Goal: Task Accomplishment & Management: Manage account settings

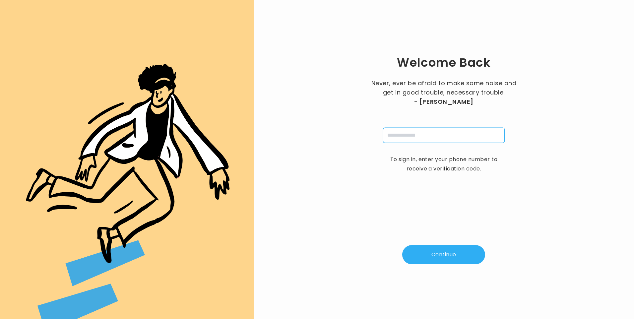
drag, startPoint x: 409, startPoint y: 136, endPoint x: 410, endPoint y: 140, distance: 4.4
click at [409, 137] on input "tel" at bounding box center [444, 135] width 122 height 15
type input "**********"
click at [436, 252] on button "Continue" at bounding box center [443, 254] width 83 height 19
type input "*"
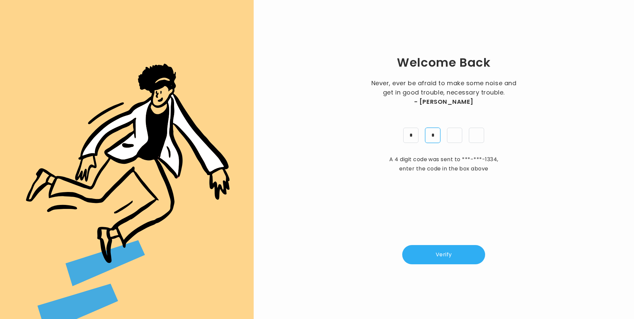
type input "*"
click at [440, 260] on button "Verify" at bounding box center [443, 254] width 83 height 19
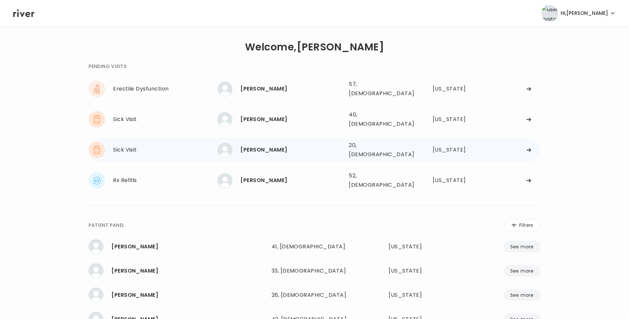
click at [291, 145] on div "MARISSA VILLALOVERN" at bounding box center [291, 149] width 103 height 9
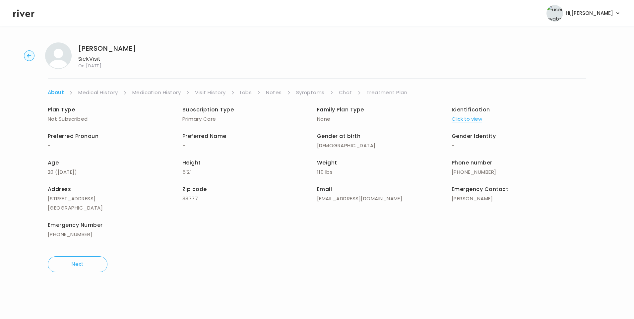
drag, startPoint x: 214, startPoint y: 93, endPoint x: 218, endPoint y: 95, distance: 4.6
click at [214, 93] on link "Visit History" at bounding box center [210, 92] width 31 height 9
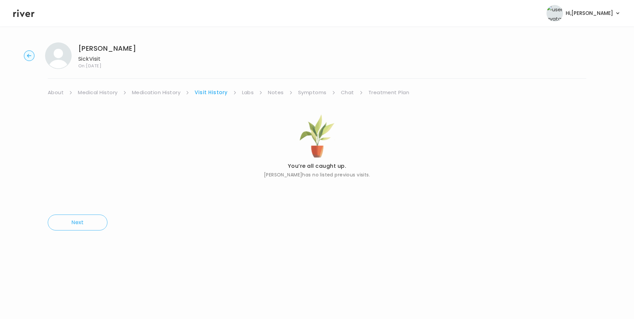
click at [56, 92] on link "About" at bounding box center [56, 92] width 16 height 9
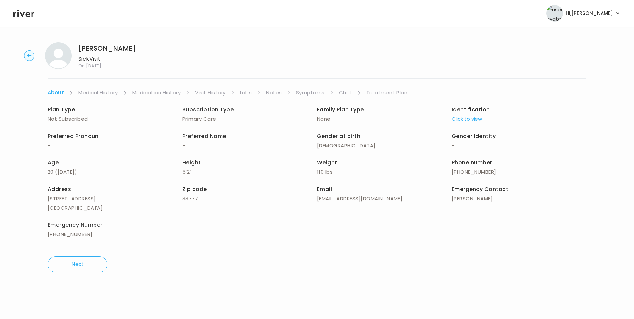
click at [479, 119] on button "Click to view" at bounding box center [467, 118] width 31 height 9
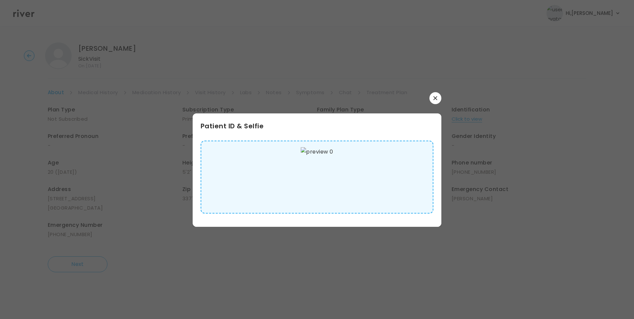
click at [319, 175] on img at bounding box center [317, 177] width 32 height 60
drag, startPoint x: 435, startPoint y: 102, endPoint x: 431, endPoint y: 106, distance: 5.4
click at [435, 102] on button "button" at bounding box center [435, 98] width 12 height 12
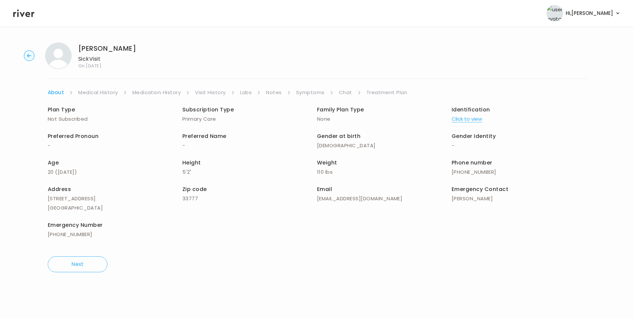
click at [109, 93] on link "Medical History" at bounding box center [97, 92] width 39 height 9
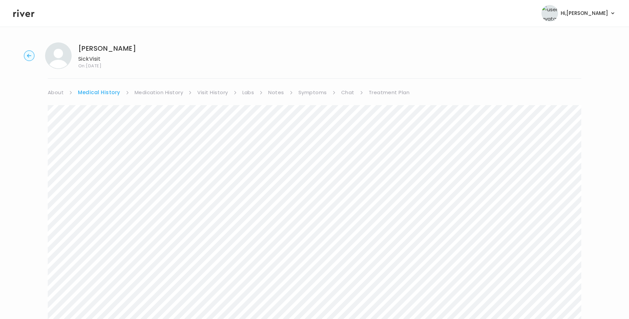
click at [314, 88] on div "MARISSA VILLALOVERN Sick Visit On: 21 Aug 2025 About Medical History Medication…" at bounding box center [314, 223] width 629 height 372
click at [317, 93] on link "Symptoms" at bounding box center [312, 92] width 29 height 9
click at [24, 17] on icon at bounding box center [23, 13] width 21 height 10
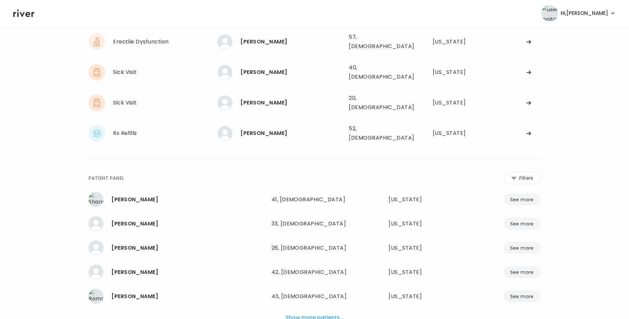
scroll to position [70, 0]
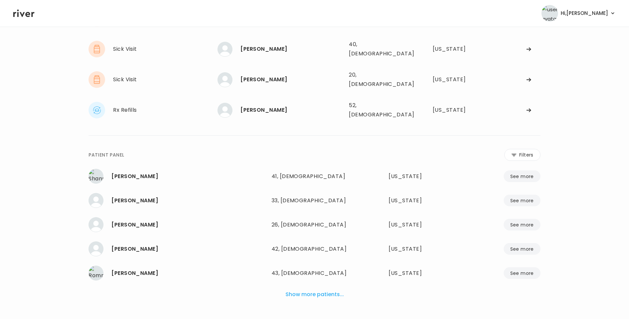
click at [328, 287] on button "Show more patients..." at bounding box center [315, 294] width 64 height 15
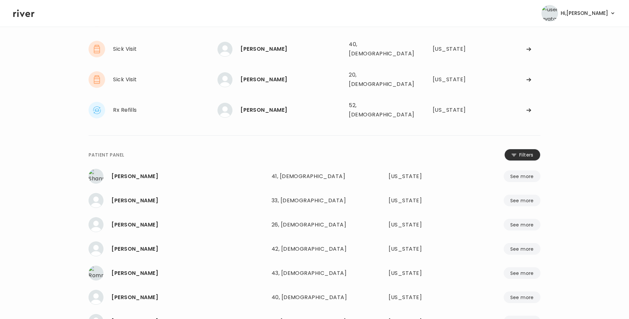
click at [516, 152] on icon at bounding box center [513, 155] width 5 height 6
click at [277, 149] on input "name" at bounding box center [294, 156] width 211 height 14
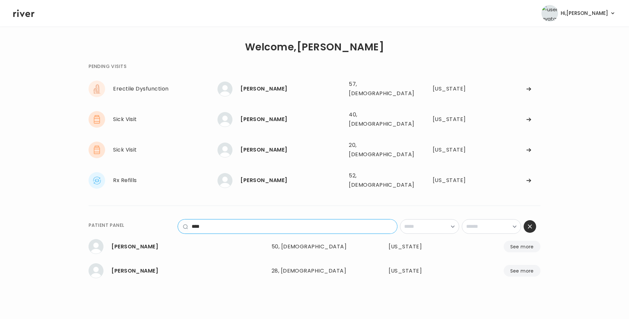
scroll to position [0, 0]
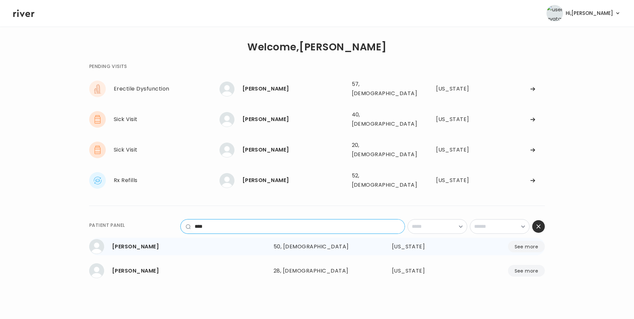
type input "****"
click at [279, 242] on div "50, [DEMOGRAPHIC_DATA]" at bounding box center [317, 246] width 87 height 9
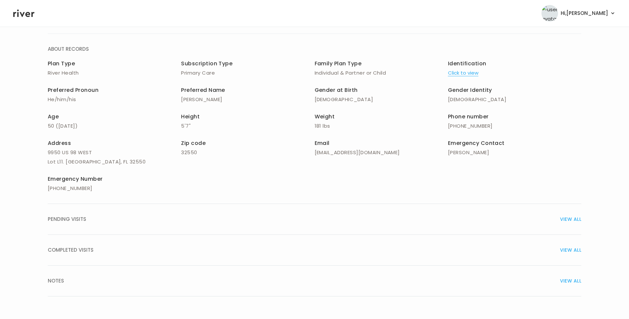
click at [82, 251] on span "COMPLETED VISITS" at bounding box center [71, 249] width 46 height 9
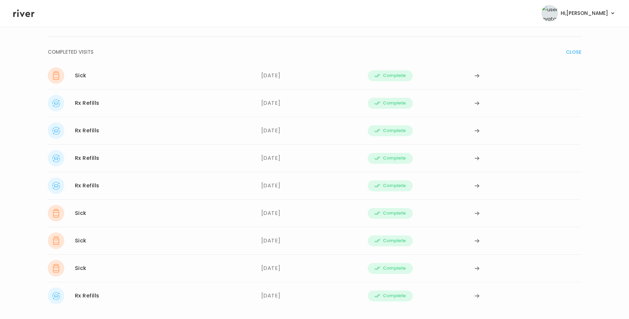
scroll to position [244, 0]
click at [107, 74] on div "Sick 08/19/2025" at bounding box center [155, 74] width 214 height 17
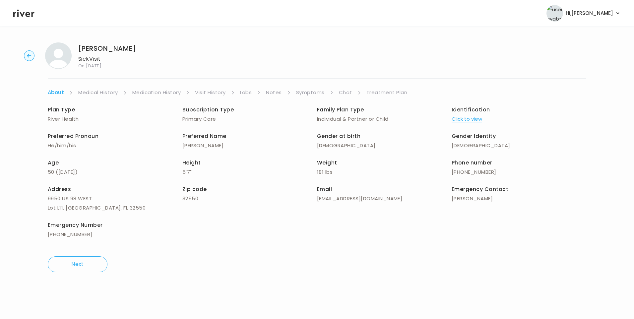
click at [376, 93] on link "Treatment Plan" at bounding box center [386, 92] width 41 height 9
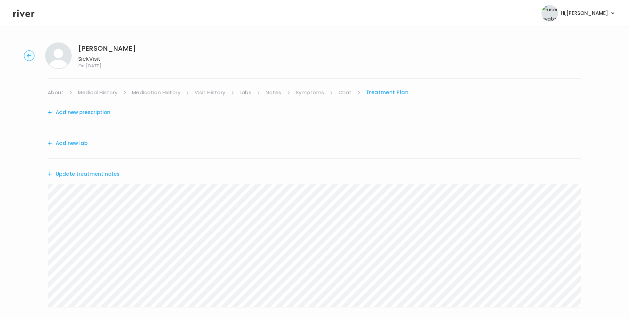
click at [102, 173] on button "Update treatment notes" at bounding box center [84, 173] width 72 height 9
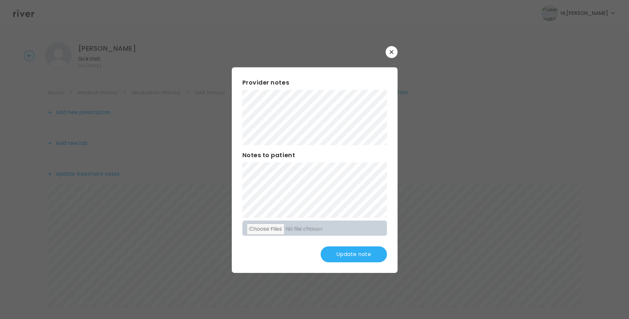
click at [330, 247] on div "Provider notes Notes to patient Click here to attach files Update note" at bounding box center [315, 170] width 166 height 206
click at [391, 52] on icon "button" at bounding box center [392, 52] width 4 height 4
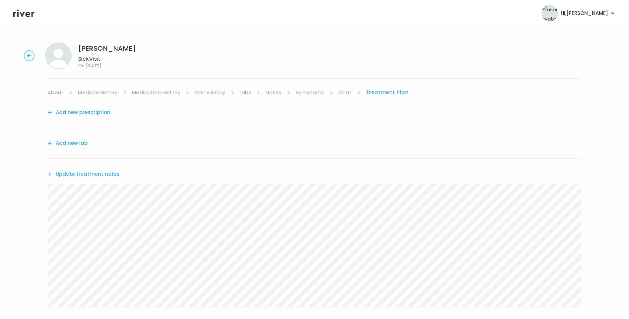
click at [26, 16] on icon at bounding box center [23, 14] width 21 height 8
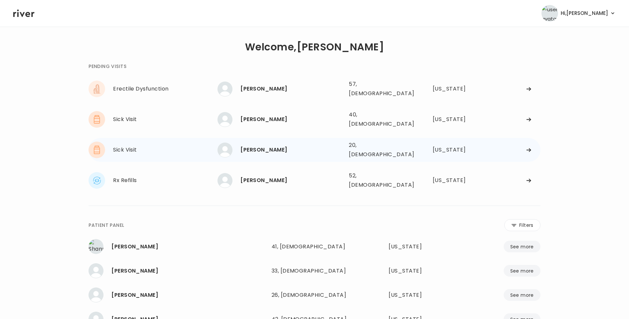
click at [278, 145] on div "MARISSA VILLALOVERN" at bounding box center [291, 149] width 103 height 9
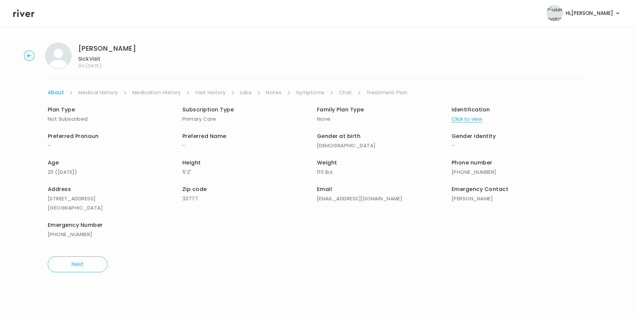
click at [376, 91] on link "Treatment Plan" at bounding box center [386, 92] width 41 height 9
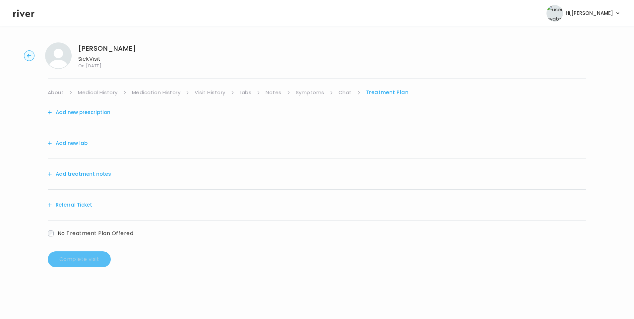
click at [94, 174] on button "Add treatment notes" at bounding box center [79, 173] width 63 height 9
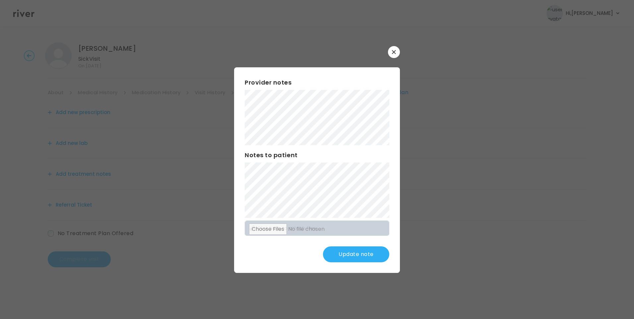
click at [367, 252] on button "Update note" at bounding box center [356, 254] width 66 height 16
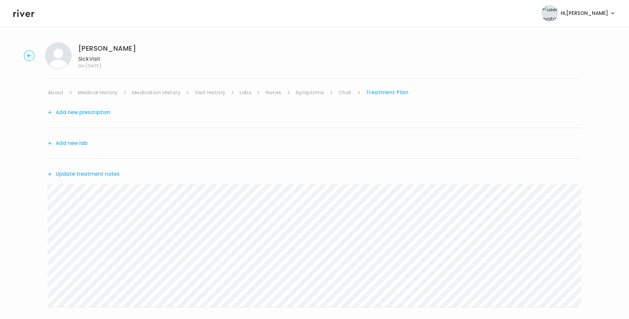
click at [113, 176] on button "Update treatment notes" at bounding box center [84, 173] width 72 height 9
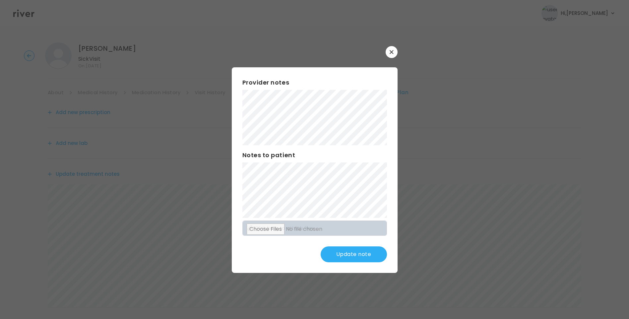
click at [370, 259] on button "Update note" at bounding box center [354, 254] width 66 height 16
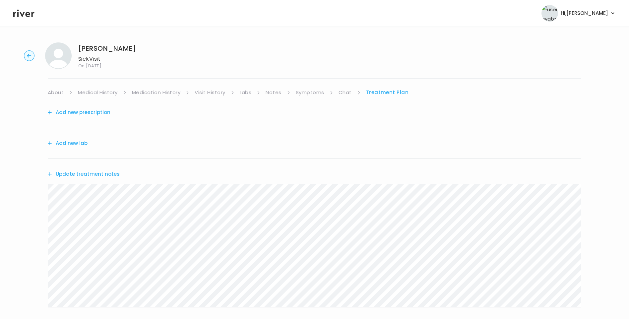
click at [105, 173] on button "Update treatment notes" at bounding box center [84, 173] width 72 height 9
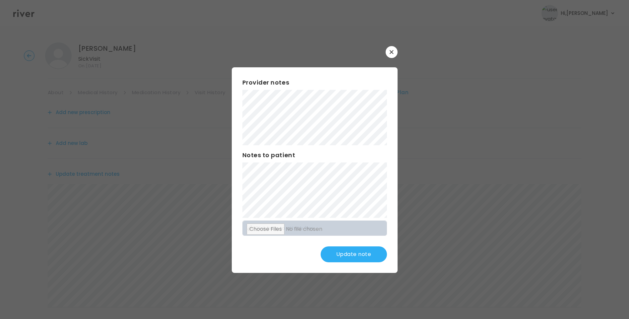
click at [371, 255] on button "Update note" at bounding box center [354, 254] width 66 height 16
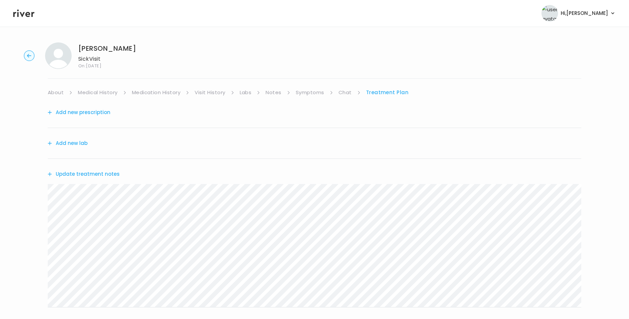
click at [101, 176] on button "Update treatment notes" at bounding box center [84, 173] width 72 height 9
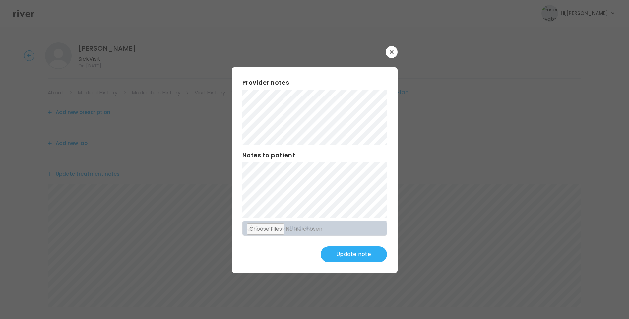
click at [358, 255] on button "Update note" at bounding box center [354, 254] width 66 height 16
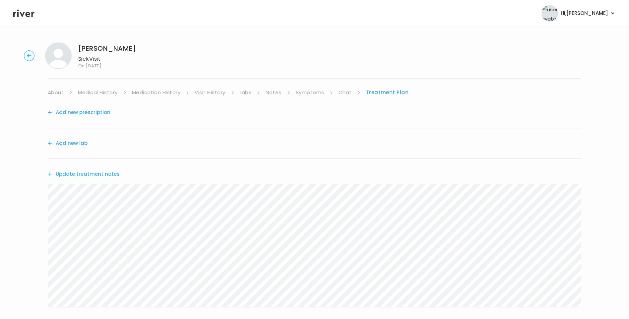
drag, startPoint x: 88, startPoint y: 65, endPoint x: 104, endPoint y: 64, distance: 16.3
click at [104, 64] on span "On: 21 Aug 2025" at bounding box center [107, 66] width 58 height 4
click at [314, 90] on link "Symptoms" at bounding box center [310, 92] width 29 height 9
click at [384, 93] on link "Treatment Plan" at bounding box center [387, 92] width 41 height 9
click at [99, 171] on button "Update treatment notes" at bounding box center [84, 173] width 72 height 9
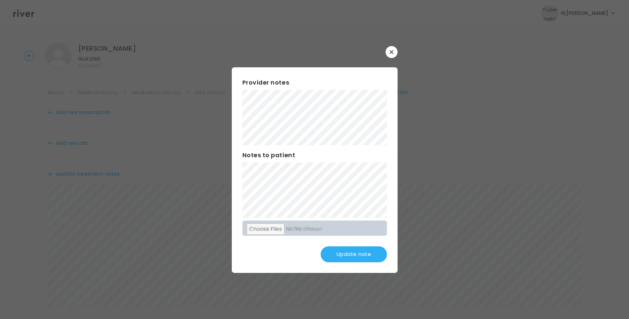
click at [352, 251] on button "Update note" at bounding box center [354, 254] width 66 height 16
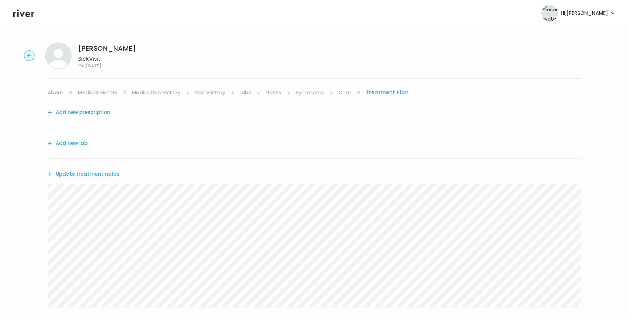
click at [108, 173] on button "Update treatment notes" at bounding box center [84, 173] width 72 height 9
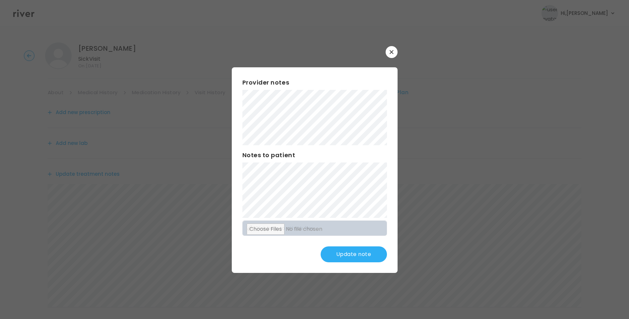
click at [359, 257] on button "Update note" at bounding box center [354, 254] width 66 height 16
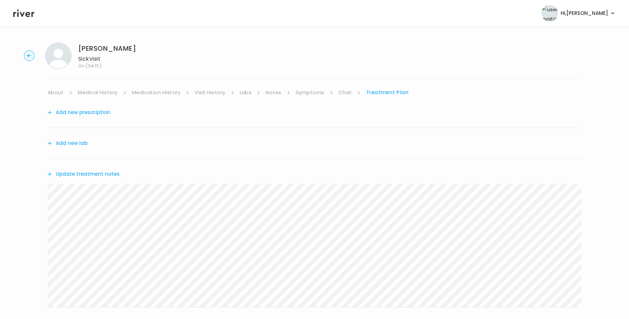
click at [112, 173] on button "Update treatment notes" at bounding box center [84, 173] width 72 height 9
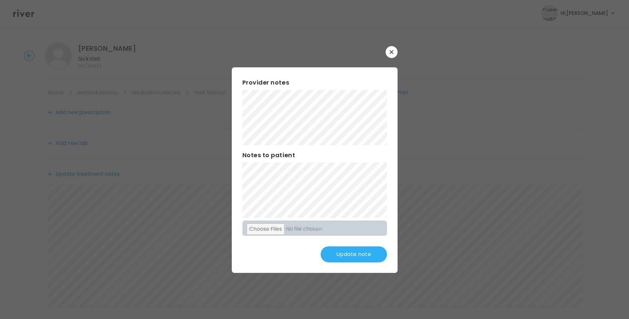
click at [354, 254] on button "Update note" at bounding box center [354, 254] width 66 height 16
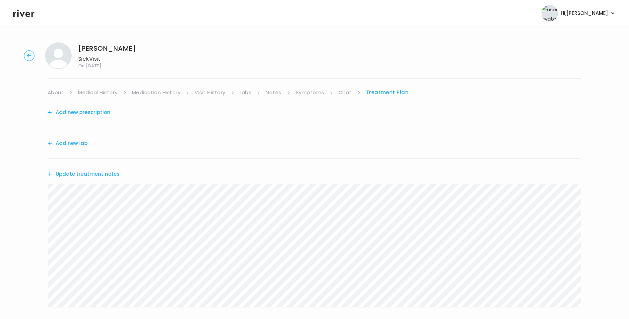
click at [315, 92] on link "Symptoms" at bounding box center [310, 92] width 29 height 9
click at [391, 95] on link "Treatment Plan" at bounding box center [387, 92] width 41 height 9
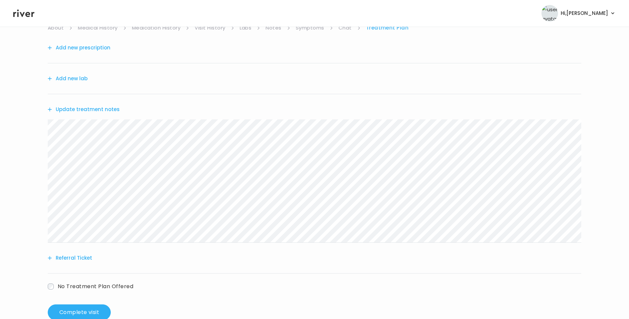
scroll to position [66, 0]
click at [101, 111] on button "Update treatment notes" at bounding box center [84, 107] width 72 height 9
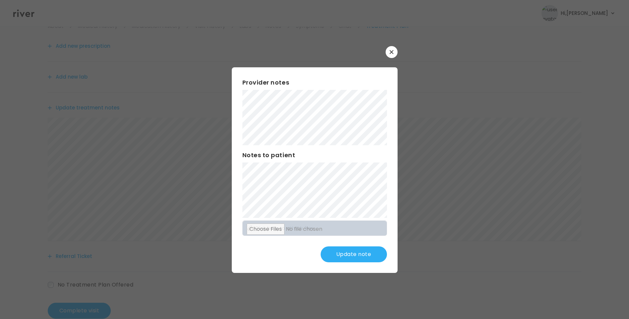
click at [361, 249] on button "Update note" at bounding box center [354, 254] width 66 height 16
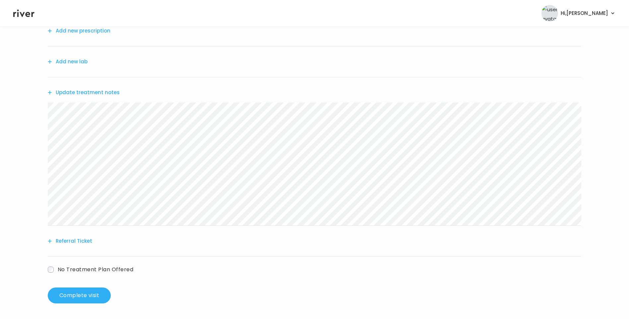
scroll to position [82, 0]
click at [95, 292] on button "Complete visit" at bounding box center [79, 295] width 63 height 16
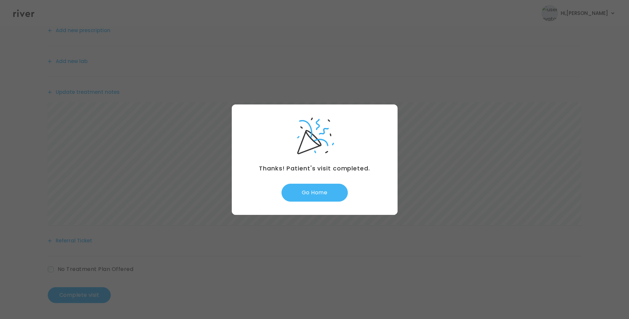
click at [324, 197] on button "Go Home" at bounding box center [315, 193] width 66 height 18
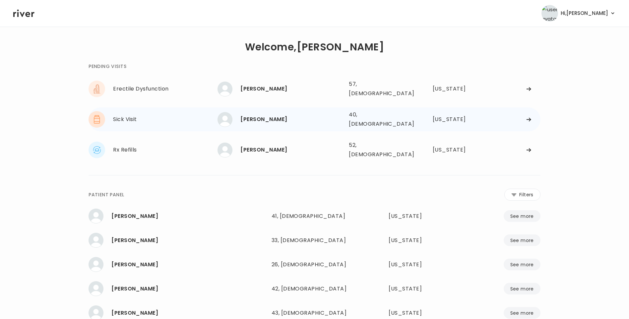
click at [270, 117] on div "Crystal Hall" at bounding box center [291, 119] width 103 height 9
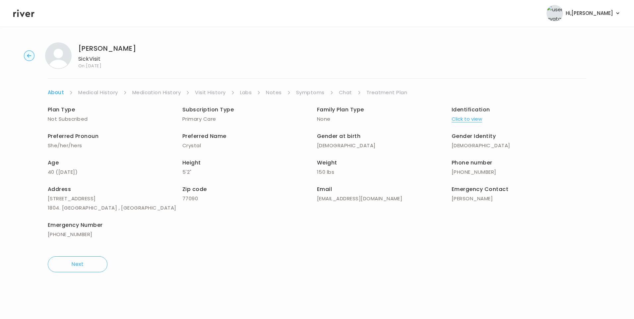
click at [213, 94] on link "Visit History" at bounding box center [210, 92] width 31 height 9
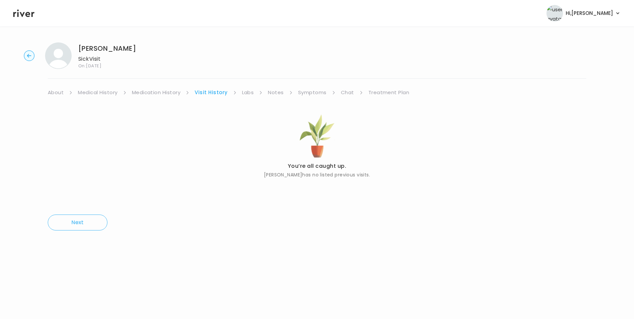
click at [58, 93] on link "About" at bounding box center [56, 92] width 16 height 9
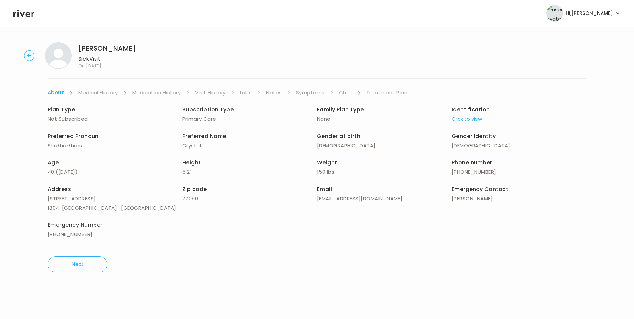
click at [468, 120] on button "Click to view" at bounding box center [467, 118] width 31 height 9
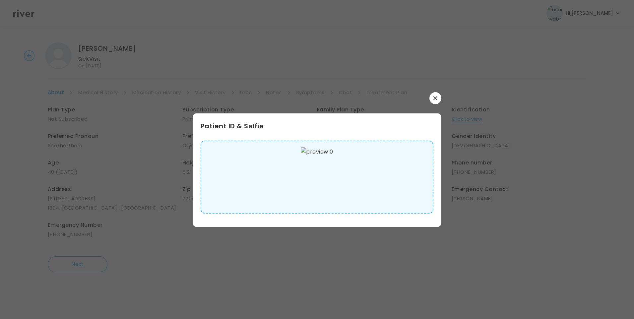
click at [327, 184] on img at bounding box center [317, 177] width 32 height 60
click at [433, 96] on icon "button" at bounding box center [435, 98] width 4 height 4
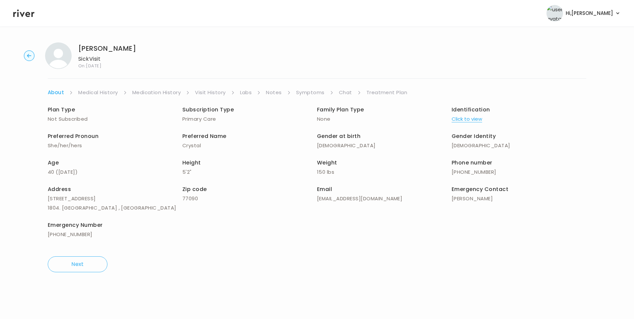
click at [94, 93] on link "Medical History" at bounding box center [97, 92] width 39 height 9
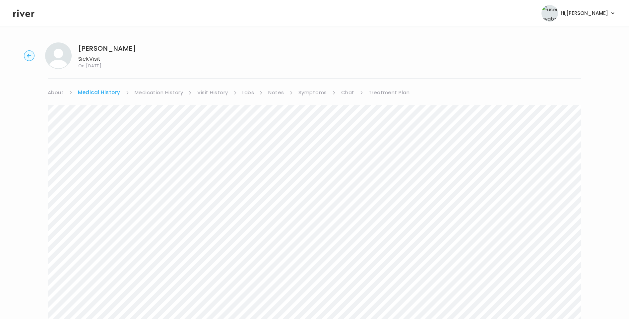
drag, startPoint x: 311, startPoint y: 91, endPoint x: 313, endPoint y: 94, distance: 3.4
click at [311, 91] on link "Symptoms" at bounding box center [312, 92] width 29 height 9
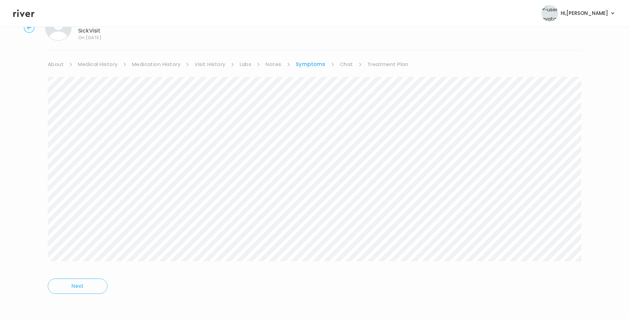
click at [377, 67] on link "Treatment Plan" at bounding box center [387, 64] width 41 height 9
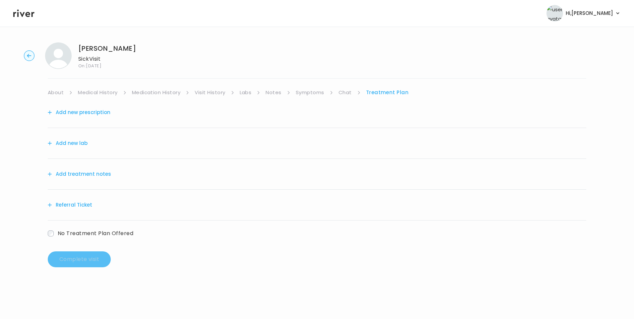
click at [74, 172] on button "Add treatment notes" at bounding box center [79, 173] width 63 height 9
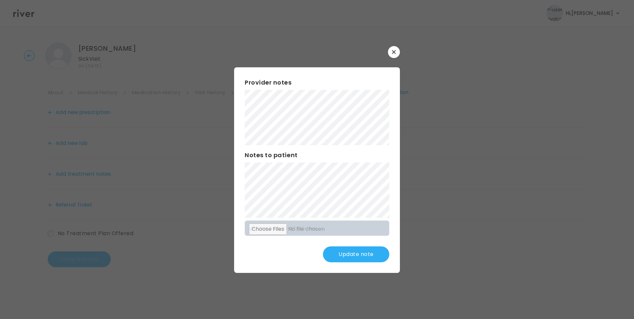
click at [360, 253] on button "Update note" at bounding box center [356, 254] width 66 height 16
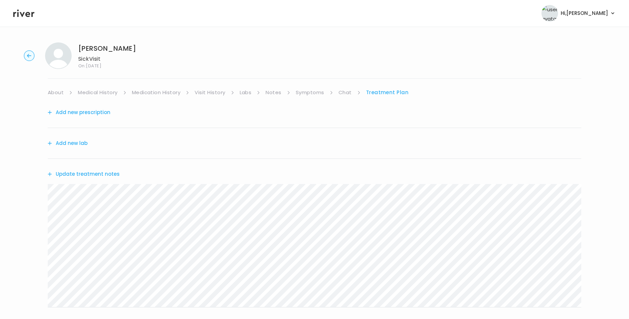
click at [99, 175] on button "Update treatment notes" at bounding box center [84, 173] width 72 height 9
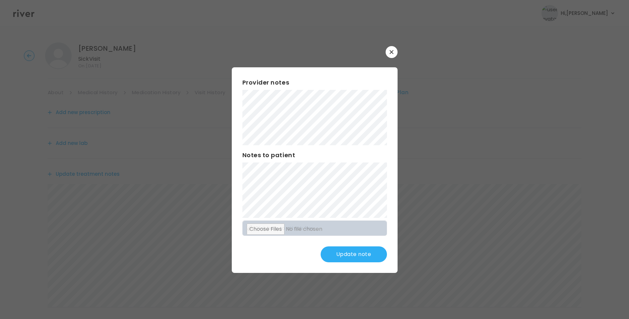
click at [360, 252] on button "Update note" at bounding box center [354, 254] width 66 height 16
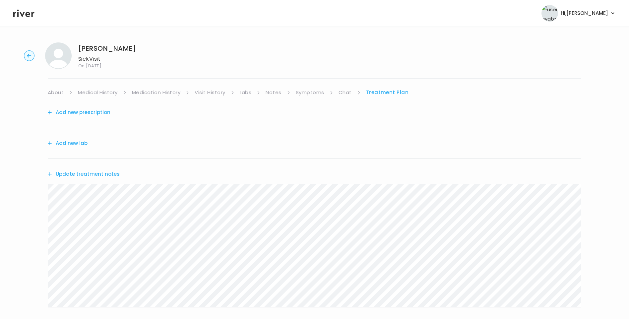
click at [103, 174] on button "Update treatment notes" at bounding box center [84, 173] width 72 height 9
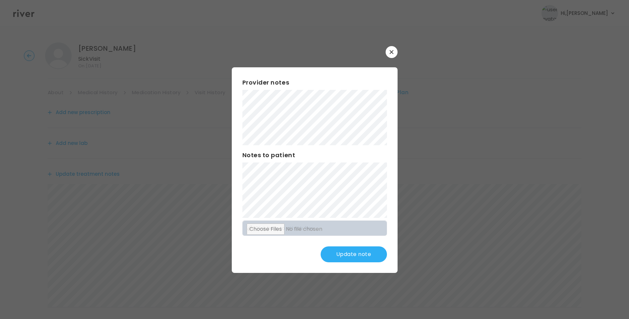
scroll to position [33, 0]
click at [366, 257] on button "Update note" at bounding box center [354, 254] width 66 height 16
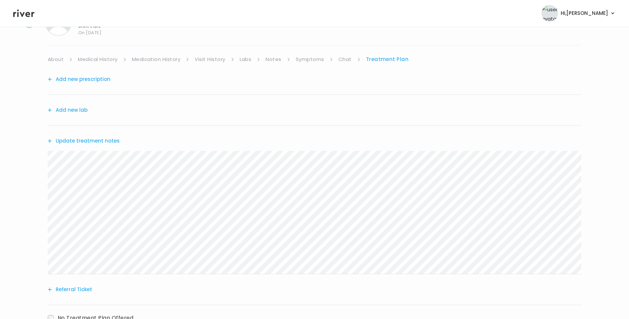
click at [307, 61] on link "Symptoms" at bounding box center [310, 59] width 29 height 9
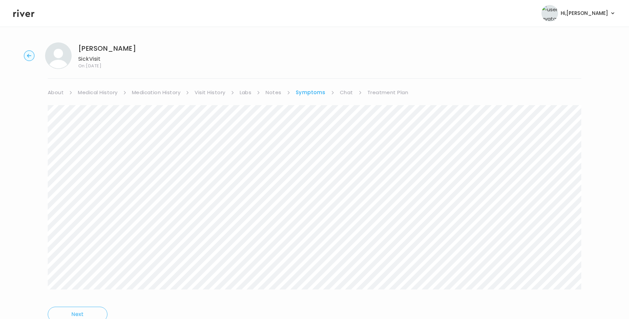
click at [370, 94] on link "Treatment Plan" at bounding box center [387, 92] width 41 height 9
click at [108, 176] on button "Update treatment notes" at bounding box center [84, 173] width 72 height 9
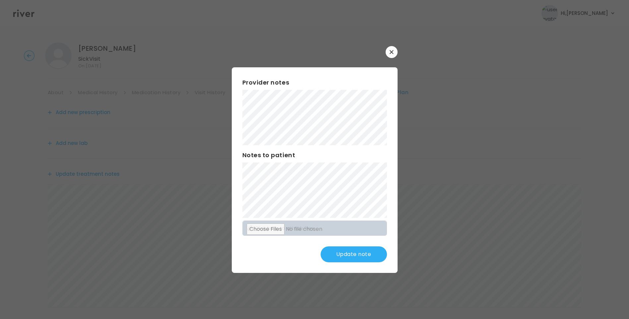
click at [341, 257] on button "Update note" at bounding box center [354, 254] width 66 height 16
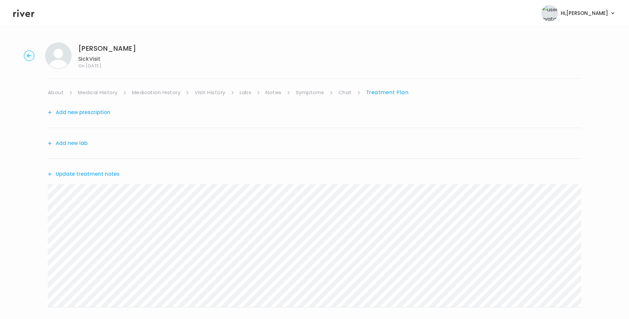
click at [99, 175] on button "Update treatment notes" at bounding box center [84, 173] width 72 height 9
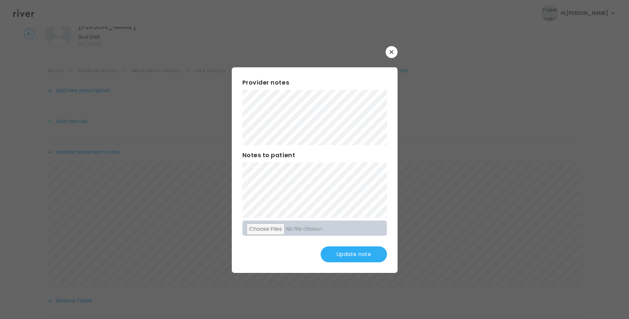
scroll to position [33, 0]
click at [370, 254] on button "Update note" at bounding box center [354, 254] width 66 height 16
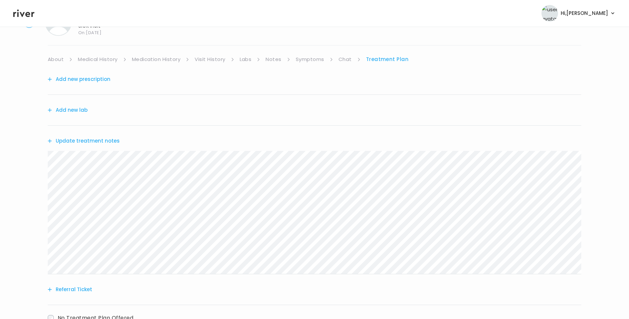
click at [314, 62] on link "Symptoms" at bounding box center [310, 59] width 29 height 9
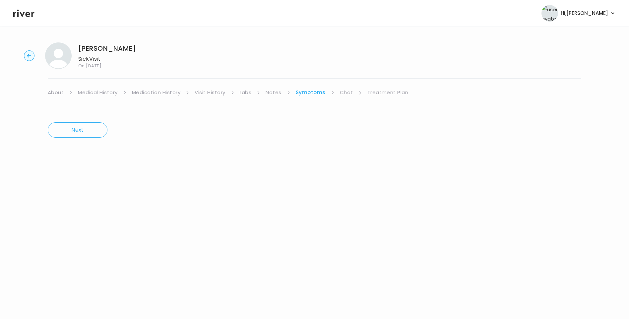
scroll to position [28, 0]
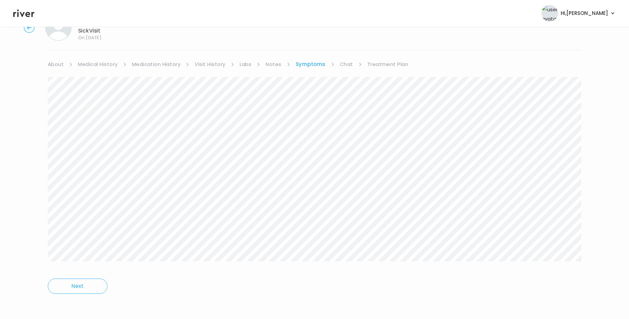
click at [154, 63] on link "Medication History" at bounding box center [156, 64] width 49 height 9
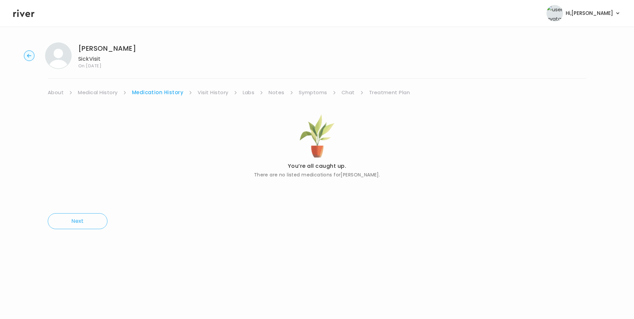
click at [221, 92] on link "Visit History" at bounding box center [213, 92] width 31 height 9
click at [374, 95] on link "Treatment Plan" at bounding box center [388, 92] width 41 height 9
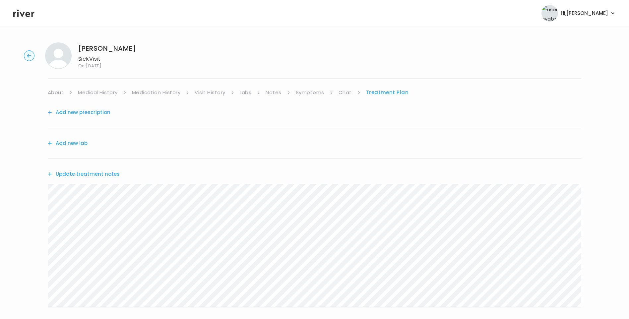
click at [99, 176] on button "Update treatment notes" at bounding box center [84, 173] width 72 height 9
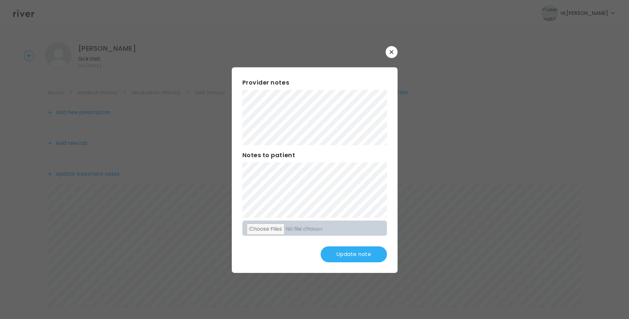
click at [371, 254] on button "Update note" at bounding box center [354, 254] width 66 height 16
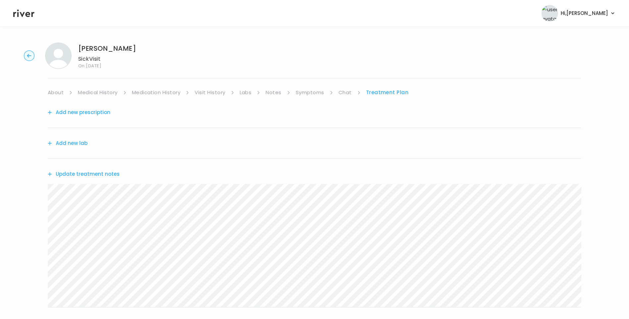
click at [95, 174] on button "Update treatment notes" at bounding box center [84, 173] width 72 height 9
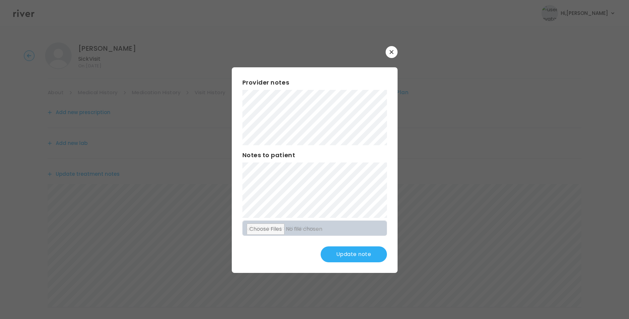
click at [349, 255] on button "Update note" at bounding box center [354, 254] width 66 height 16
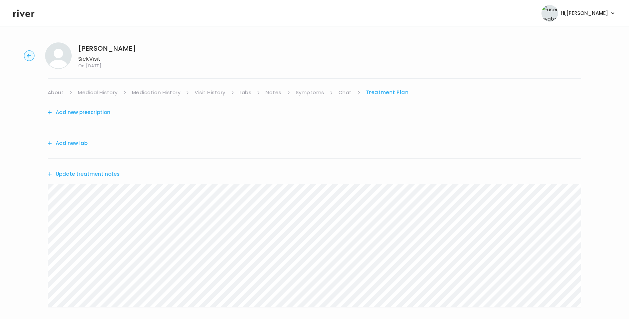
click at [110, 174] on button "Update treatment notes" at bounding box center [84, 173] width 72 height 9
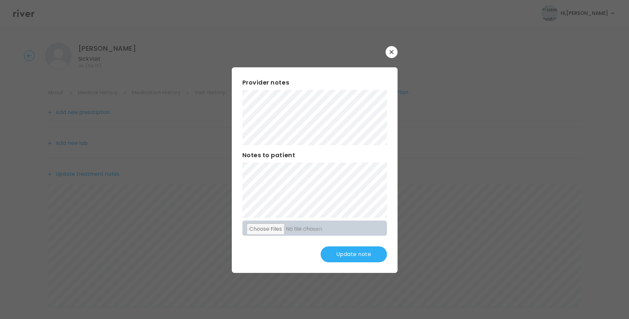
click at [357, 250] on button "Update note" at bounding box center [354, 254] width 66 height 16
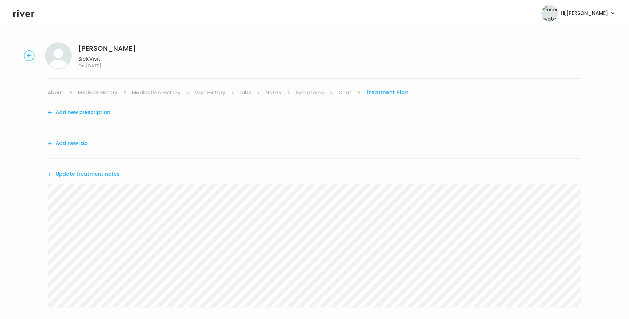
click at [109, 173] on button "Update treatment notes" at bounding box center [84, 173] width 72 height 9
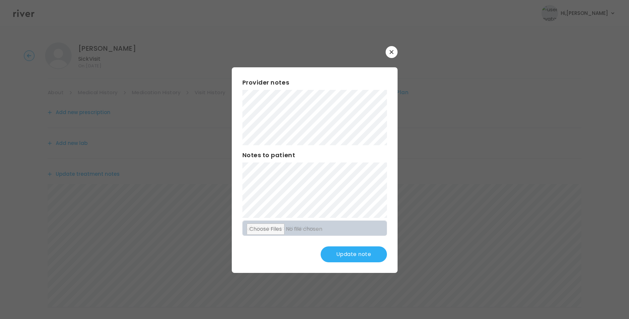
click at [345, 252] on button "Update note" at bounding box center [354, 254] width 66 height 16
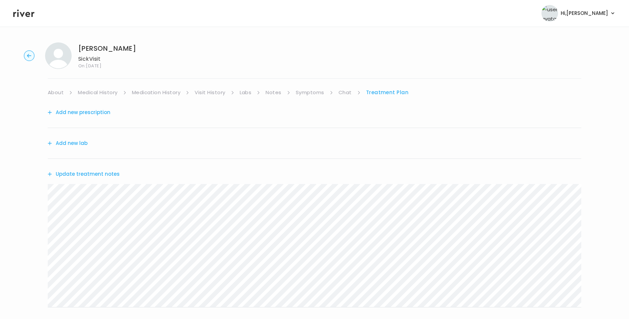
click at [106, 95] on link "Medical History" at bounding box center [97, 92] width 39 height 9
click at [306, 94] on link "Symptoms" at bounding box center [312, 92] width 29 height 9
click at [384, 93] on link "Treatment Plan" at bounding box center [387, 92] width 41 height 9
click at [108, 173] on button "Update treatment notes" at bounding box center [84, 173] width 72 height 9
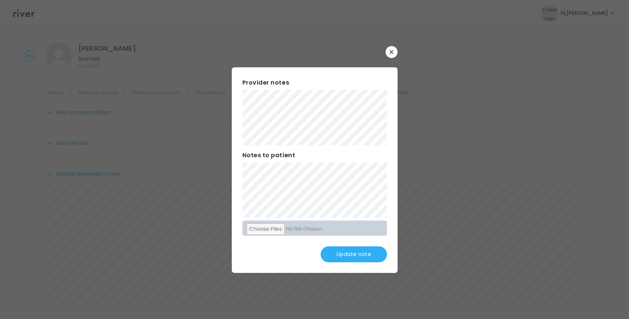
click at [370, 250] on button "Update note" at bounding box center [354, 254] width 66 height 16
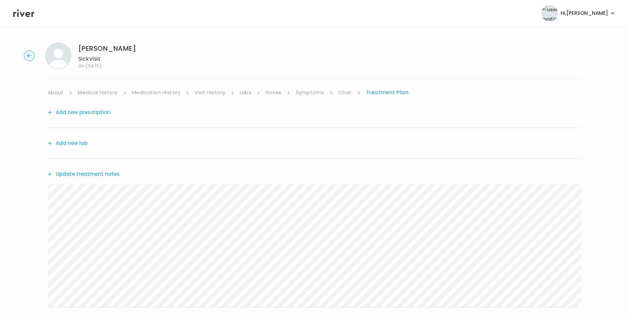
click at [105, 176] on button "Update treatment notes" at bounding box center [84, 173] width 72 height 9
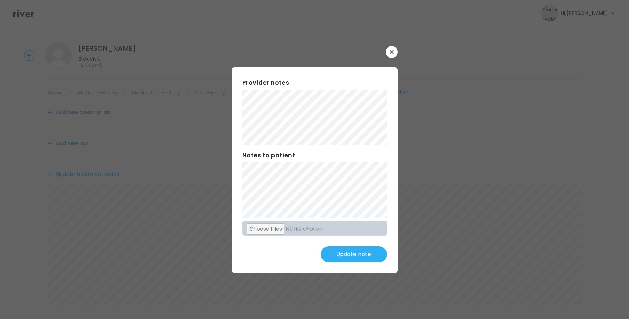
click at [354, 252] on button "Update note" at bounding box center [354, 254] width 66 height 16
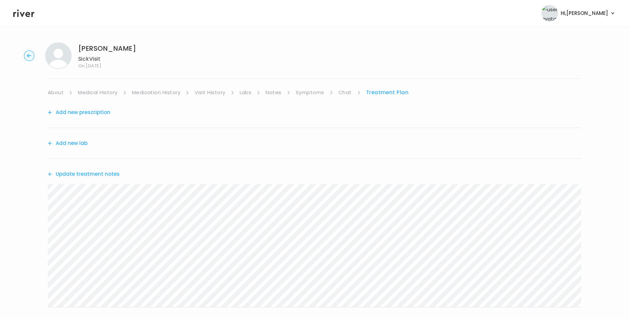
click at [113, 174] on button "Update treatment notes" at bounding box center [84, 173] width 72 height 9
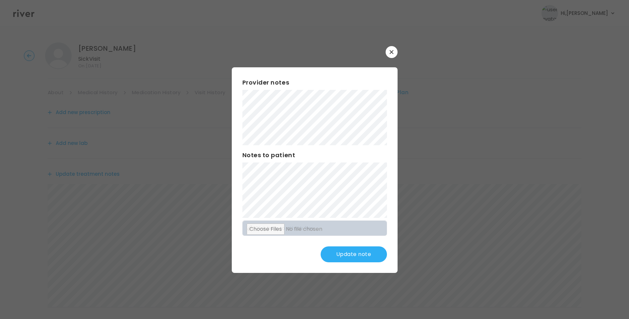
click at [363, 253] on button "Update note" at bounding box center [354, 254] width 66 height 16
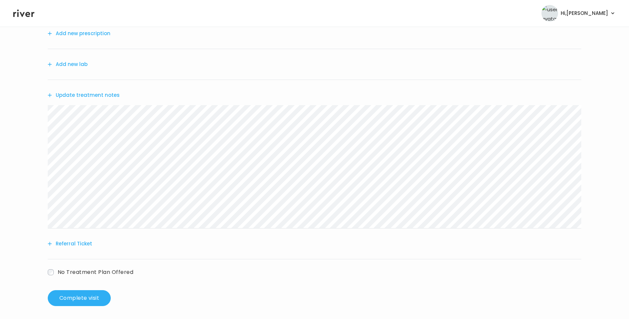
scroll to position [82, 0]
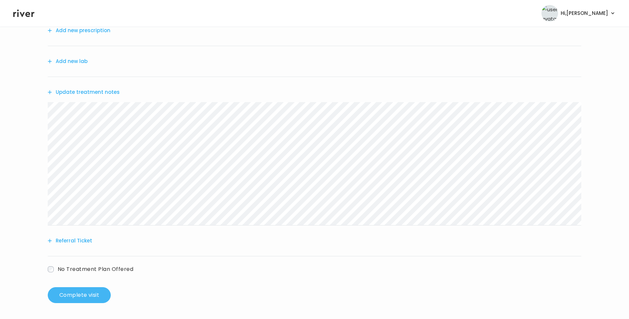
click at [94, 295] on button "Complete visit" at bounding box center [79, 295] width 63 height 16
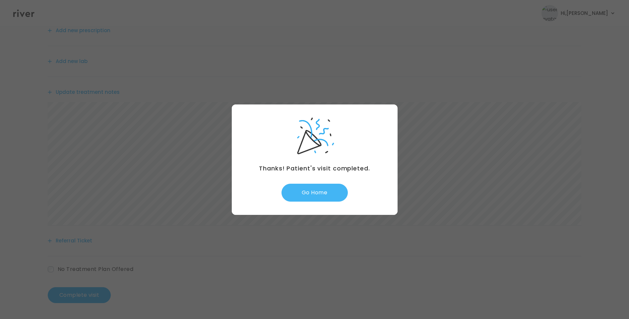
click at [319, 191] on button "Go Home" at bounding box center [315, 193] width 66 height 18
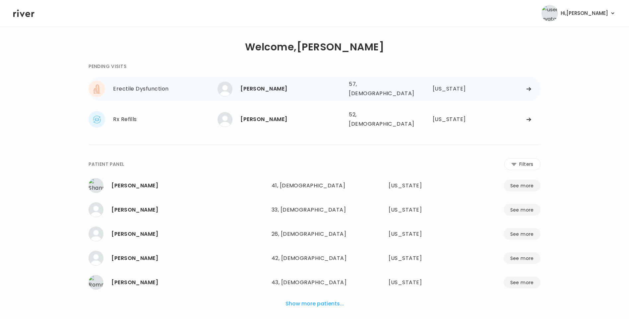
click at [302, 93] on div "[PERSON_NAME] 57, [DEMOGRAPHIC_DATA] See more" at bounding box center [281, 89] width 126 height 15
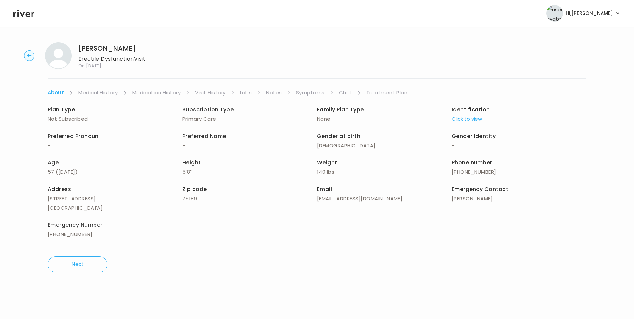
click at [210, 92] on link "Visit History" at bounding box center [210, 92] width 31 height 9
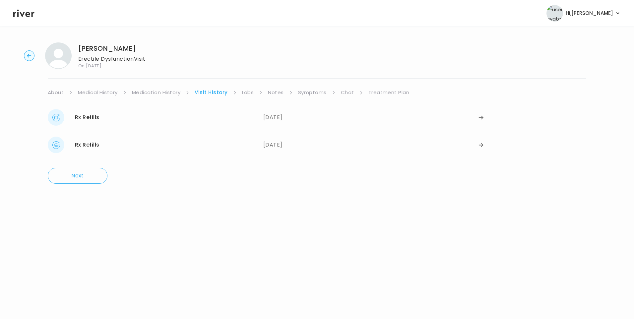
click at [175, 92] on link "Medication History" at bounding box center [156, 92] width 49 height 9
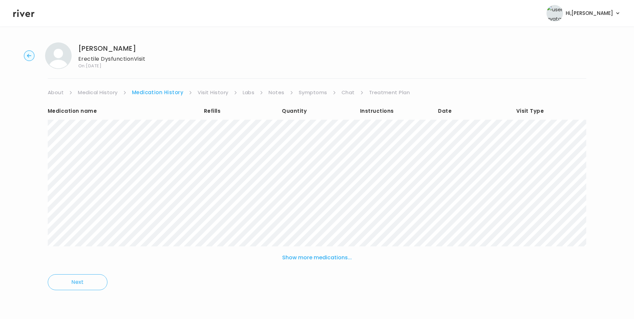
click at [57, 94] on link "About" at bounding box center [56, 92] width 16 height 9
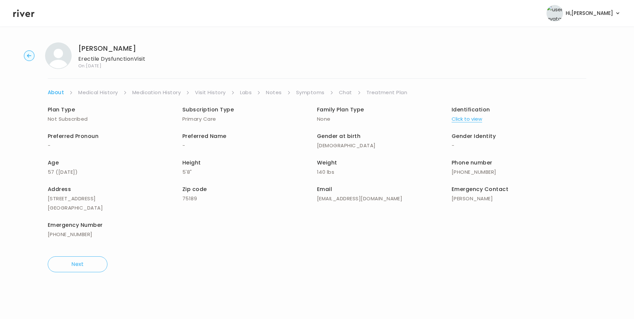
click at [463, 120] on button "Click to view" at bounding box center [467, 118] width 31 height 9
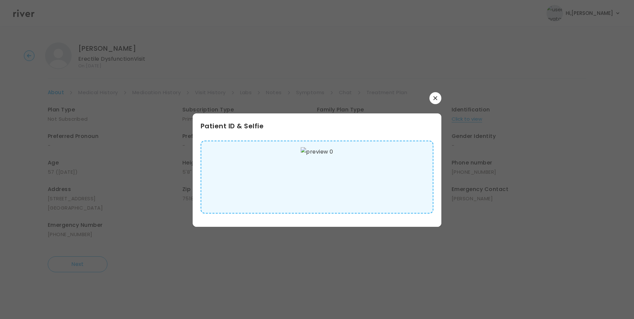
click at [303, 182] on img at bounding box center [317, 177] width 32 height 60
click at [435, 99] on button "button" at bounding box center [435, 98] width 12 height 12
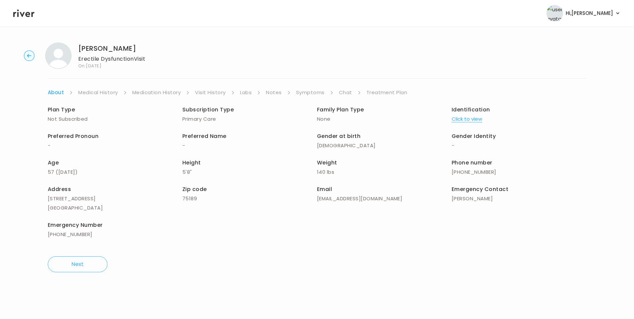
click at [95, 96] on link "Medical History" at bounding box center [97, 92] width 39 height 9
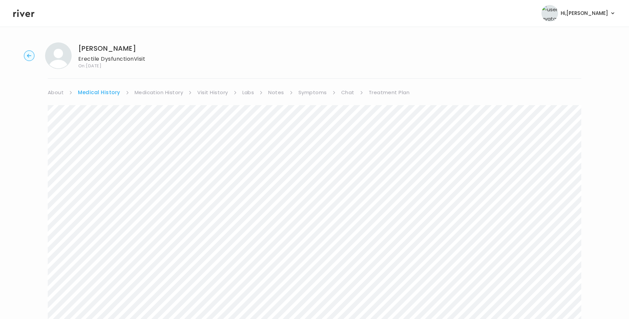
click at [211, 90] on link "Visit History" at bounding box center [212, 92] width 31 height 9
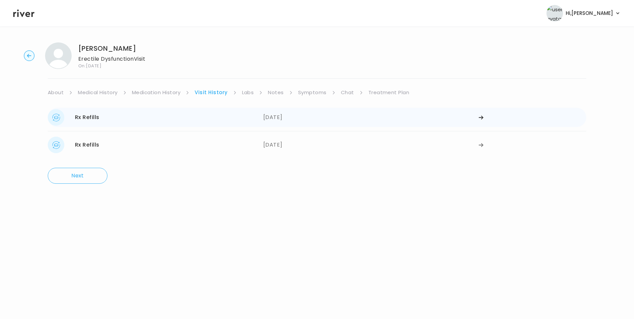
click at [119, 125] on div "Rx Refills [DATE]" at bounding box center [156, 117] width 216 height 17
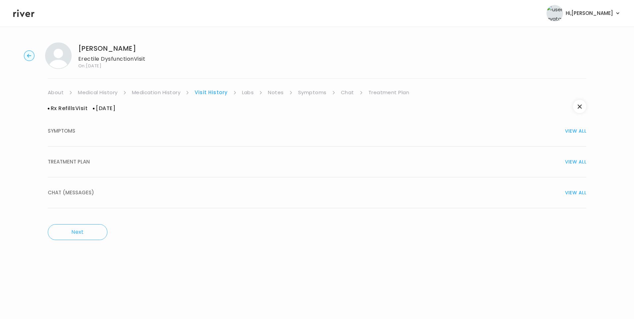
click at [97, 161] on div "TREATMENT PLAN VIEW ALL" at bounding box center [317, 161] width 538 height 9
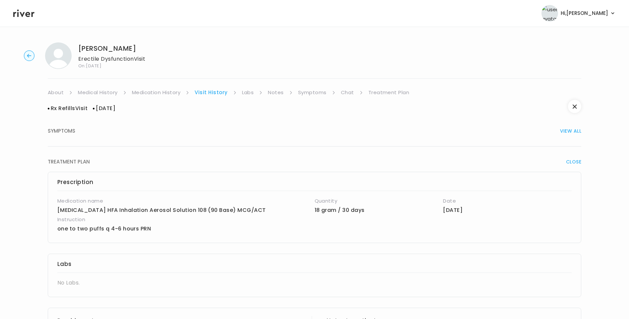
click at [160, 96] on link "Medication History" at bounding box center [156, 92] width 49 height 9
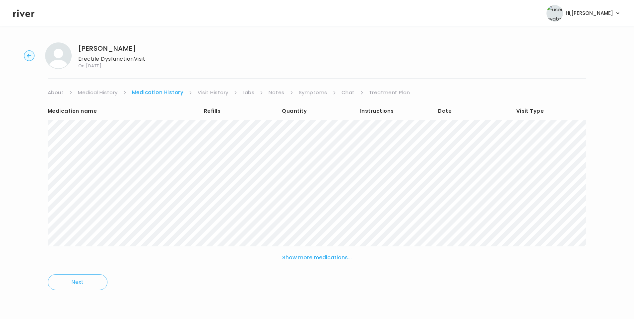
click at [214, 91] on link "Visit History" at bounding box center [213, 92] width 31 height 9
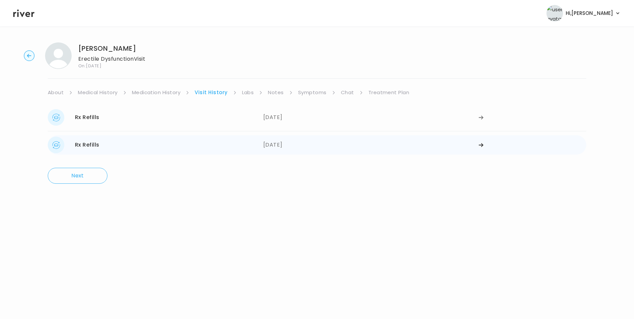
click at [120, 143] on div "Rx Refills [DATE]" at bounding box center [156, 145] width 216 height 17
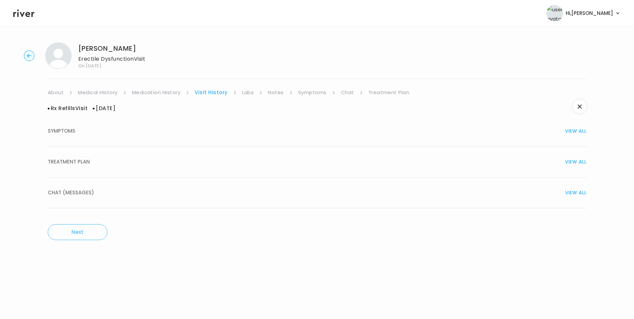
drag, startPoint x: 75, startPoint y: 166, endPoint x: 130, endPoint y: 176, distance: 56.4
click at [75, 166] on span "TREATMENT PLAN" at bounding box center [69, 161] width 42 height 9
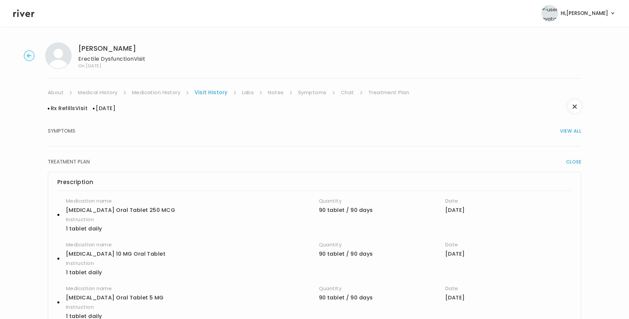
click at [158, 93] on link "Medication History" at bounding box center [156, 92] width 49 height 9
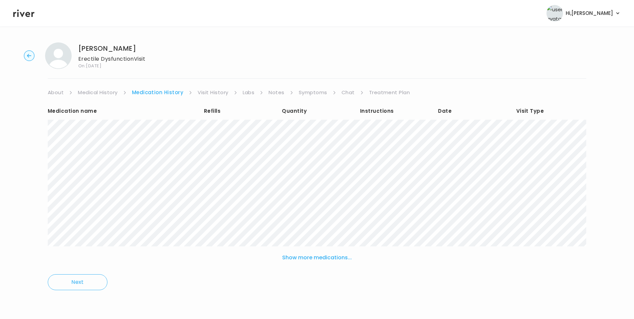
click at [336, 260] on button "Show more medications..." at bounding box center [317, 257] width 75 height 15
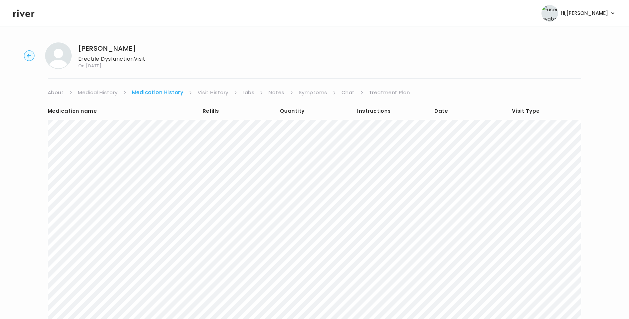
click at [96, 93] on link "Medical History" at bounding box center [97, 92] width 39 height 9
click at [306, 92] on link "Symptoms" at bounding box center [312, 92] width 29 height 9
drag, startPoint x: 110, startPoint y: 91, endPoint x: 118, endPoint y: 96, distance: 9.8
click at [110, 92] on link "Medical History" at bounding box center [97, 92] width 39 height 9
click at [170, 95] on link "Medication History" at bounding box center [159, 92] width 49 height 9
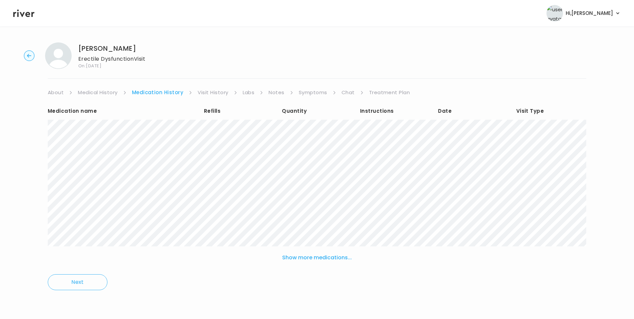
click at [304, 258] on button "Show more medications..." at bounding box center [317, 257] width 75 height 15
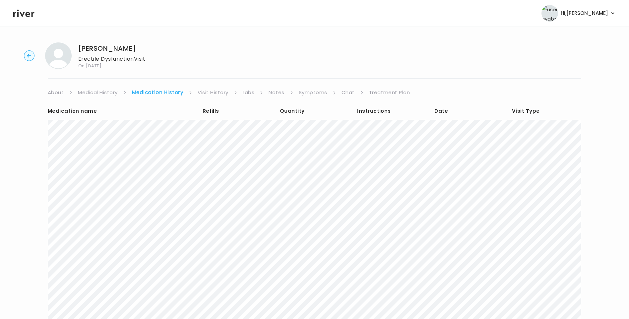
click at [223, 91] on link "Visit History" at bounding box center [213, 92] width 31 height 9
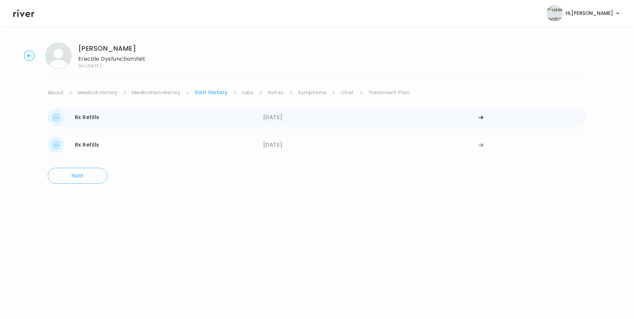
click at [210, 120] on div "Rx Refills 03/17/2025" at bounding box center [156, 117] width 216 height 17
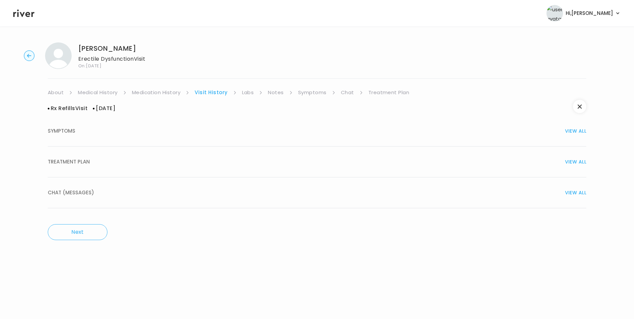
click at [118, 163] on div "TREATMENT PLAN VIEW ALL" at bounding box center [317, 161] width 538 height 9
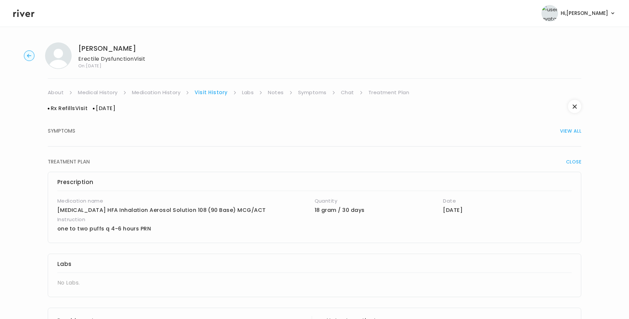
click at [162, 91] on link "Medication History" at bounding box center [156, 92] width 49 height 9
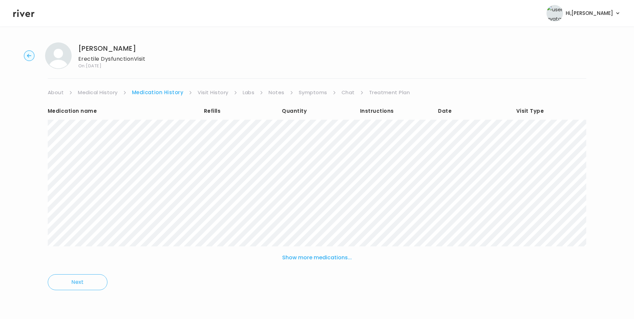
click at [216, 92] on link "Visit History" at bounding box center [213, 92] width 31 height 9
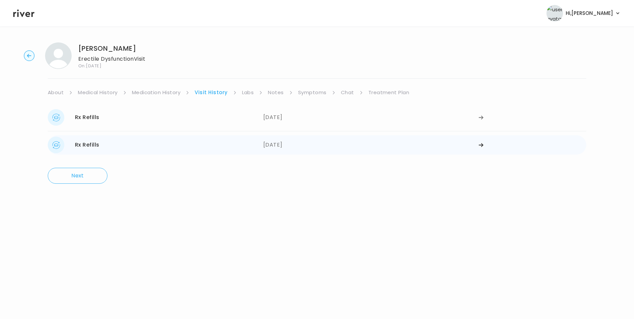
click at [152, 145] on div "Rx Refills 03/17/2025" at bounding box center [156, 145] width 216 height 17
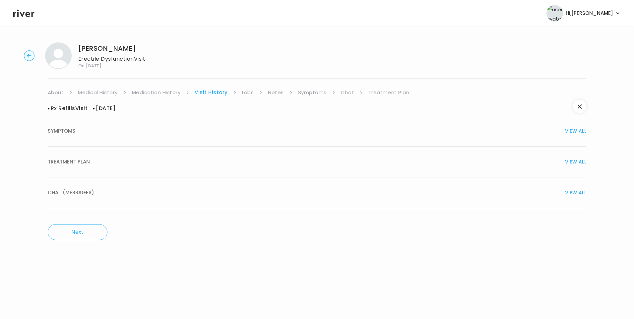
click at [75, 132] on div "SYMPTOMS VIEW ALL" at bounding box center [317, 130] width 538 height 9
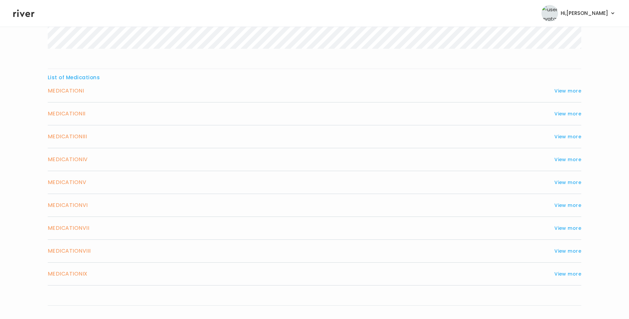
scroll to position [265, 0]
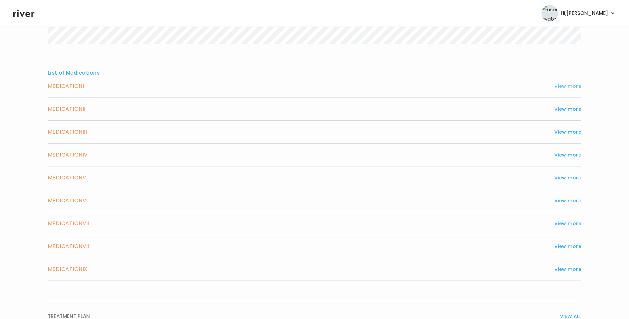
click at [568, 88] on button "View more" at bounding box center [567, 86] width 27 height 8
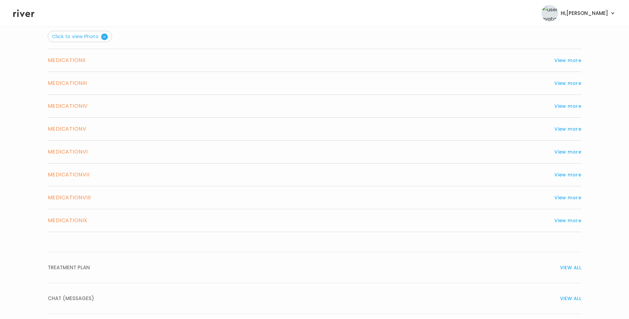
scroll to position [497, 0]
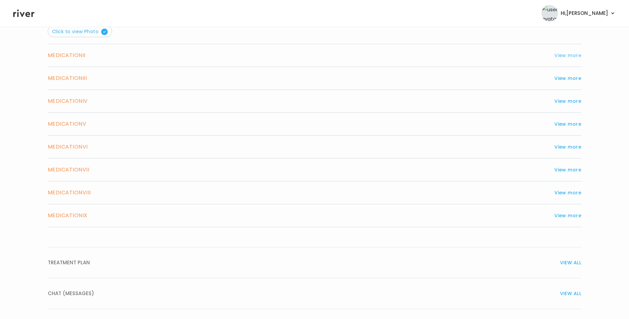
click at [570, 57] on button "View more" at bounding box center [567, 55] width 27 height 8
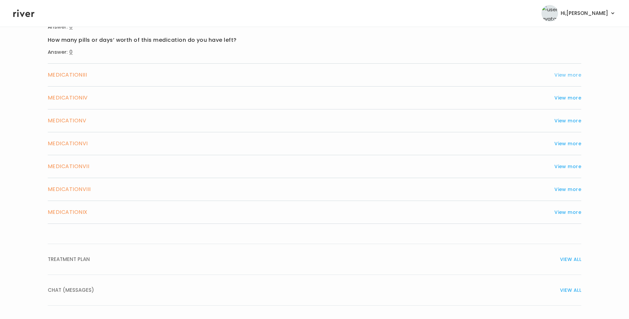
click at [563, 77] on button "View more" at bounding box center [567, 75] width 27 height 8
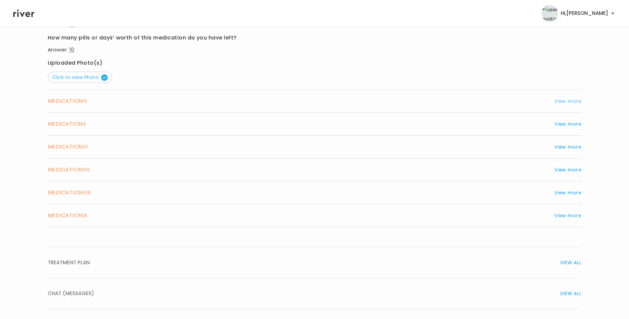
click at [566, 101] on button "View more" at bounding box center [567, 101] width 27 height 8
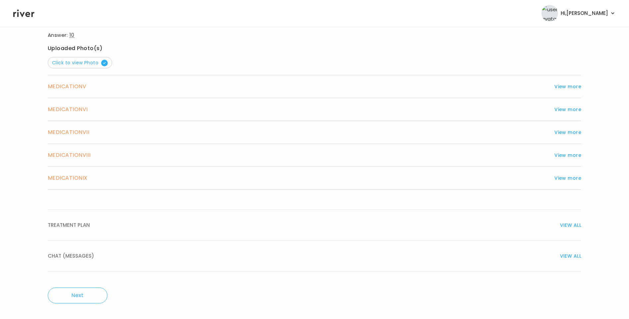
scroll to position [560, 0]
click at [564, 87] on button "View more" at bounding box center [567, 86] width 27 height 8
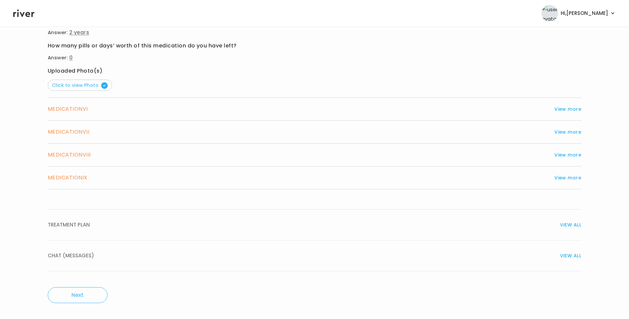
drag, startPoint x: 575, startPoint y: 111, endPoint x: 501, endPoint y: 120, distance: 74.9
click at [575, 110] on button "View more" at bounding box center [567, 109] width 27 height 8
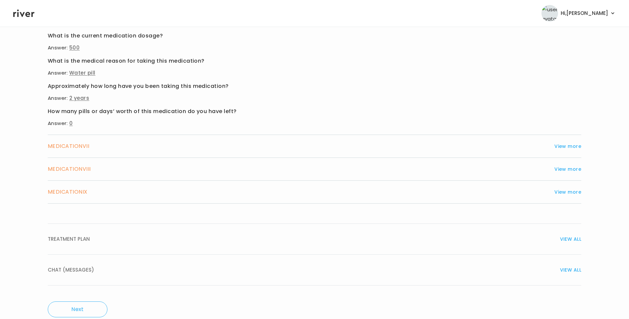
scroll to position [532, 0]
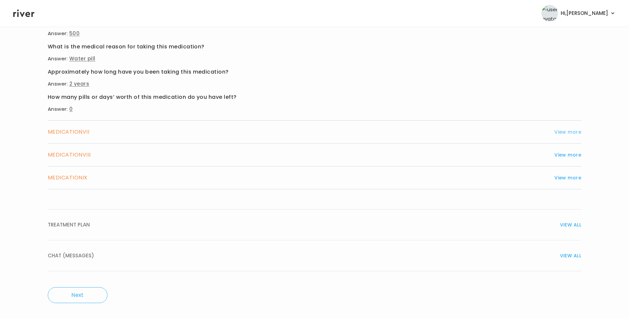
click at [569, 132] on button "View more" at bounding box center [567, 132] width 27 height 8
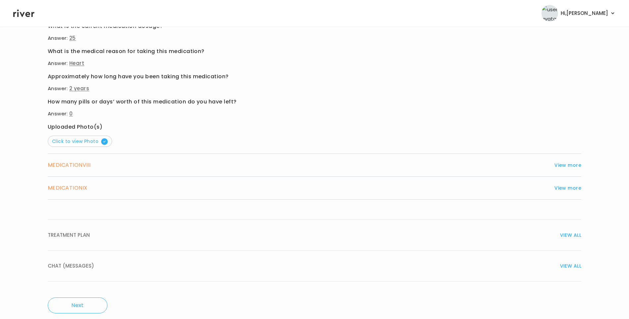
scroll to position [560, 0]
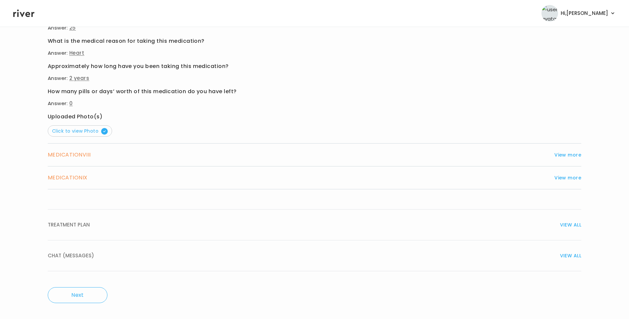
click at [568, 156] on button "View more" at bounding box center [567, 155] width 27 height 8
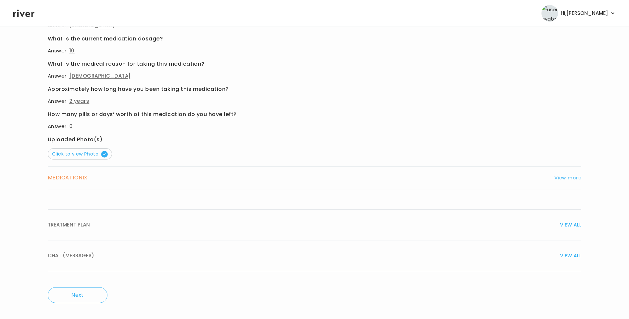
click at [565, 178] on button "View more" at bounding box center [567, 178] width 27 height 8
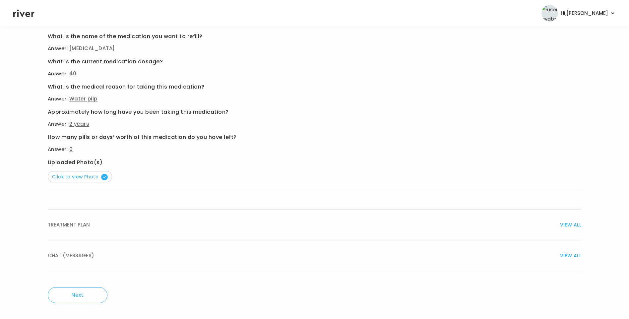
click at [565, 226] on span "VIEW ALL" at bounding box center [570, 224] width 21 height 9
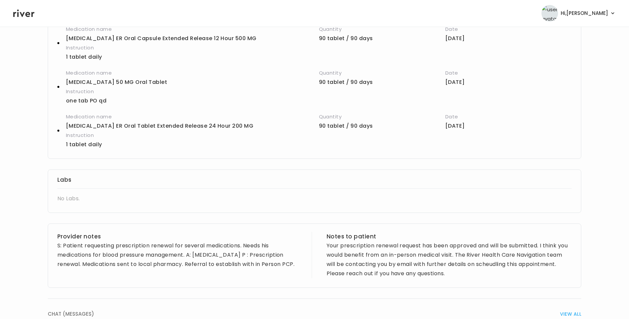
scroll to position [1116, 0]
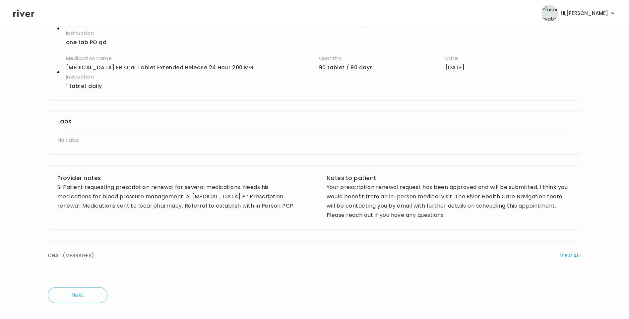
click at [116, 262] on button "CHAT (MESSAGES) VIEW ALL" at bounding box center [315, 255] width 534 height 31
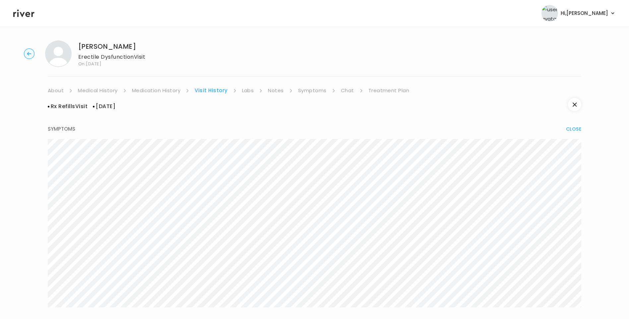
scroll to position [0, 0]
click at [320, 95] on link "Symptoms" at bounding box center [312, 92] width 29 height 9
drag, startPoint x: 344, startPoint y: 88, endPoint x: 347, endPoint y: 90, distance: 3.9
click at [344, 88] on link "Chat" at bounding box center [346, 92] width 13 height 9
click at [388, 86] on div "Albert Martinez Erectile Dysfunction Visit On: 22 Aug 2025 About Medical Histor…" at bounding box center [314, 197] width 629 height 321
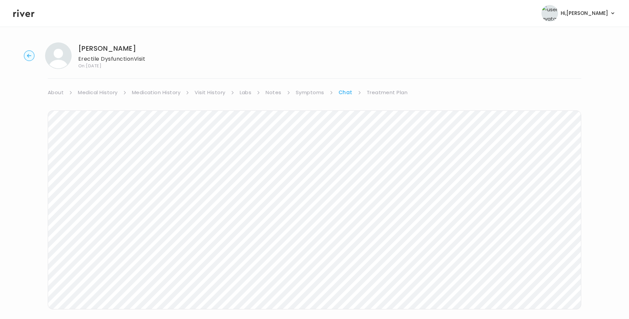
click at [395, 93] on link "Treatment Plan" at bounding box center [387, 92] width 41 height 9
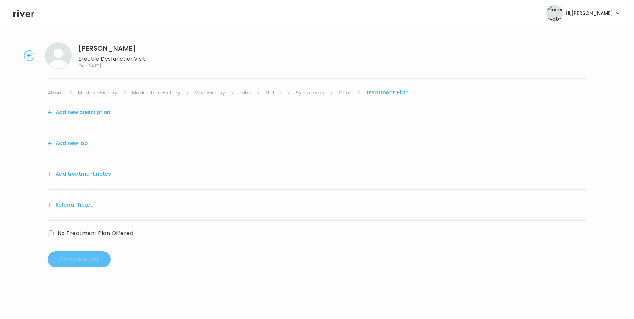
click at [103, 172] on button "Add treatment notes" at bounding box center [79, 173] width 63 height 9
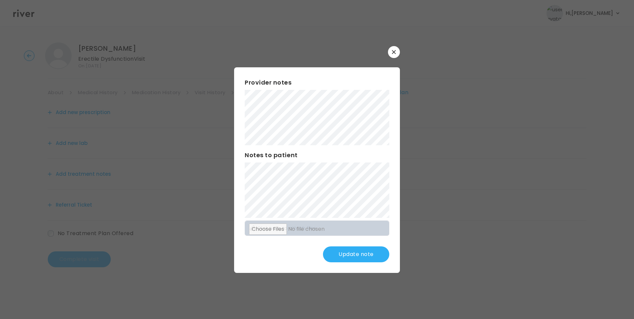
click at [345, 257] on button "Update note" at bounding box center [356, 254] width 66 height 16
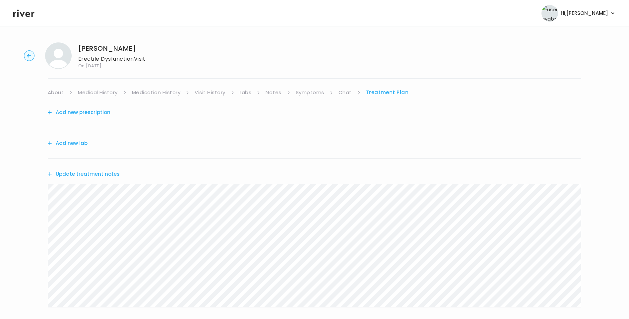
click at [113, 93] on link "Medical History" at bounding box center [97, 92] width 39 height 9
click at [383, 93] on link "Treatment Plan" at bounding box center [389, 92] width 41 height 9
click at [97, 171] on button "Update treatment notes" at bounding box center [84, 173] width 72 height 9
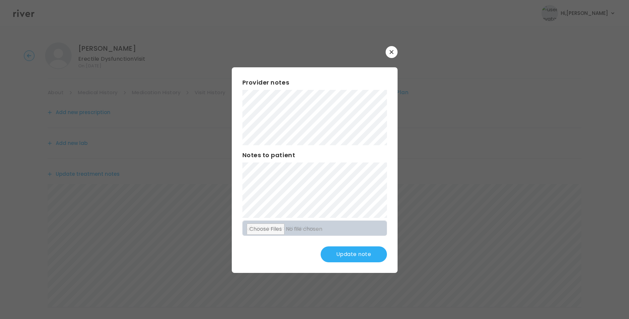
click at [370, 258] on button "Update note" at bounding box center [354, 254] width 66 height 16
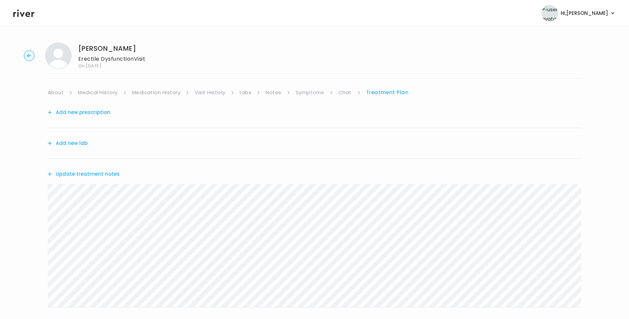
click at [217, 94] on link "Visit History" at bounding box center [210, 92] width 31 height 9
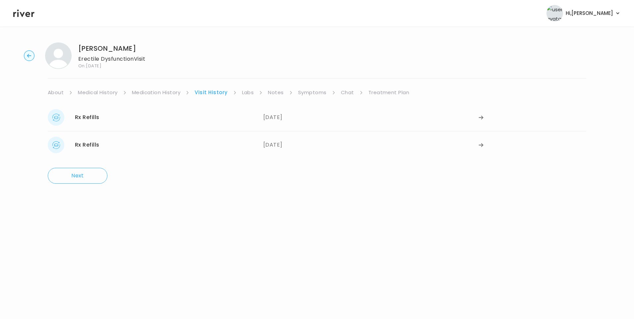
click at [21, 5] on header "Hi, [PERSON_NAME] Profile Logout" at bounding box center [317, 13] width 634 height 27
drag, startPoint x: 25, startPoint y: 11, endPoint x: 54, endPoint y: 26, distance: 32.9
click at [25, 12] on icon at bounding box center [23, 13] width 21 height 10
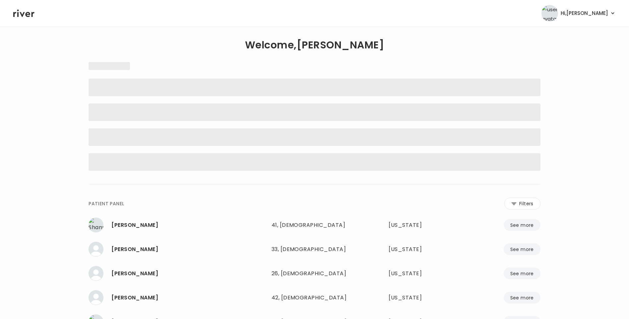
scroll to position [65, 0]
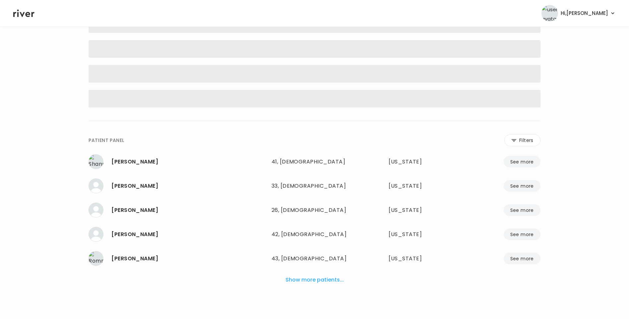
click at [301, 282] on button "Show more patients..." at bounding box center [315, 280] width 64 height 15
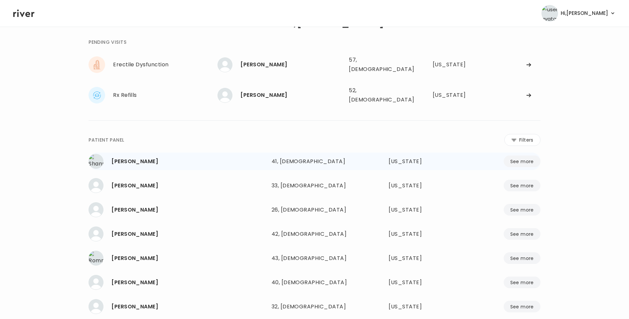
scroll to position [0, 0]
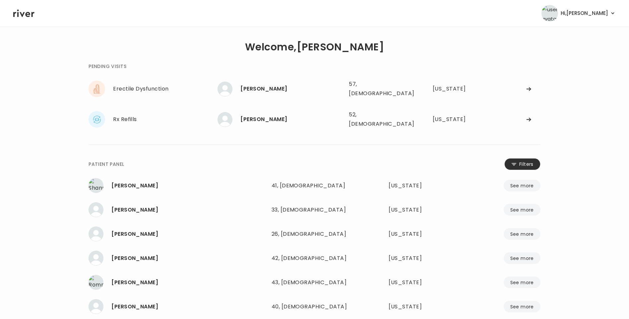
click at [530, 160] on button "Filters" at bounding box center [522, 164] width 36 height 12
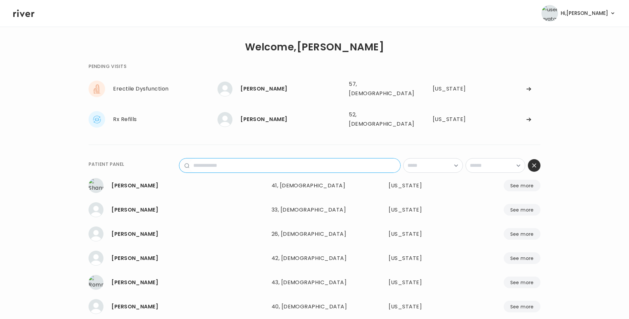
click at [290, 162] on input "name" at bounding box center [294, 165] width 211 height 14
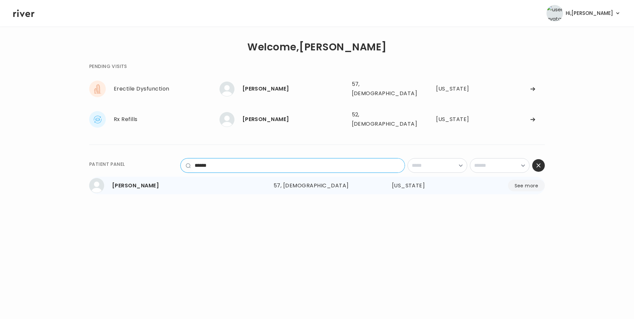
type input "******"
click at [311, 181] on div "57, Male" at bounding box center [317, 185] width 87 height 9
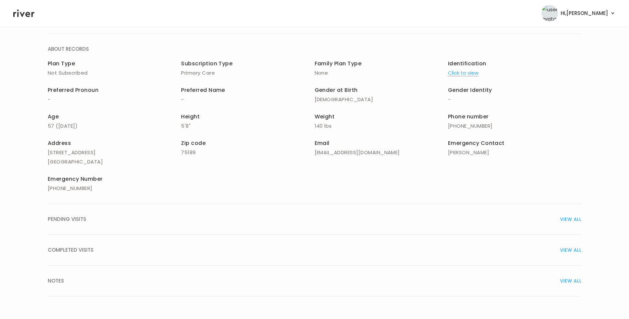
drag, startPoint x: 81, startPoint y: 251, endPoint x: 135, endPoint y: 251, distance: 54.4
click at [82, 251] on span "COMPLETED VISITS" at bounding box center [71, 249] width 46 height 9
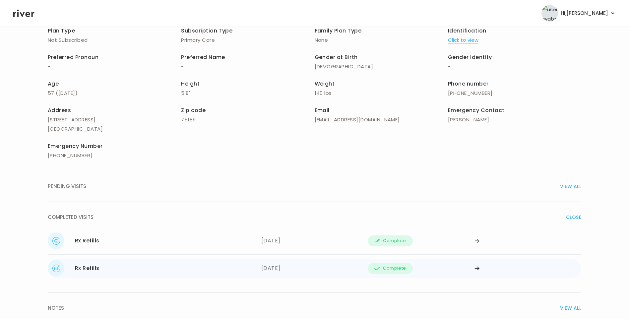
scroll to position [105, 0]
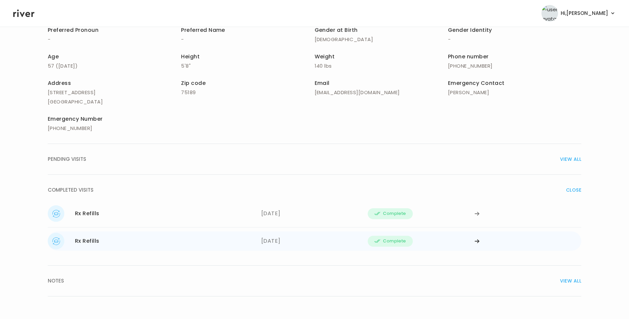
click at [280, 241] on div "03/17/2025" at bounding box center [314, 241] width 107 height 17
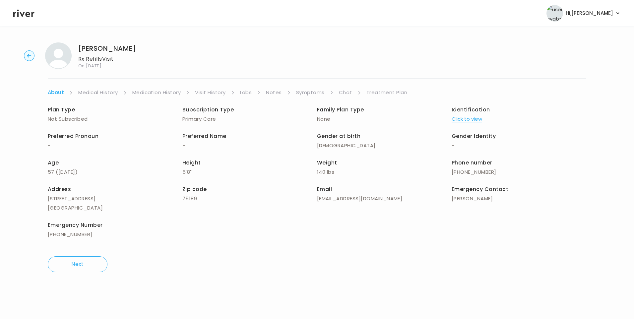
click at [210, 92] on link "Visit History" at bounding box center [210, 92] width 31 height 9
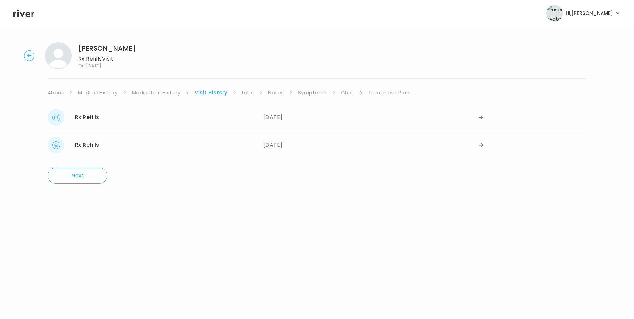
click at [396, 92] on link "Treatment Plan" at bounding box center [388, 92] width 41 height 9
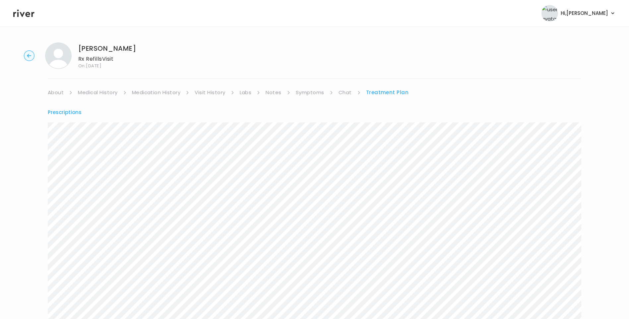
click at [29, 17] on icon at bounding box center [23, 14] width 21 height 8
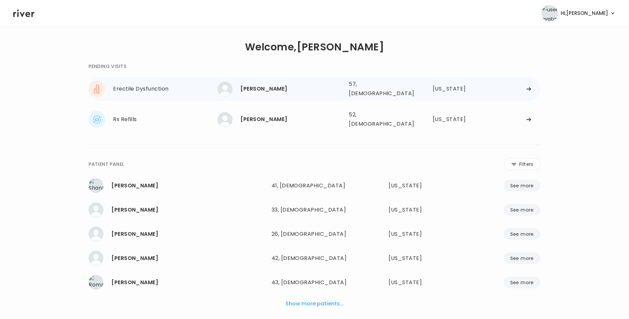
click at [269, 91] on div "Albert Martinez" at bounding box center [291, 88] width 103 height 9
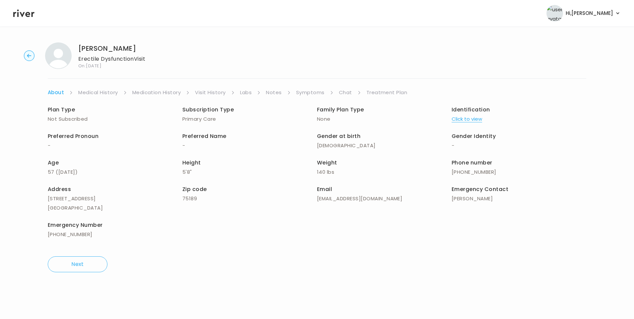
click at [390, 89] on div "Albert Martinez Erectile Dysfunction Visit On: 22 Aug 2025 About Medical Histor…" at bounding box center [317, 157] width 634 height 240
drag, startPoint x: 390, startPoint y: 91, endPoint x: 389, endPoint y: 96, distance: 6.0
click at [390, 91] on link "Treatment Plan" at bounding box center [386, 92] width 41 height 9
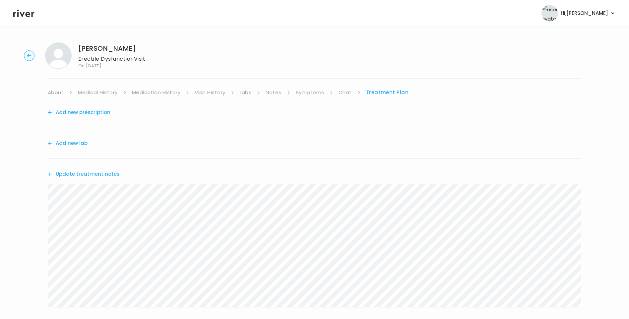
click at [110, 171] on button "Update treatment notes" at bounding box center [84, 173] width 72 height 9
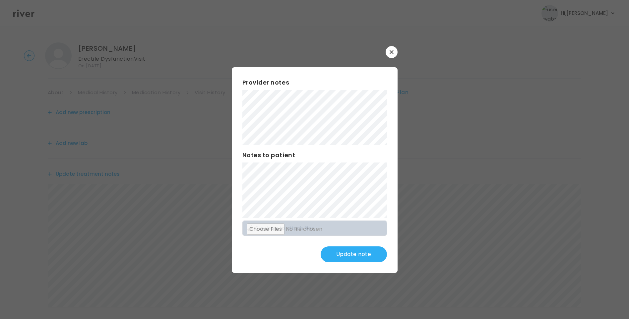
click at [371, 251] on button "Update note" at bounding box center [354, 254] width 66 height 16
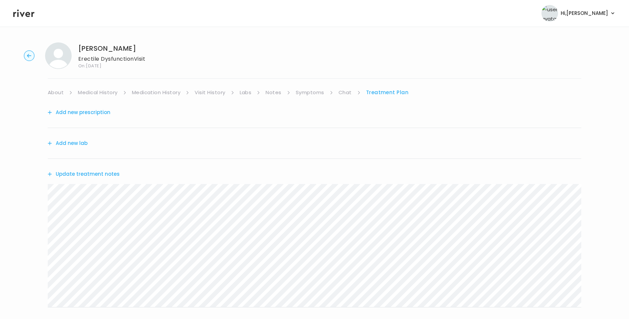
click at [214, 93] on link "Visit History" at bounding box center [210, 92] width 31 height 9
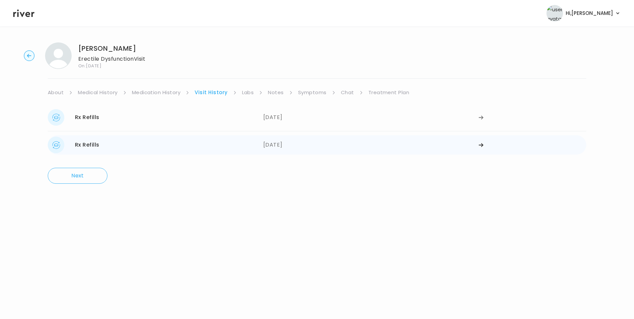
click at [274, 139] on div "03/17/2025" at bounding box center [371, 145] width 216 height 17
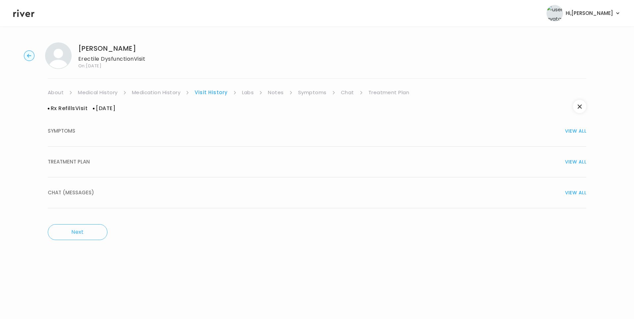
click at [165, 93] on link "Medication History" at bounding box center [156, 92] width 49 height 9
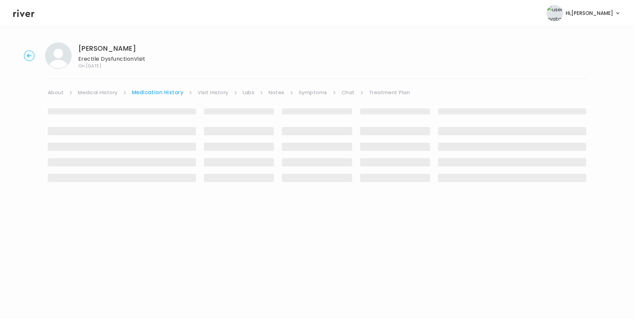
click at [211, 91] on link "Visit History" at bounding box center [213, 92] width 31 height 9
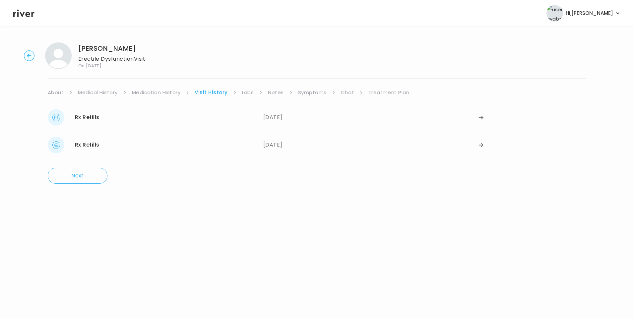
click at [168, 127] on div "Rx Refills 03/17/2025 03/17/2025" at bounding box center [317, 117] width 538 height 27
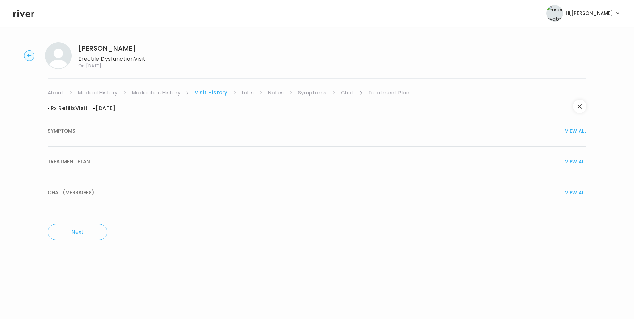
click at [90, 167] on button "TREATMENT PLAN VIEW ALL" at bounding box center [317, 162] width 538 height 31
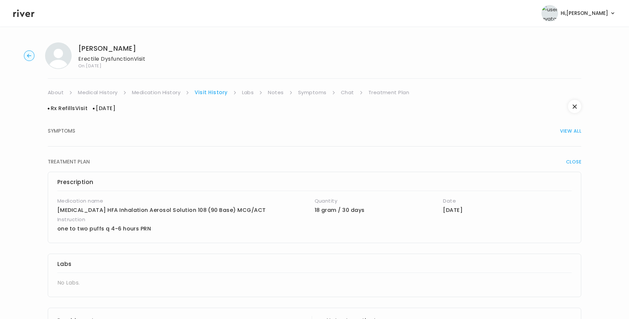
click at [381, 91] on link "Treatment Plan" at bounding box center [388, 92] width 41 height 9
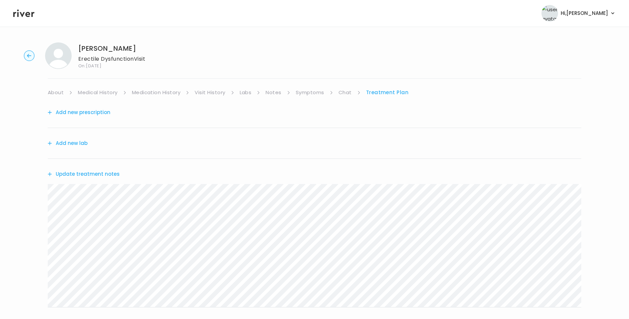
click at [98, 176] on button "Update treatment notes" at bounding box center [84, 173] width 72 height 9
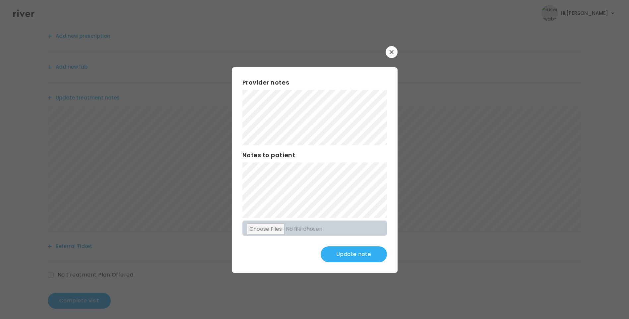
scroll to position [82, 0]
click at [370, 254] on button "Update note" at bounding box center [354, 254] width 66 height 16
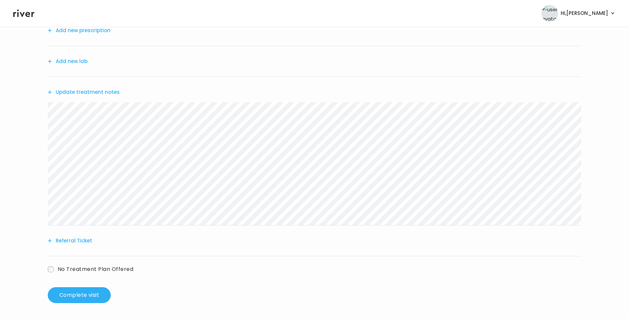
click at [108, 93] on button "Update treatment notes" at bounding box center [84, 92] width 72 height 9
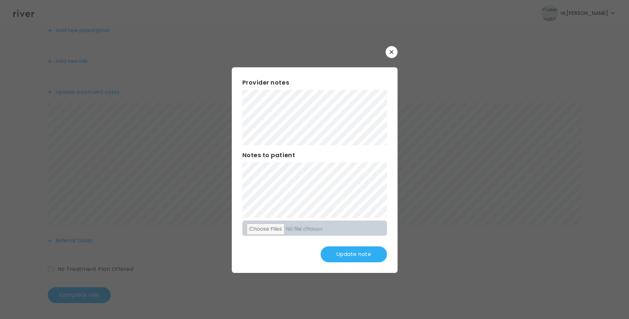
click at [365, 254] on button "Update note" at bounding box center [354, 254] width 66 height 16
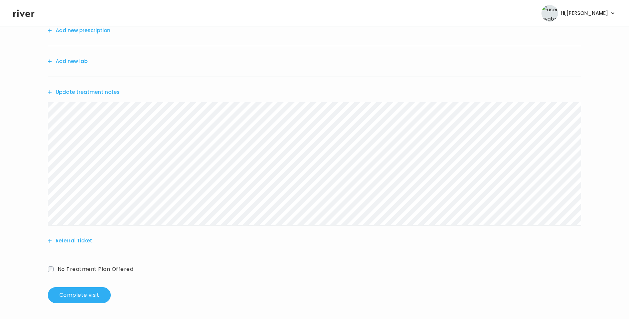
click at [42, 122] on div "Albert Martinez Erectile Dysfunction Visit On: 22 Aug 2025 About Medical Histor…" at bounding box center [314, 131] width 629 height 353
click at [84, 240] on button "Referral Ticket" at bounding box center [70, 240] width 44 height 9
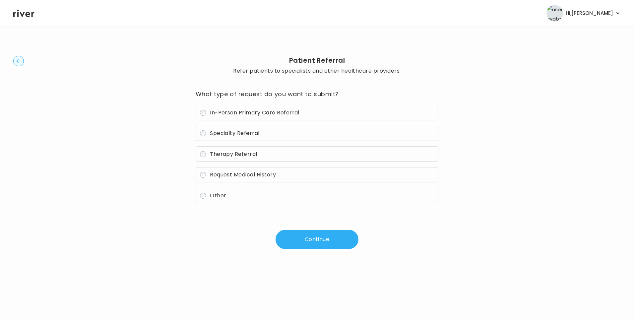
click at [240, 136] on span "Specialty Referral" at bounding box center [235, 133] width 50 height 8
click at [316, 243] on button "Continue" at bounding box center [317, 239] width 83 height 19
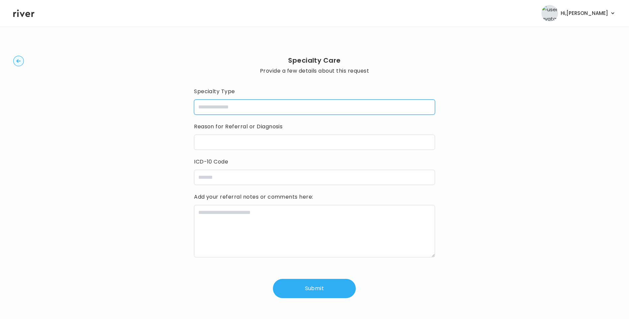
click at [225, 109] on input "specialtyType" at bounding box center [314, 106] width 241 height 15
type input "*******"
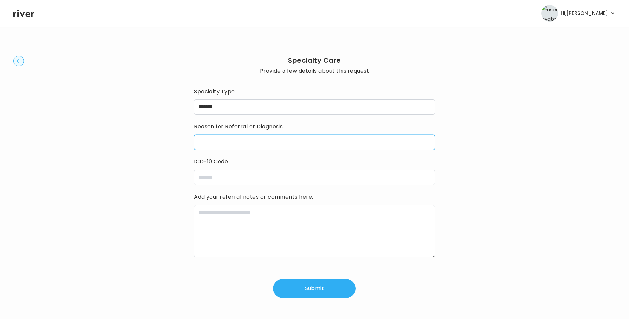
click at [240, 140] on input "reasonForReferral" at bounding box center [314, 142] width 241 height 15
type input "**********"
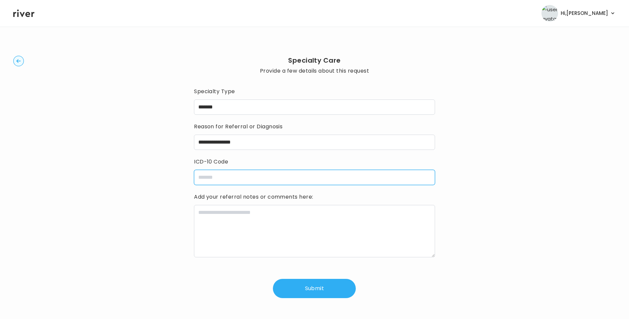
click at [241, 172] on input "icdCode" at bounding box center [314, 177] width 241 height 15
click at [221, 179] on input "icdCode" at bounding box center [314, 177] width 241 height 15
type input "*****"
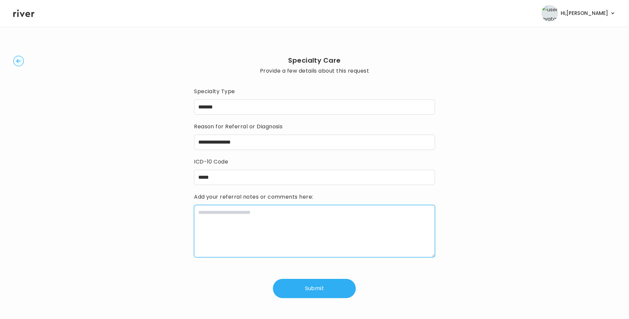
click at [243, 218] on textarea at bounding box center [314, 231] width 241 height 52
paste textarea "**********"
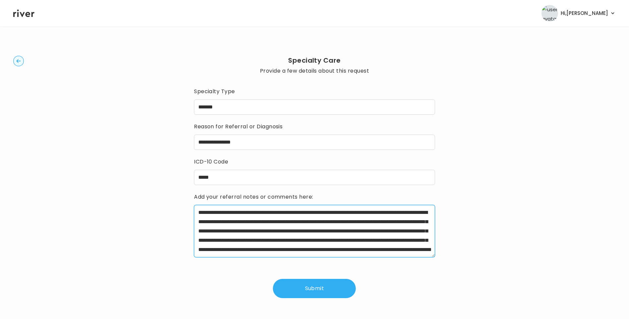
drag, startPoint x: 230, startPoint y: 213, endPoint x: 254, endPoint y: 213, distance: 23.5
click at [254, 213] on textarea "**********" at bounding box center [314, 231] width 241 height 52
click at [411, 213] on textarea "**********" at bounding box center [314, 231] width 241 height 52
click at [373, 231] on textarea "**********" at bounding box center [314, 231] width 241 height 52
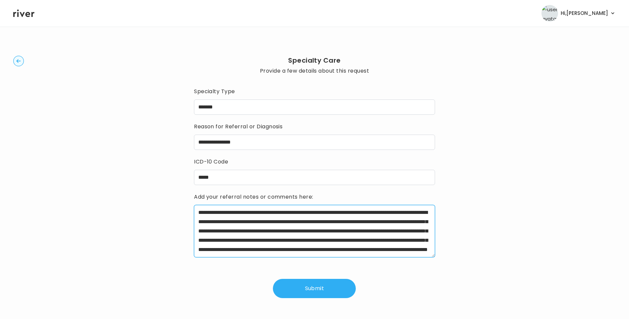
click at [261, 247] on textarea "**********" at bounding box center [314, 231] width 241 height 52
click at [258, 252] on textarea "**********" at bounding box center [314, 231] width 241 height 52
drag, startPoint x: 373, startPoint y: 240, endPoint x: 379, endPoint y: 252, distance: 13.8
click at [379, 252] on textarea "**********" at bounding box center [314, 231] width 241 height 52
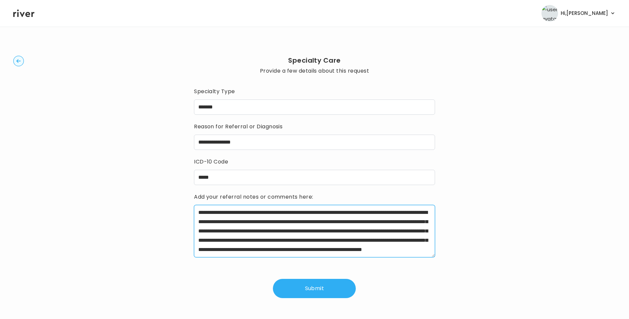
type textarea "**********"
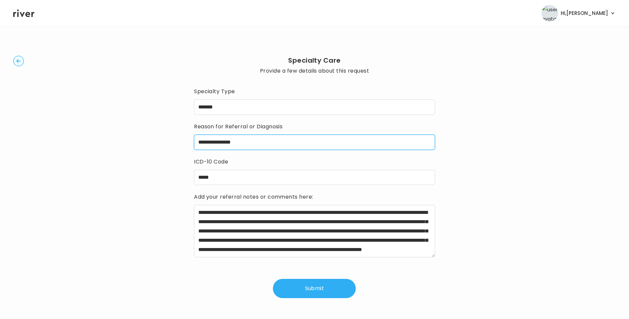
drag, startPoint x: 205, startPoint y: 144, endPoint x: 199, endPoint y: 143, distance: 6.2
click at [199, 143] on input "**********" at bounding box center [314, 142] width 241 height 15
click at [298, 142] on input "**********" at bounding box center [314, 142] width 241 height 15
drag, startPoint x: 254, startPoint y: 135, endPoint x: 257, endPoint y: 142, distance: 7.0
click at [254, 136] on input "**********" at bounding box center [314, 142] width 241 height 15
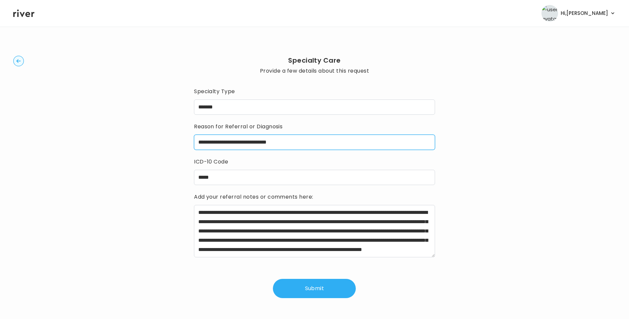
click at [252, 143] on input "**********" at bounding box center [314, 142] width 241 height 15
type input "**********"
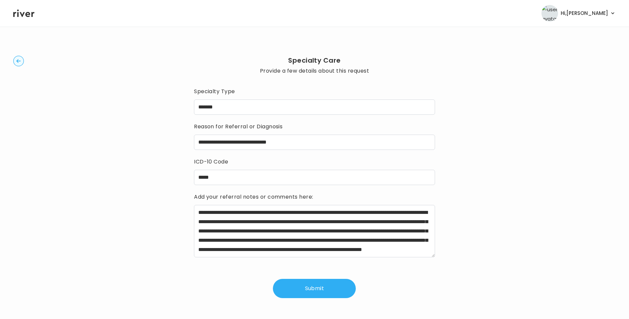
click at [315, 290] on button "Submit" at bounding box center [314, 288] width 83 height 19
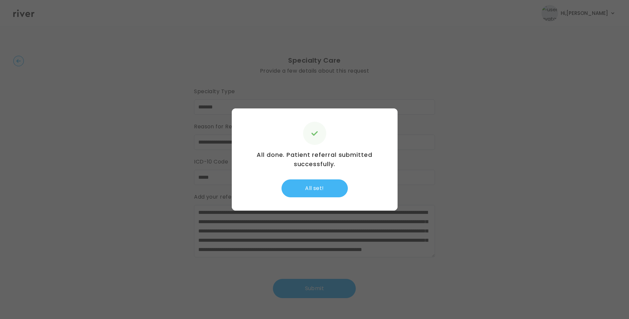
click at [320, 189] on button "All set!" at bounding box center [315, 188] width 66 height 18
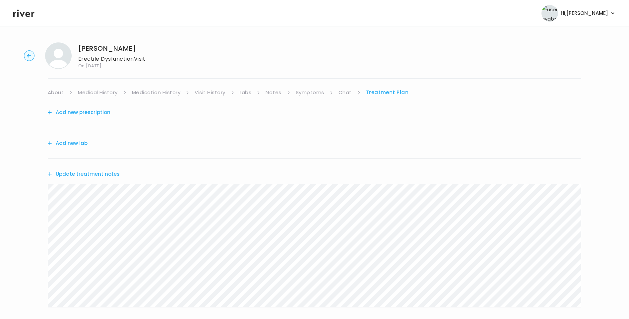
click at [112, 173] on button "Update treatment notes" at bounding box center [84, 173] width 72 height 9
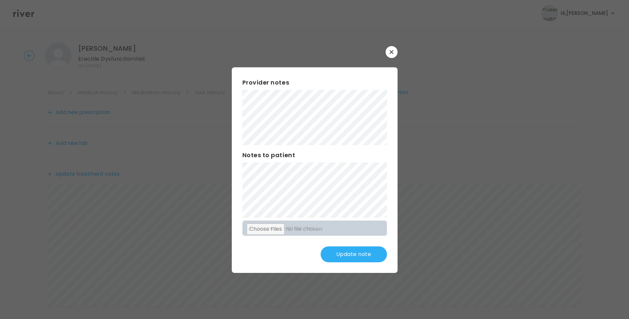
click at [242, 198] on div "Provider notes Notes to patient Click here to attach files Update note" at bounding box center [315, 170] width 166 height 206
click at [360, 254] on button "Update note" at bounding box center [354, 254] width 66 height 16
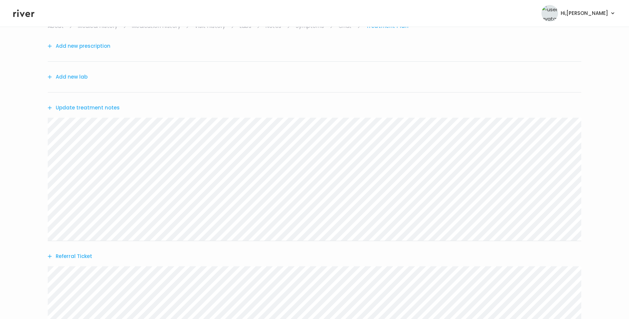
scroll to position [33, 0]
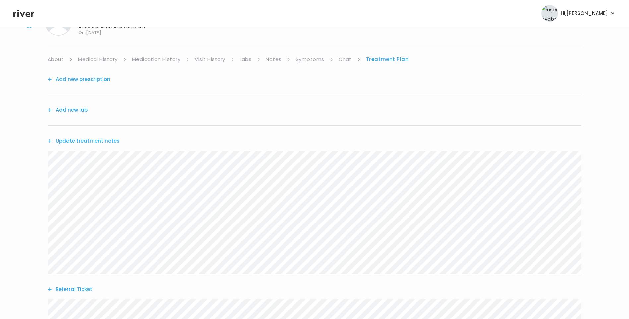
click at [108, 136] on div "Update treatment notes" at bounding box center [315, 141] width 534 height 31
click at [111, 140] on button "Update treatment notes" at bounding box center [84, 140] width 72 height 9
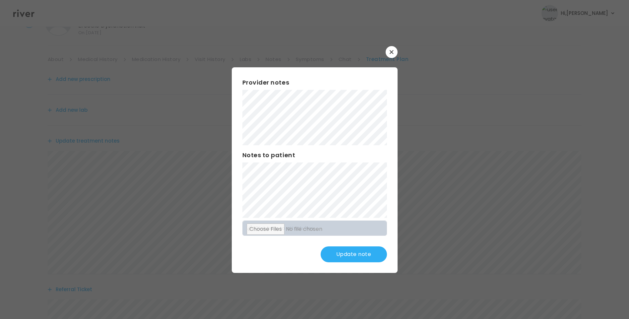
click at [366, 255] on button "Update note" at bounding box center [354, 254] width 66 height 16
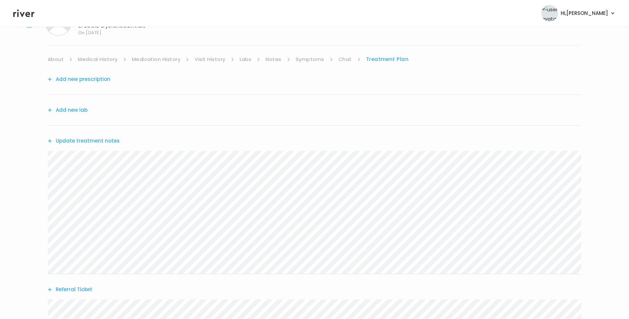
click at [111, 144] on button "Update treatment notes" at bounding box center [84, 140] width 72 height 9
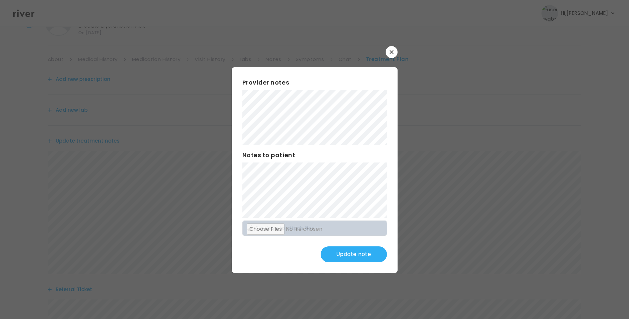
click at [367, 255] on button "Update note" at bounding box center [354, 254] width 66 height 16
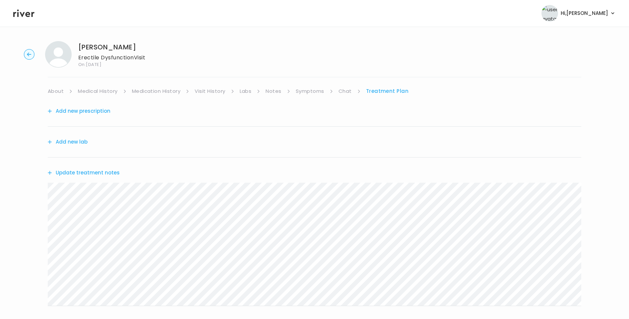
scroll to position [0, 0]
click at [108, 174] on button "Update treatment notes" at bounding box center [84, 173] width 72 height 9
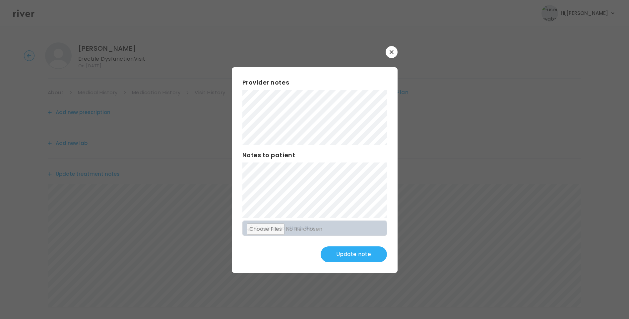
click at [359, 253] on button "Update note" at bounding box center [354, 254] width 66 height 16
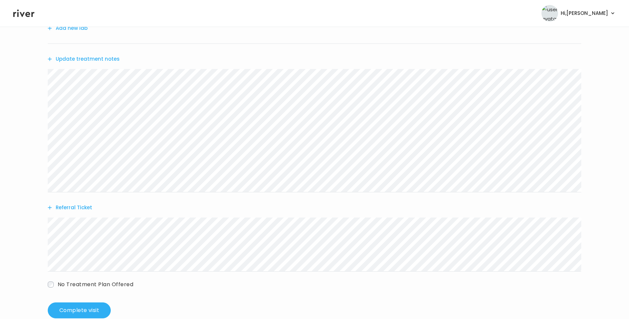
scroll to position [130, 0]
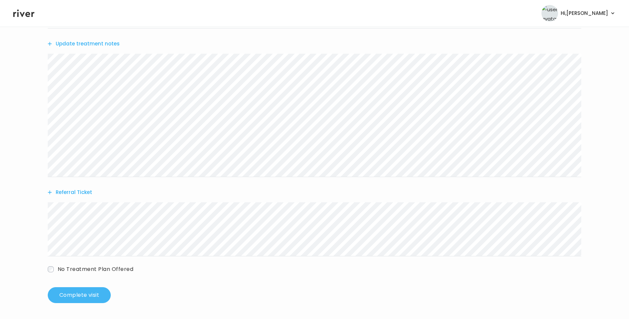
click at [92, 294] on button "Complete visit" at bounding box center [79, 295] width 63 height 16
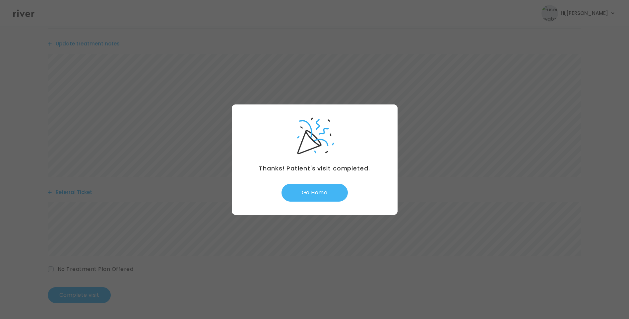
click at [335, 185] on button "Go Home" at bounding box center [315, 193] width 66 height 18
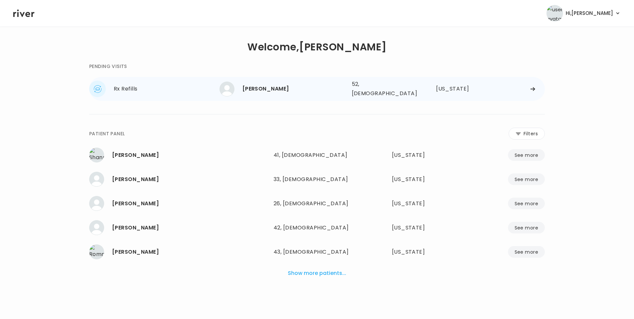
click at [286, 84] on div "[PERSON_NAME]" at bounding box center [294, 88] width 104 height 9
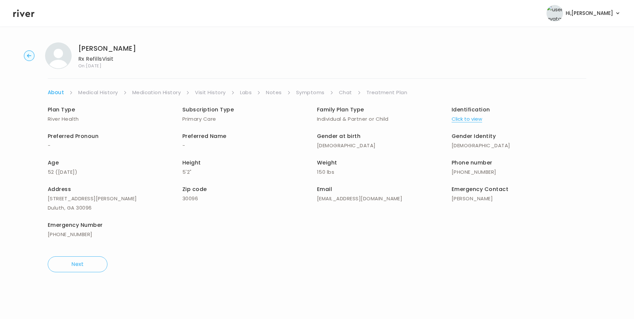
click at [214, 91] on link "Visit History" at bounding box center [210, 92] width 31 height 9
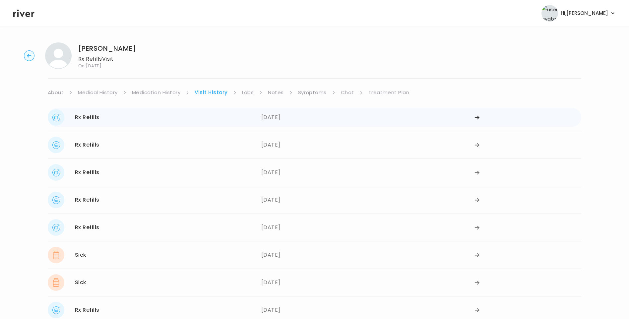
click at [189, 119] on div "Rx Refills [DATE]" at bounding box center [155, 117] width 214 height 17
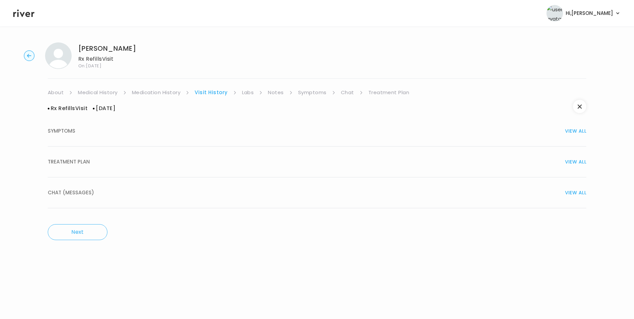
click at [79, 159] on span "TREATMENT PLAN" at bounding box center [69, 161] width 42 height 9
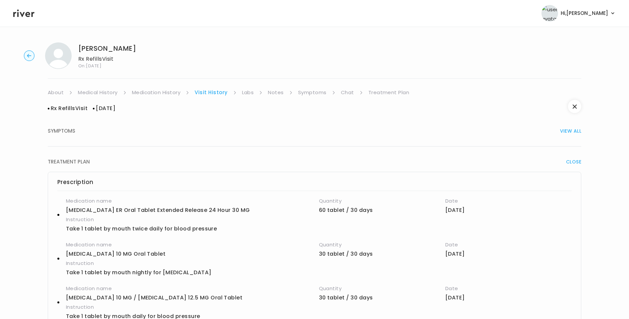
click at [169, 95] on link "Medication History" at bounding box center [156, 92] width 49 height 9
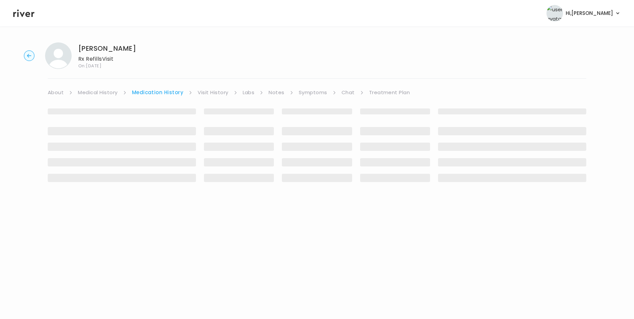
click at [217, 92] on link "Visit History" at bounding box center [213, 92] width 31 height 9
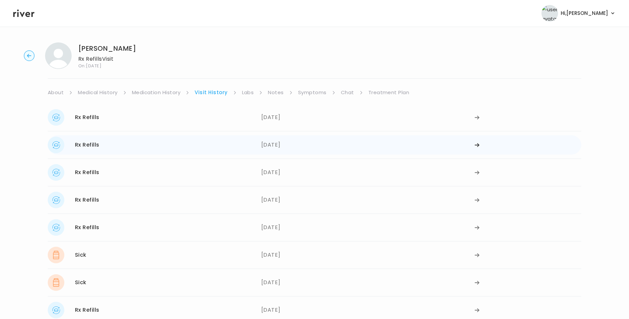
click at [151, 149] on div "Rx Refills [DATE]" at bounding box center [155, 145] width 214 height 17
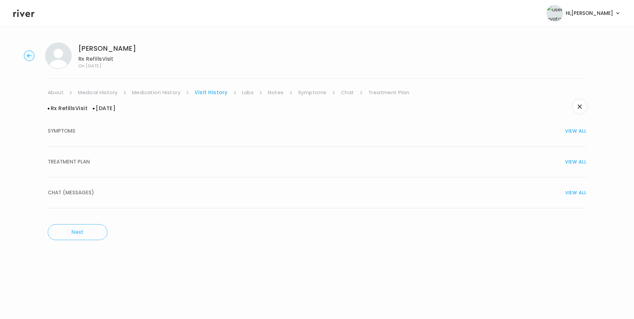
drag, startPoint x: 85, startPoint y: 159, endPoint x: 128, endPoint y: 158, distance: 42.8
click at [86, 159] on span "TREATMENT PLAN" at bounding box center [69, 161] width 42 height 9
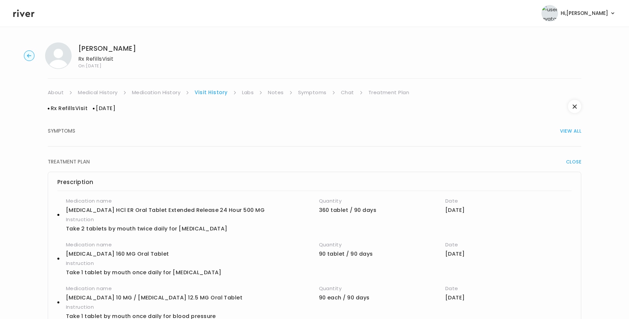
click at [147, 90] on link "Medication History" at bounding box center [156, 92] width 49 height 9
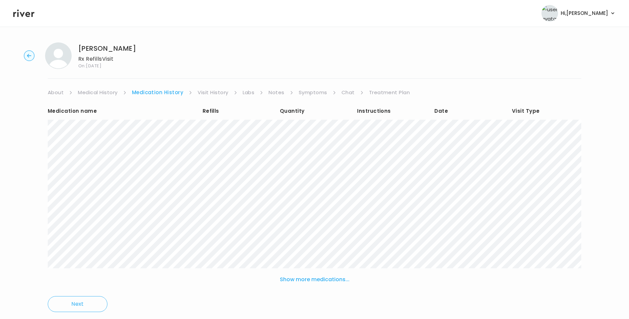
click at [219, 87] on div "Rosida Lohot Rx Refills Visit On: 21 Aug 2025 About Medical History Medication …" at bounding box center [314, 181] width 629 height 289
click at [218, 89] on link "Visit History" at bounding box center [213, 92] width 31 height 9
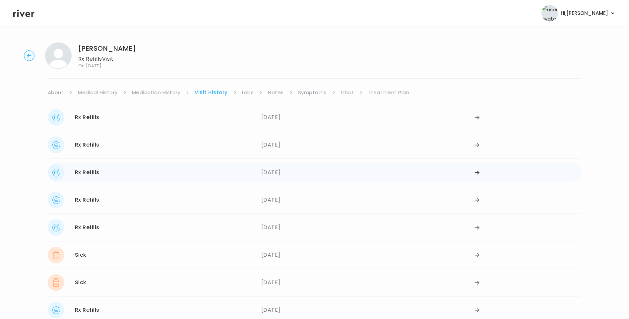
click at [142, 165] on div "Rx Refills 10/23/2024" at bounding box center [155, 172] width 214 height 17
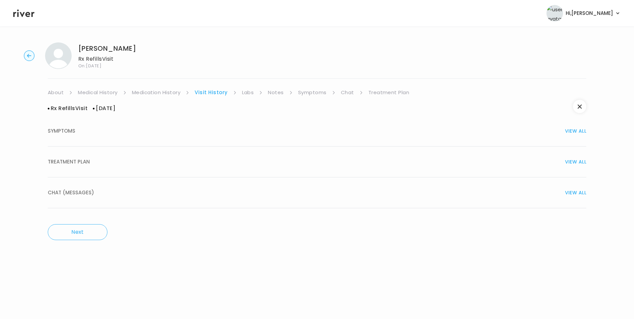
click at [83, 158] on span "TREATMENT PLAN" at bounding box center [69, 161] width 42 height 9
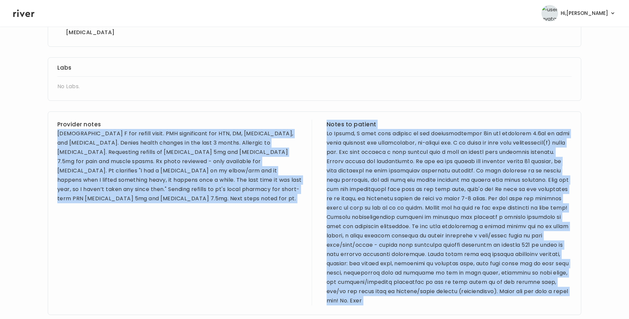
scroll to position [326, 0]
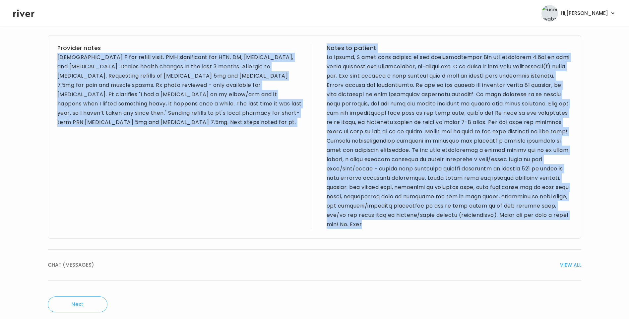
drag, startPoint x: 57, startPoint y: 179, endPoint x: 499, endPoint y: 220, distance: 443.9
click at [499, 220] on div "Provider notes 52 yo F for refill visit. PMH significant for HTN, DM, hyperlipi…" at bounding box center [315, 137] width 534 height 204
drag, startPoint x: 499, startPoint y: 220, endPoint x: 487, endPoint y: 180, distance: 42.2
copy div "52 yo F for refill visit. PMH significant for HTN, DM, hyperlipidemia, and hyst…"
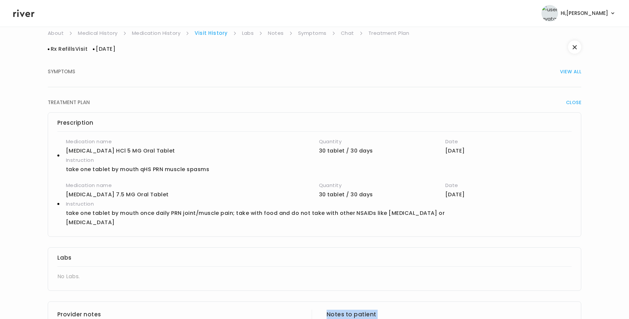
scroll to position [0, 0]
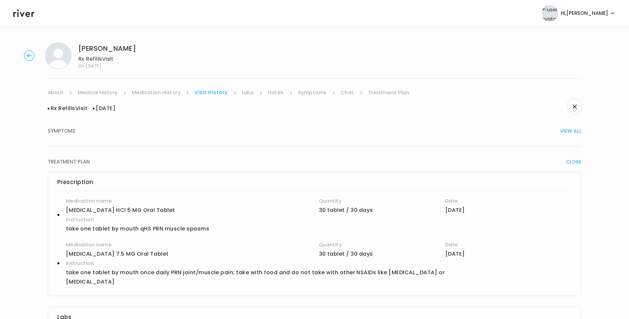
click at [55, 95] on link "About" at bounding box center [56, 92] width 16 height 9
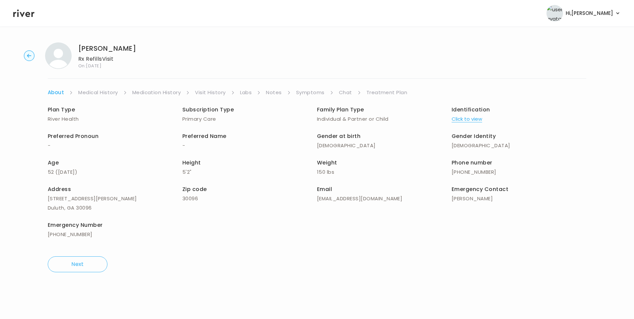
click at [112, 93] on link "Medical History" at bounding box center [97, 92] width 39 height 9
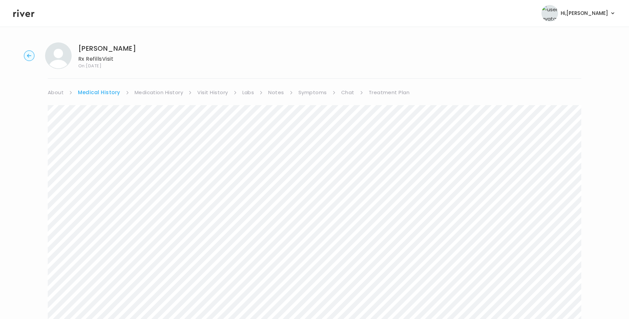
click at [316, 95] on link "Symptoms" at bounding box center [312, 92] width 29 height 9
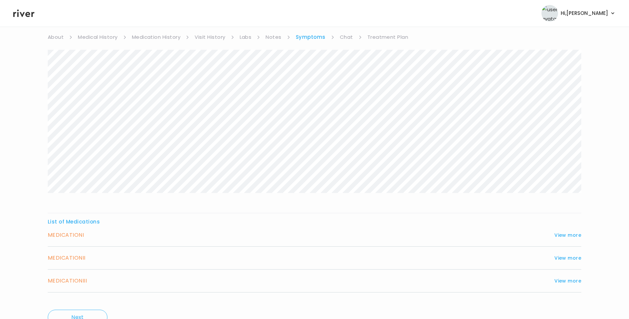
scroll to position [87, 0]
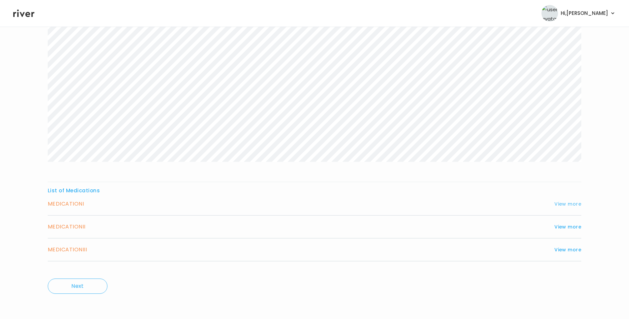
click at [563, 203] on button "View more" at bounding box center [567, 204] width 27 height 8
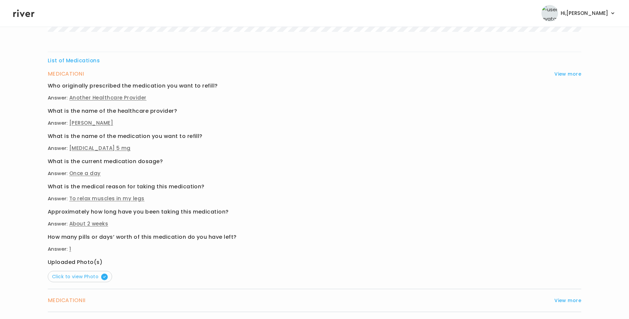
scroll to position [219, 0]
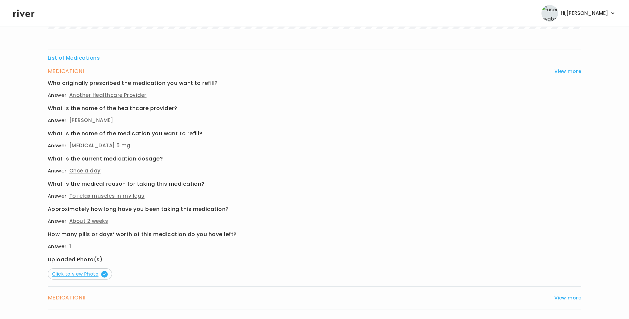
click at [81, 273] on span "Click to view Photo" at bounding box center [80, 274] width 56 height 7
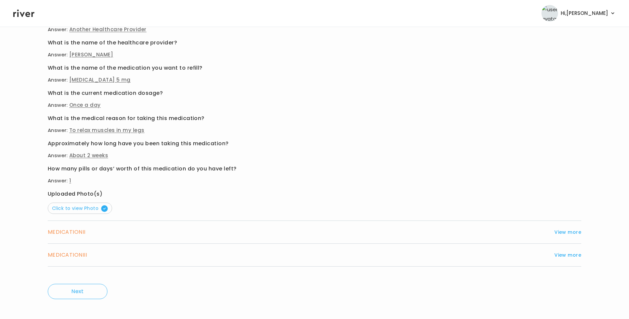
scroll to position [290, 0]
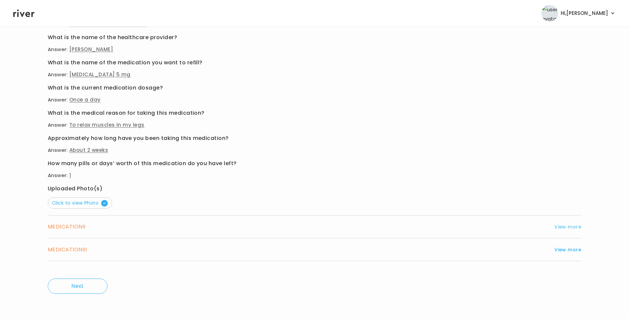
click at [578, 225] on button "View more" at bounding box center [567, 227] width 27 height 8
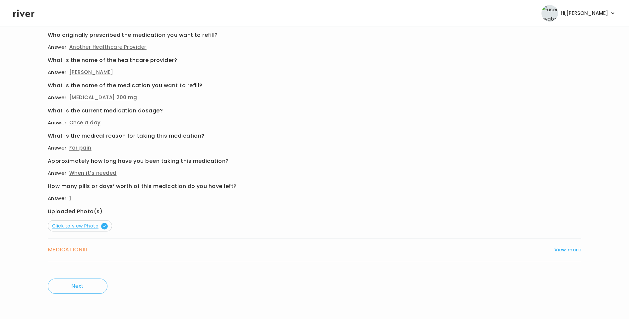
click at [88, 228] on span "Click to view Photo" at bounding box center [80, 225] width 56 height 7
click at [569, 248] on button "View more" at bounding box center [567, 250] width 27 height 8
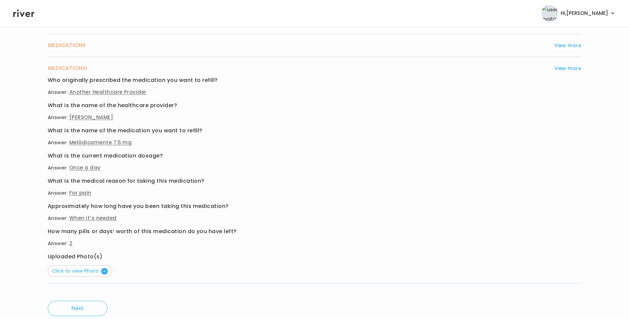
scroll to position [257, 0]
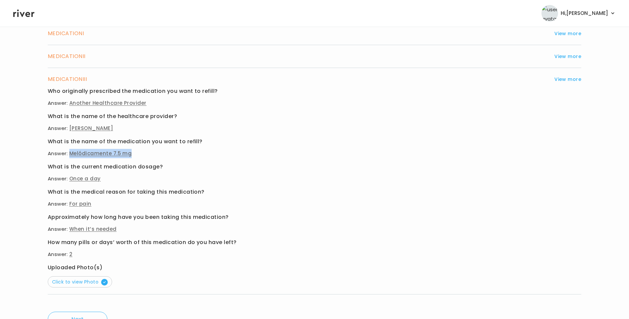
drag, startPoint x: 71, startPoint y: 153, endPoint x: 132, endPoint y: 155, distance: 61.4
click at [132, 155] on p "Answer: Melódicamente 7.5 mg" at bounding box center [315, 153] width 534 height 9
copy span "Melódicamente 7.5 mg"
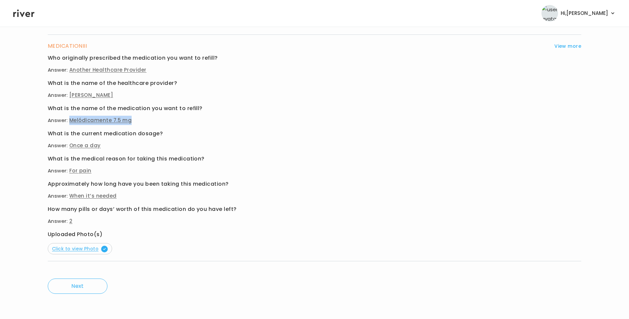
click at [88, 246] on span "Click to view Photo" at bounding box center [80, 248] width 56 height 7
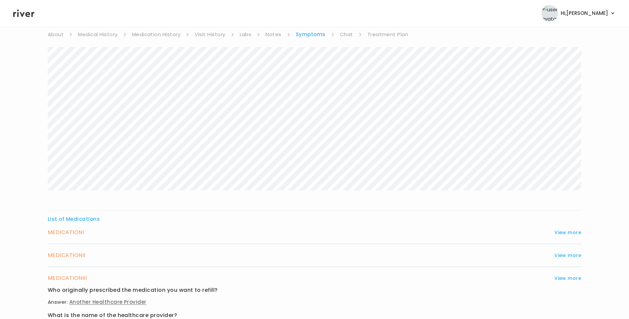
scroll to position [0, 0]
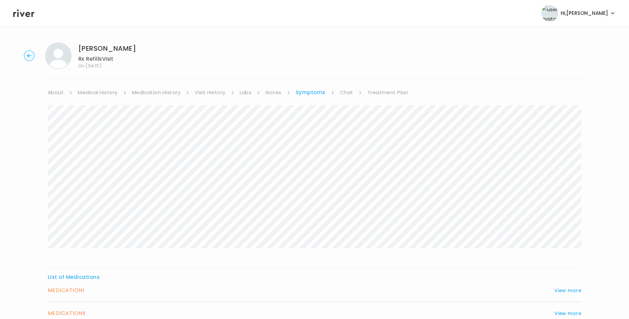
click at [167, 94] on link "Medication History" at bounding box center [156, 92] width 49 height 9
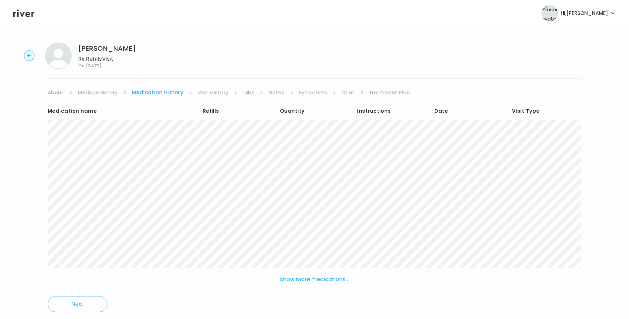
click at [311, 281] on button "Show more medications..." at bounding box center [314, 279] width 75 height 15
click at [221, 90] on link "Visit History" at bounding box center [213, 92] width 31 height 9
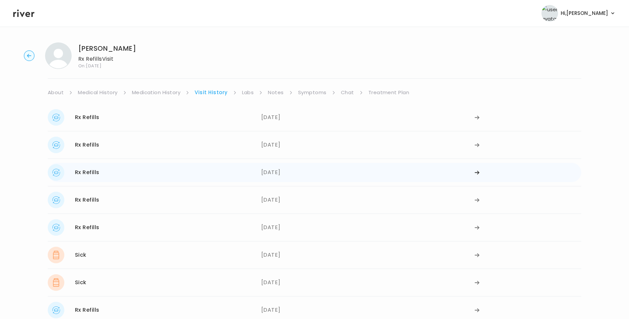
click at [289, 173] on div "10/23/2024" at bounding box center [368, 172] width 214 height 17
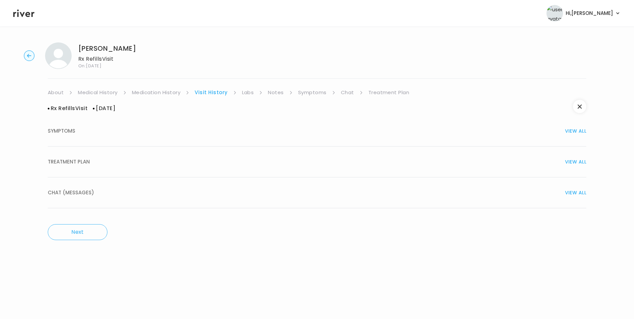
click at [80, 163] on span "TREATMENT PLAN" at bounding box center [69, 161] width 42 height 9
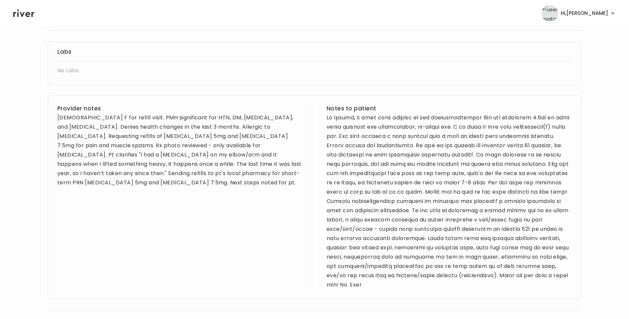
scroll to position [326, 0]
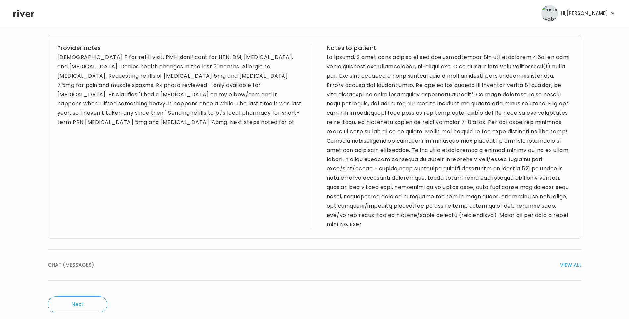
click at [135, 250] on button "CHAT (MESSAGES) VIEW ALL" at bounding box center [315, 265] width 534 height 31
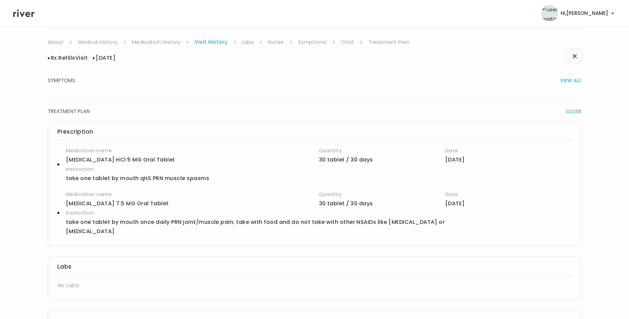
scroll to position [0, 0]
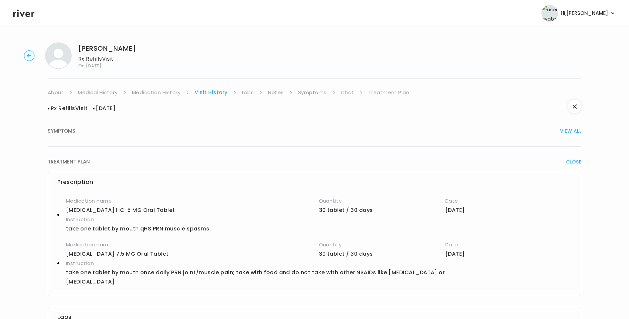
click at [347, 92] on link "Chat" at bounding box center [347, 92] width 13 height 9
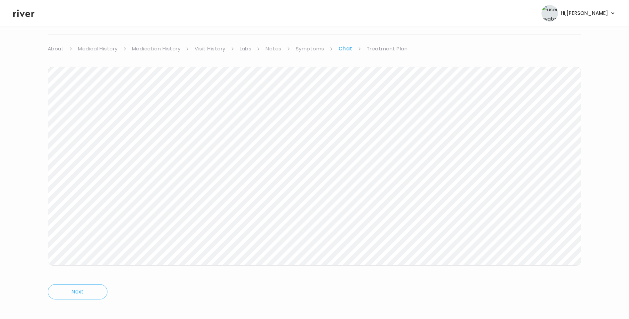
scroll to position [49, 0]
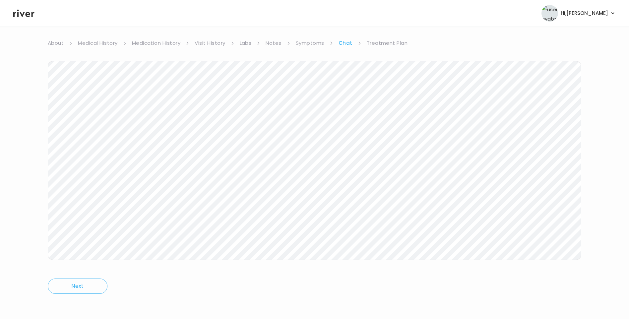
click at [310, 41] on link "Symptoms" at bounding box center [310, 42] width 29 height 9
click at [565, 225] on button "View more" at bounding box center [567, 227] width 27 height 8
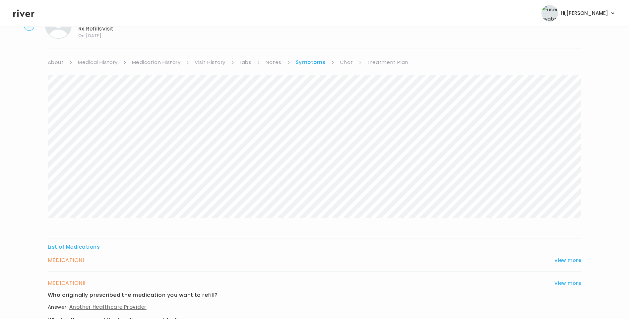
scroll to position [0, 0]
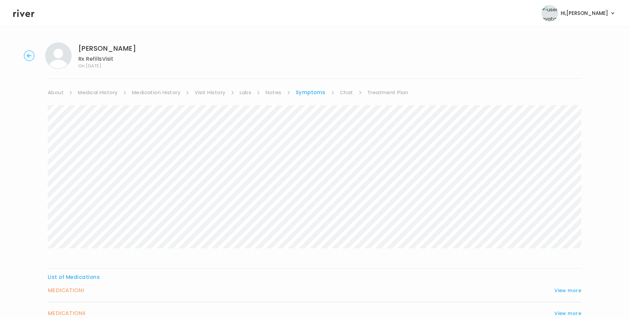
click at [315, 93] on link "Symptoms" at bounding box center [311, 92] width 30 height 9
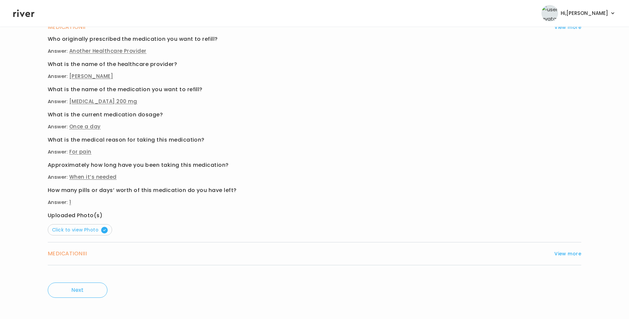
scroll to position [290, 0]
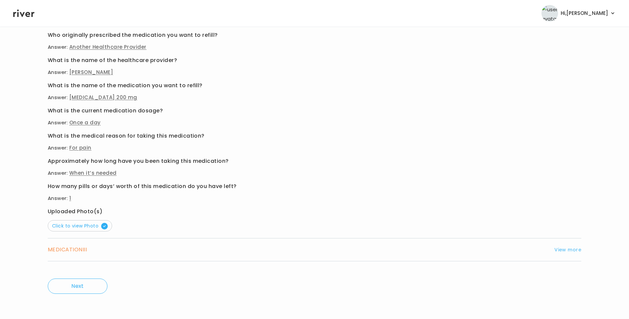
click at [564, 250] on button "View more" at bounding box center [567, 250] width 27 height 8
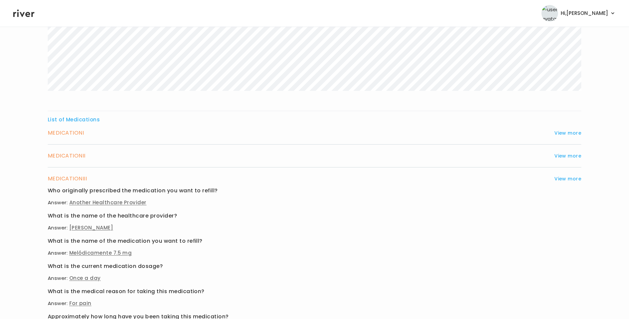
scroll to position [58, 0]
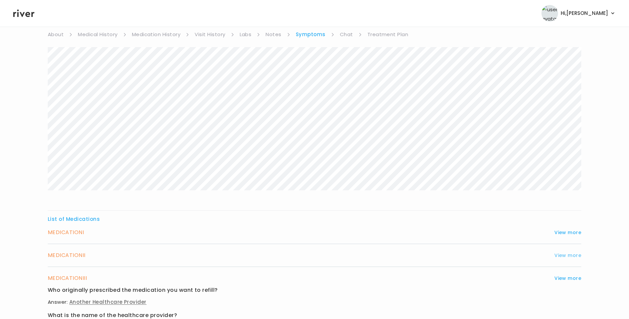
click at [564, 254] on button "View more" at bounding box center [567, 255] width 27 height 8
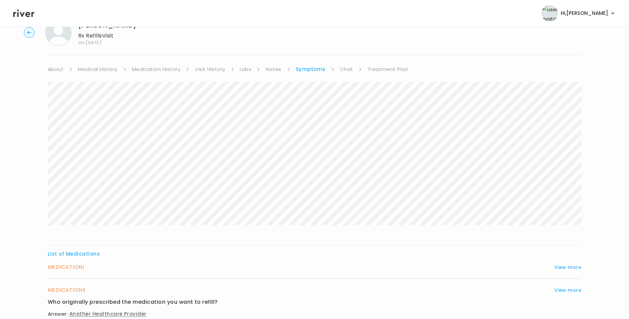
scroll to position [0, 0]
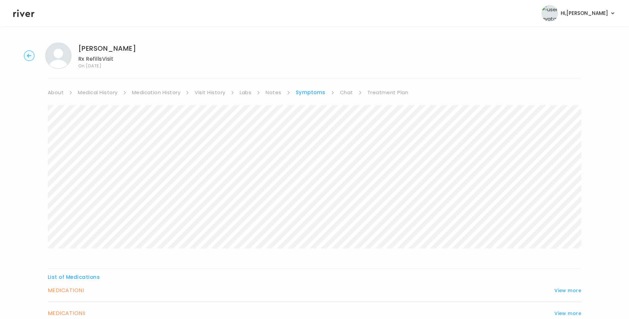
click at [380, 92] on link "Treatment Plan" at bounding box center [387, 92] width 41 height 9
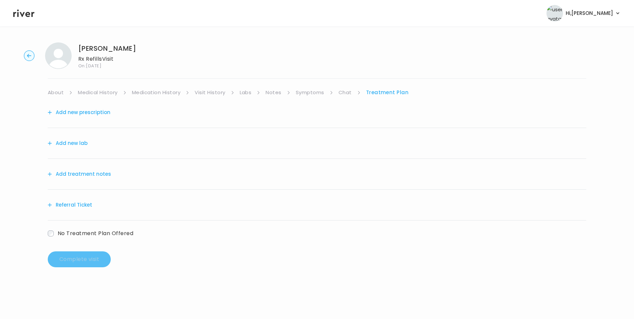
click at [103, 174] on button "Add treatment notes" at bounding box center [79, 173] width 63 height 9
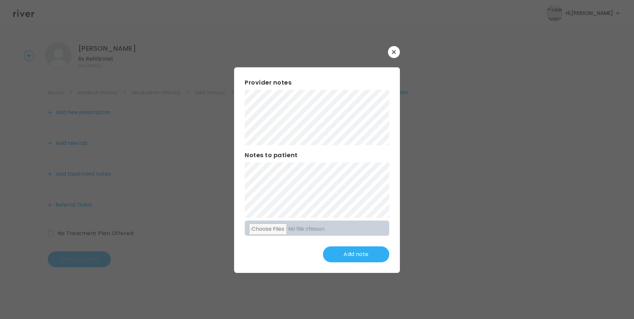
click at [393, 53] on icon "button" at bounding box center [394, 52] width 4 height 4
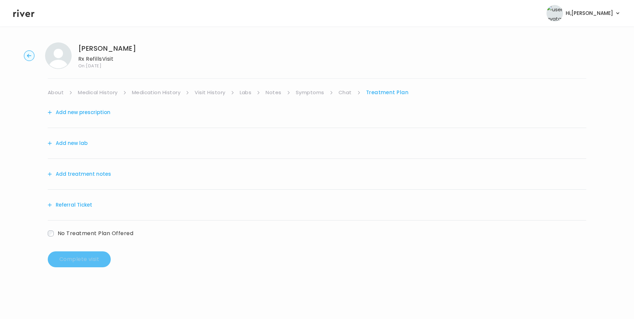
click at [312, 94] on link "Symptoms" at bounding box center [310, 92] width 29 height 9
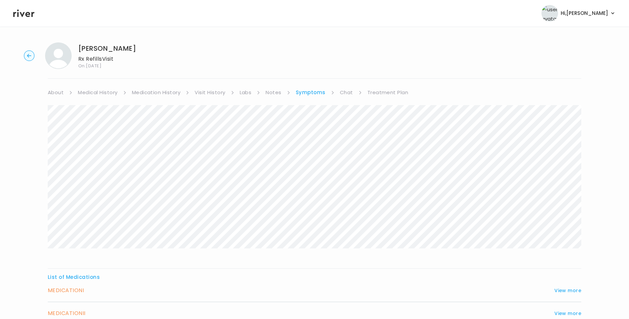
click at [348, 91] on link "Chat" at bounding box center [346, 92] width 13 height 9
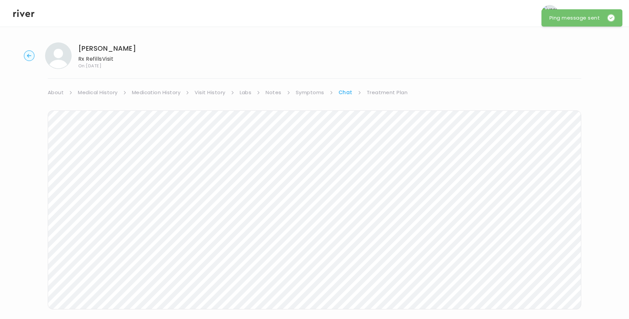
click at [381, 93] on link "Treatment Plan" at bounding box center [387, 92] width 41 height 9
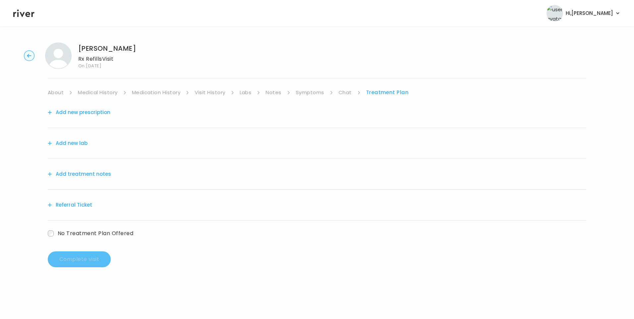
drag, startPoint x: 91, startPoint y: 173, endPoint x: 94, endPoint y: 172, distance: 3.4
click at [94, 172] on button "Add treatment notes" at bounding box center [79, 173] width 63 height 9
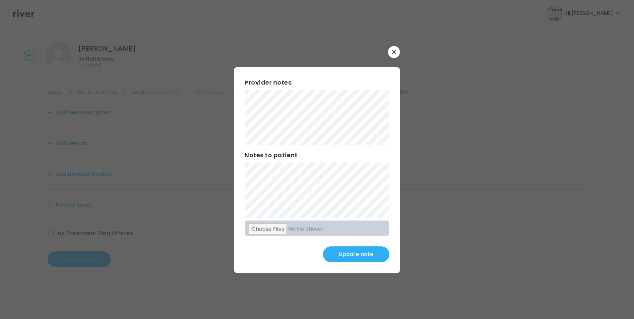
click at [199, 117] on div "​ Provider notes Notes to patient Click here to attach files Update note" at bounding box center [317, 159] width 634 height 319
click at [198, 123] on div "​ Provider notes Notes to patient Click here to attach files Update note" at bounding box center [317, 159] width 634 height 319
click at [360, 255] on button "Update note" at bounding box center [356, 254] width 66 height 16
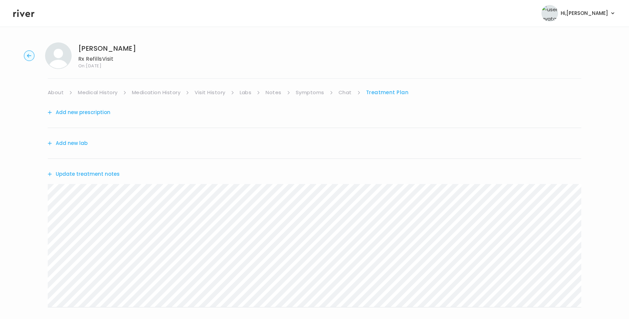
click at [110, 175] on button "Update treatment notes" at bounding box center [84, 173] width 72 height 9
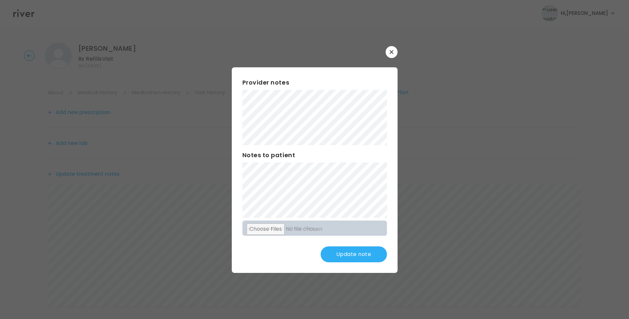
click at [359, 256] on button "Update note" at bounding box center [354, 254] width 66 height 16
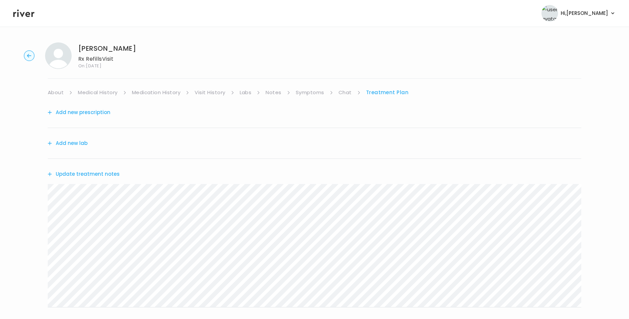
click at [105, 172] on button "Update treatment notes" at bounding box center [84, 173] width 72 height 9
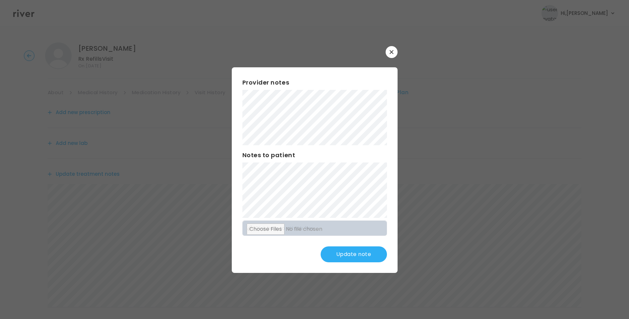
click at [365, 256] on button "Update note" at bounding box center [354, 254] width 66 height 16
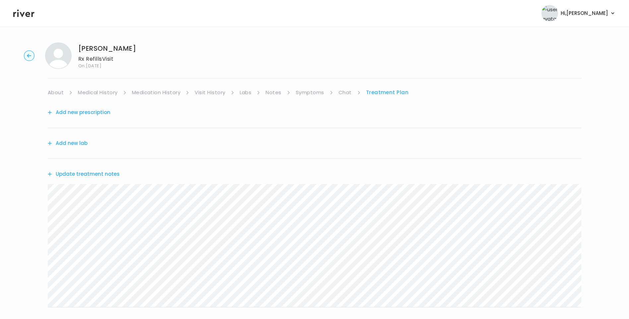
click at [319, 93] on link "Symptoms" at bounding box center [310, 92] width 29 height 9
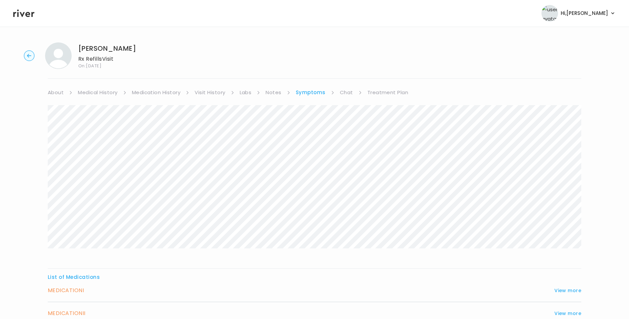
click at [344, 92] on link "Chat" at bounding box center [346, 92] width 13 height 9
click at [29, 14] on icon at bounding box center [23, 14] width 21 height 8
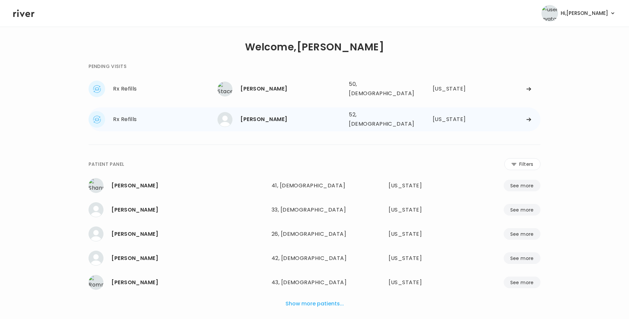
click at [283, 115] on div "[PERSON_NAME]" at bounding box center [291, 119] width 103 height 9
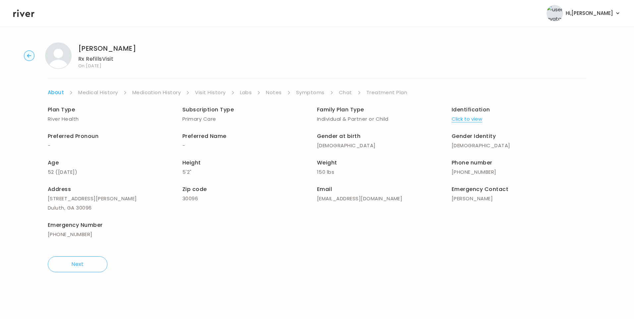
click at [393, 89] on link "Treatment Plan" at bounding box center [386, 92] width 41 height 9
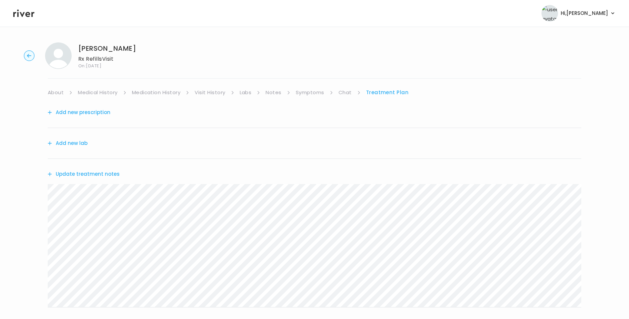
click at [107, 172] on button "Update treatment notes" at bounding box center [84, 173] width 72 height 9
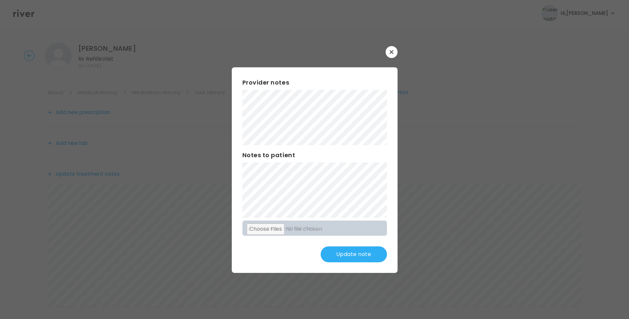
click at [370, 256] on button "Update note" at bounding box center [354, 254] width 66 height 16
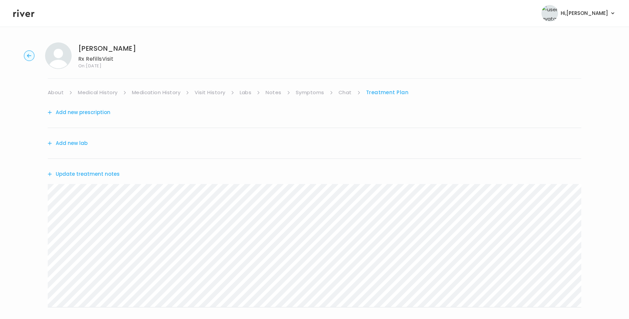
click at [104, 94] on link "Medical History" at bounding box center [97, 92] width 39 height 9
click at [249, 94] on link "Labs" at bounding box center [248, 92] width 12 height 9
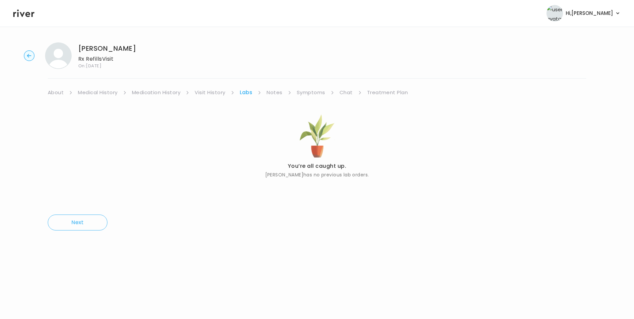
click at [157, 94] on link "Medication History" at bounding box center [156, 92] width 49 height 9
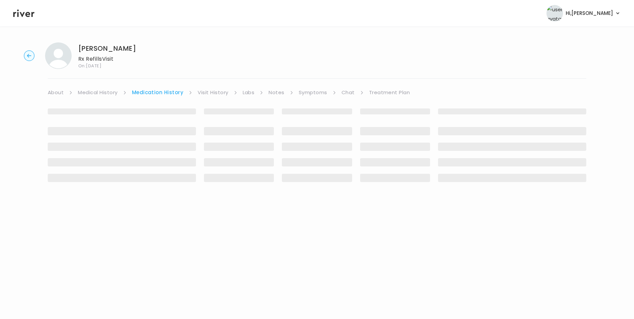
click at [101, 94] on link "Medical History" at bounding box center [97, 92] width 39 height 9
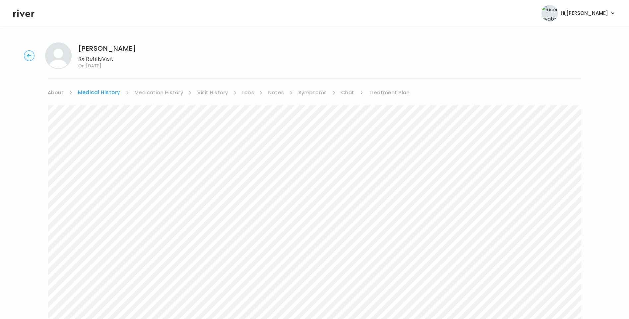
click at [387, 92] on link "Treatment Plan" at bounding box center [389, 92] width 41 height 9
click at [24, 11] on icon at bounding box center [23, 13] width 21 height 10
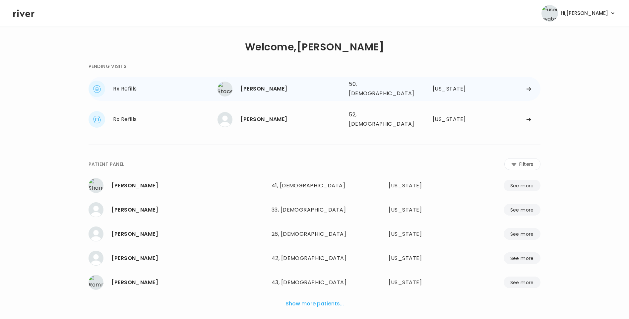
click at [278, 88] on div "Stacey Price" at bounding box center [291, 88] width 103 height 9
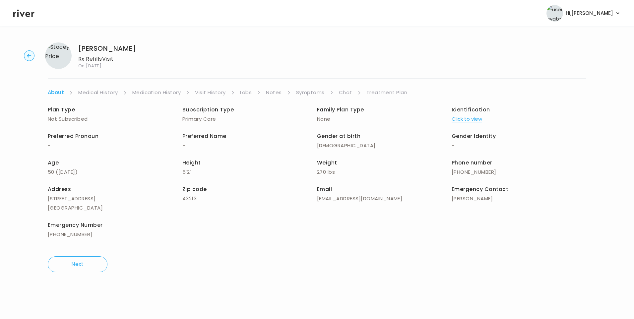
click at [213, 93] on link "Visit History" at bounding box center [210, 92] width 31 height 9
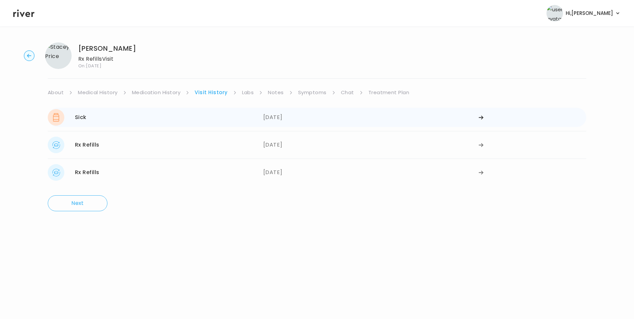
click at [231, 117] on div "Sick 07/23/2025" at bounding box center [156, 117] width 216 height 17
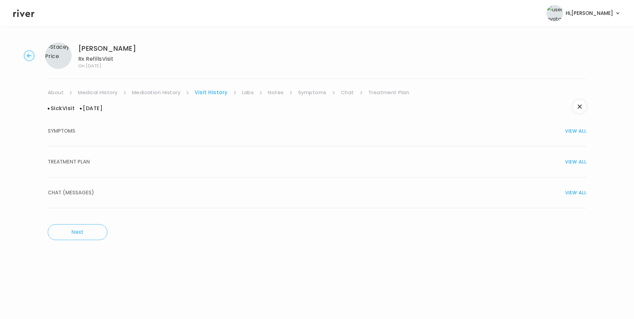
drag, startPoint x: 63, startPoint y: 160, endPoint x: 75, endPoint y: 161, distance: 12.6
click at [63, 160] on span "TREATMENT PLAN" at bounding box center [69, 161] width 42 height 9
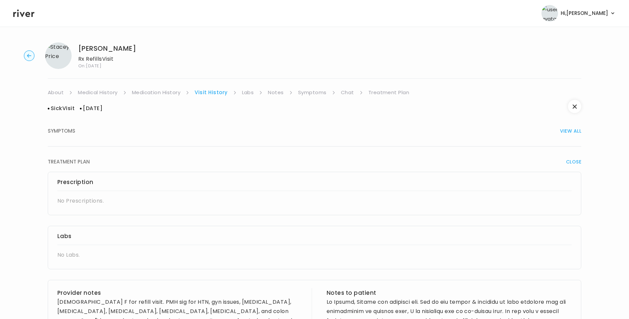
drag, startPoint x: 164, startPoint y: 91, endPoint x: 173, endPoint y: 90, distance: 9.3
click at [164, 91] on link "Medication History" at bounding box center [156, 92] width 49 height 9
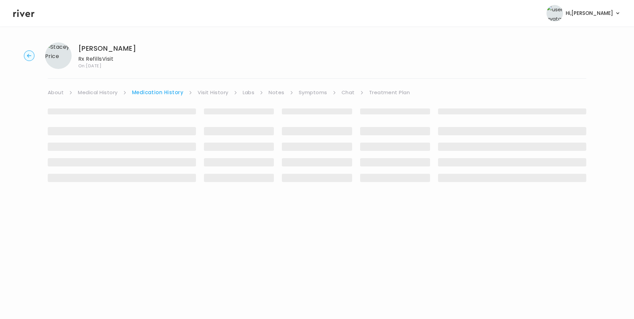
click at [216, 90] on link "Visit History" at bounding box center [213, 92] width 31 height 9
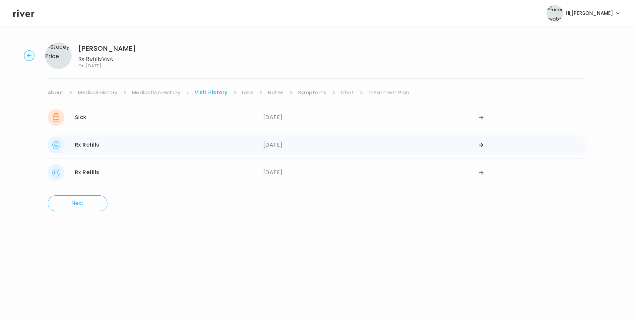
click at [139, 142] on div "Rx Refills 06/25/2025" at bounding box center [156, 145] width 216 height 17
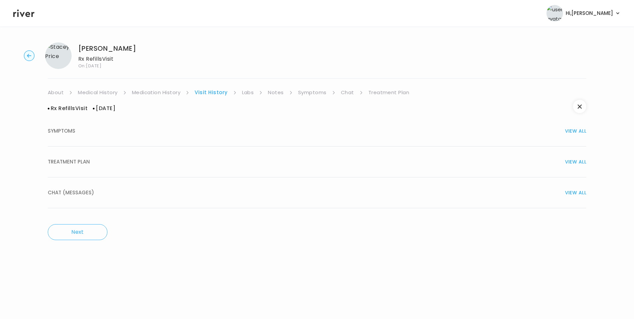
click at [99, 162] on div "TREATMENT PLAN VIEW ALL" at bounding box center [317, 161] width 538 height 9
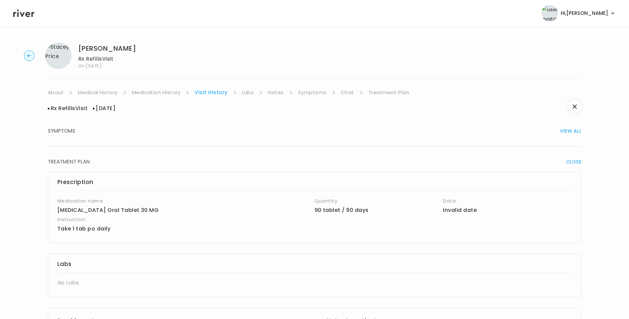
click at [156, 88] on link "Medication History" at bounding box center [156, 92] width 49 height 9
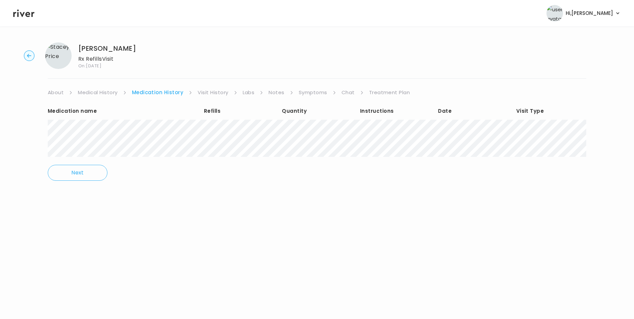
click at [206, 92] on link "Visit History" at bounding box center [213, 92] width 31 height 9
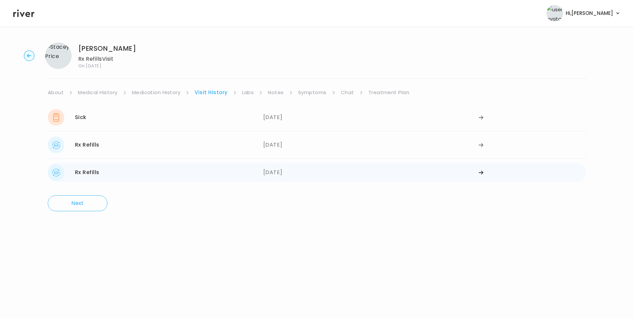
click at [141, 166] on div "Rx Refills 03/28/2025" at bounding box center [156, 172] width 216 height 17
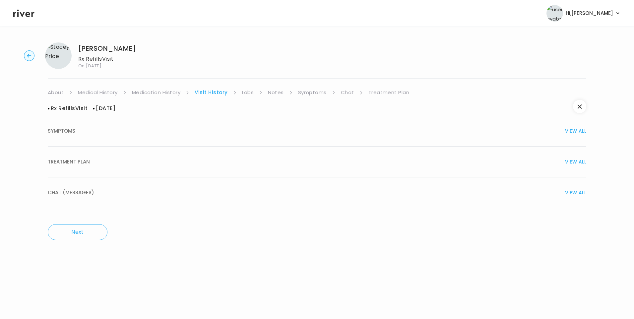
drag, startPoint x: 81, startPoint y: 161, endPoint x: 129, endPoint y: 158, distance: 48.2
click at [82, 160] on span "TREATMENT PLAN" at bounding box center [69, 161] width 42 height 9
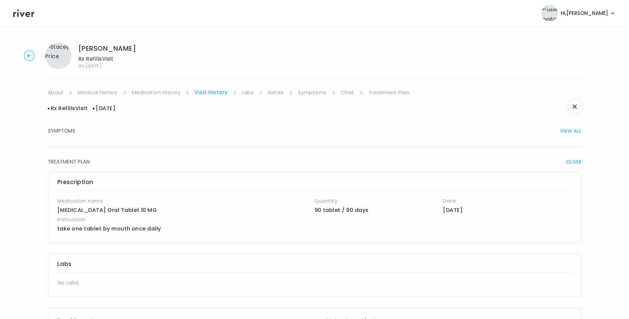
click at [312, 92] on link "Symptoms" at bounding box center [312, 92] width 29 height 9
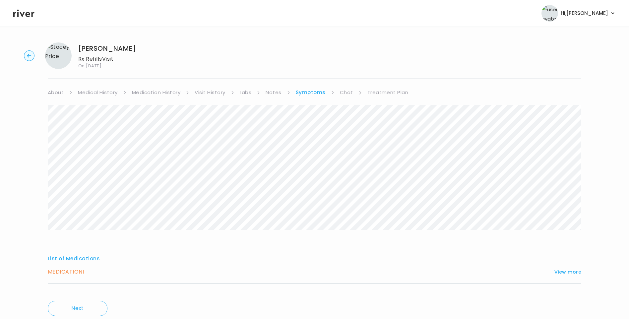
scroll to position [22, 0]
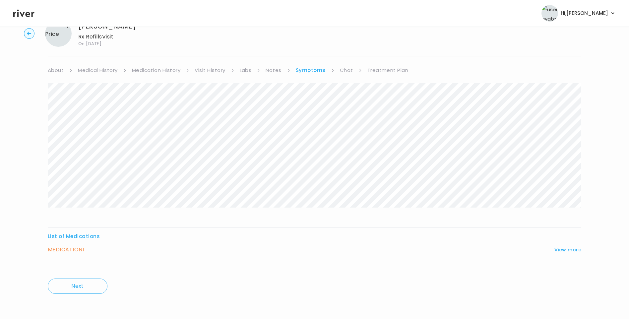
click at [562, 245] on div "MEDICATION I View more" at bounding box center [315, 249] width 534 height 9
click at [562, 248] on button "View more" at bounding box center [567, 250] width 27 height 8
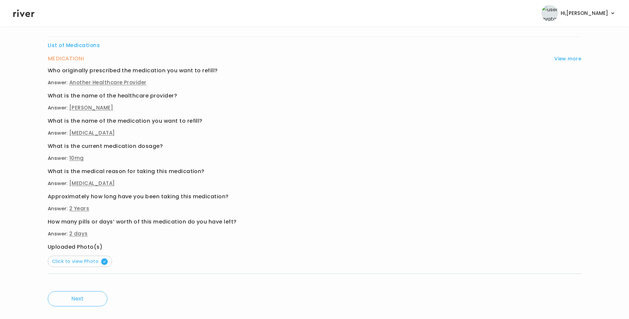
scroll to position [221, 0]
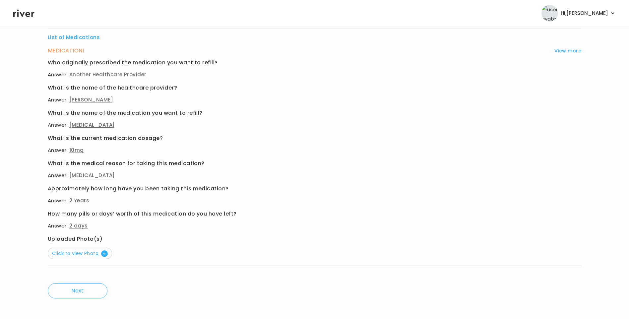
click at [81, 254] on span "Click to view Photo" at bounding box center [80, 253] width 56 height 7
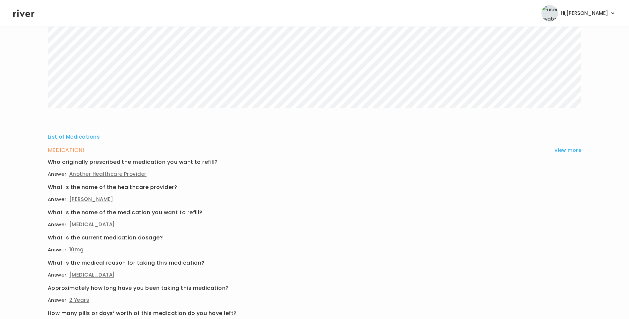
scroll to position [0, 0]
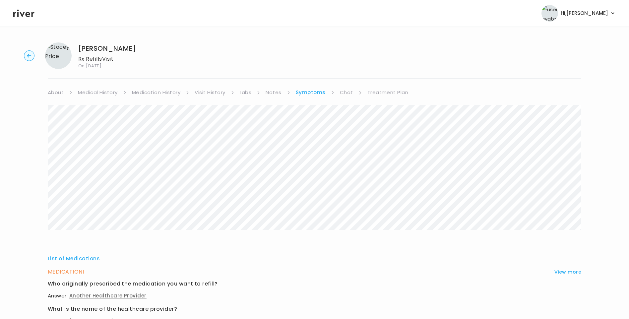
click at [150, 91] on link "Medication History" at bounding box center [156, 92] width 49 height 9
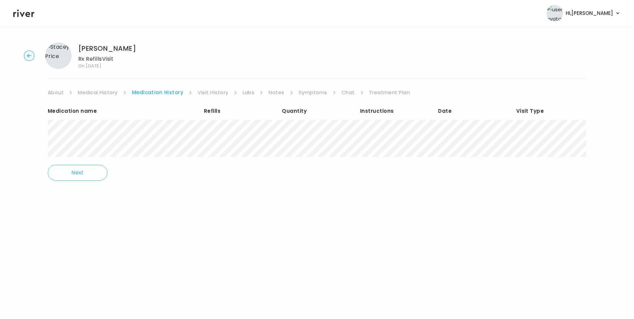
click at [100, 91] on link "Medical History" at bounding box center [97, 92] width 39 height 9
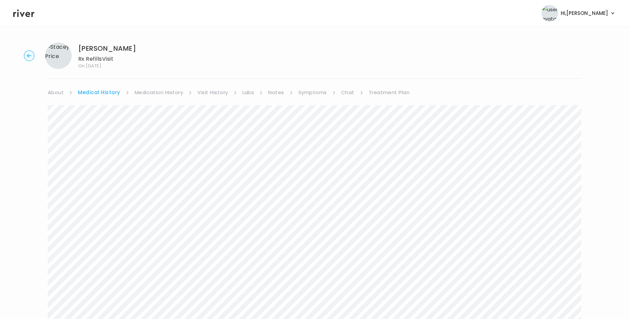
click at [379, 90] on link "Treatment Plan" at bounding box center [389, 92] width 41 height 9
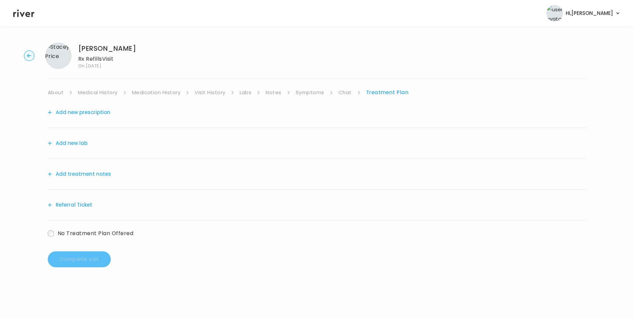
click at [86, 175] on button "Add treatment notes" at bounding box center [79, 173] width 63 height 9
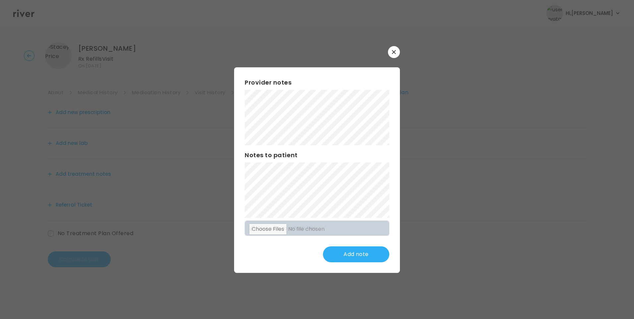
click at [397, 52] on button "button" at bounding box center [394, 52] width 12 height 12
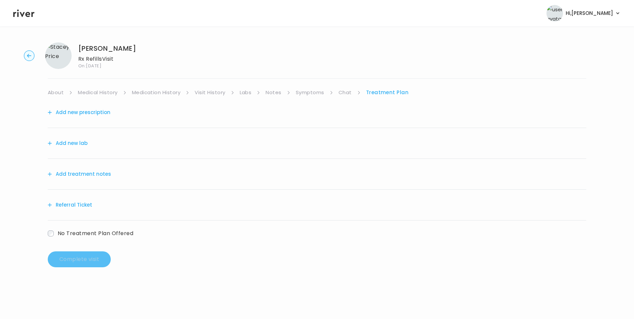
click at [207, 93] on link "Visit History" at bounding box center [210, 92] width 31 height 9
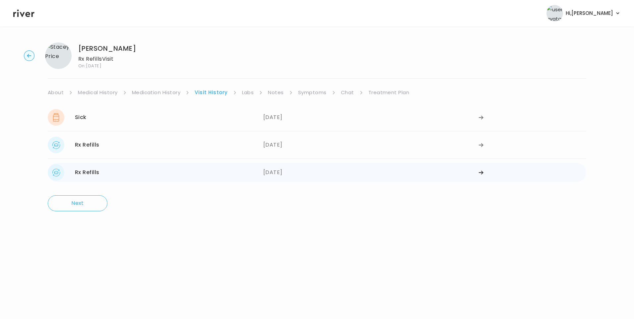
click at [147, 172] on div "Rx Refills 03/28/2025" at bounding box center [156, 172] width 216 height 17
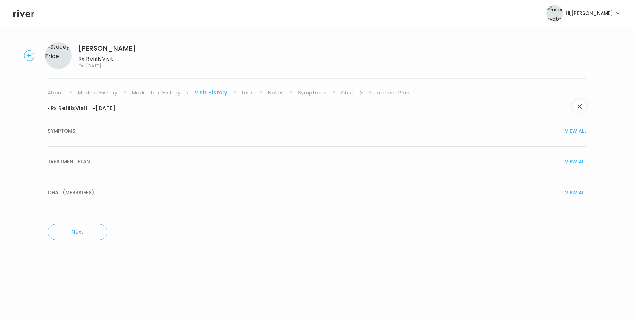
click at [82, 161] on span "TREATMENT PLAN" at bounding box center [69, 161] width 42 height 9
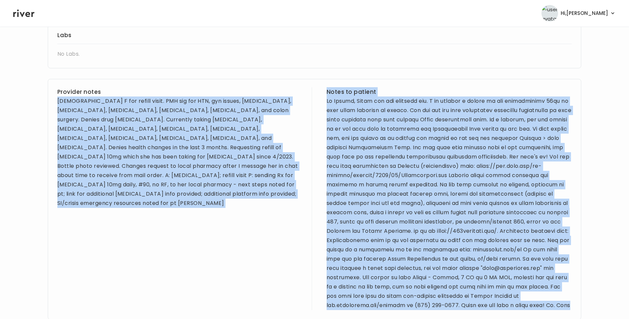
scroll to position [328, 0]
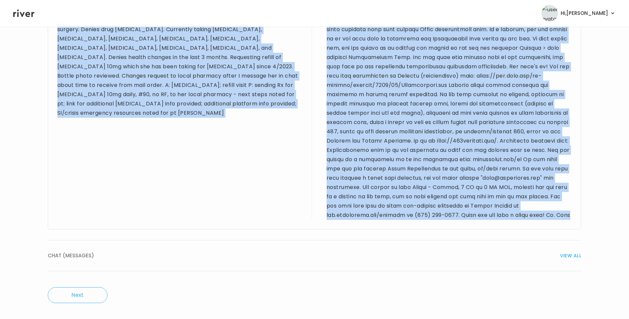
drag, startPoint x: 58, startPoint y: 100, endPoint x: 498, endPoint y: 226, distance: 457.2
click at [498, 226] on div "Provider notes 49 yo F for refill visit. PMH sig for HTN, gyn issues, depressio…" at bounding box center [315, 109] width 534 height 241
drag, startPoint x: 498, startPoint y: 226, endPoint x: 459, endPoint y: 136, distance: 98.6
copy div "49 yo F for refill visit. PMH sig for HTN, gyn issues, depression, anxiety, PTS…"
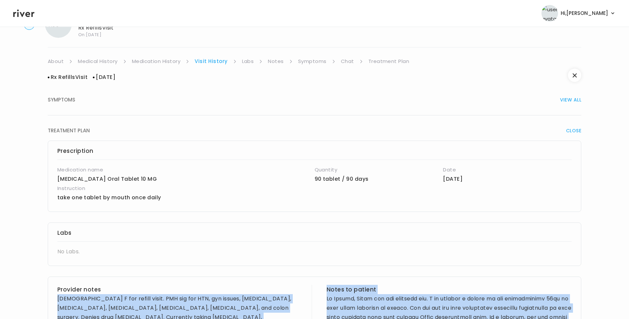
scroll to position [0, 0]
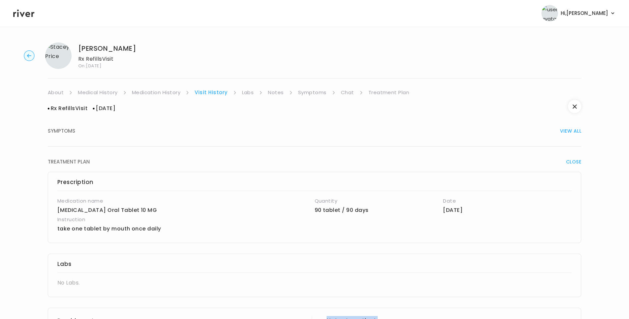
click at [386, 94] on link "Treatment Plan" at bounding box center [388, 92] width 41 height 9
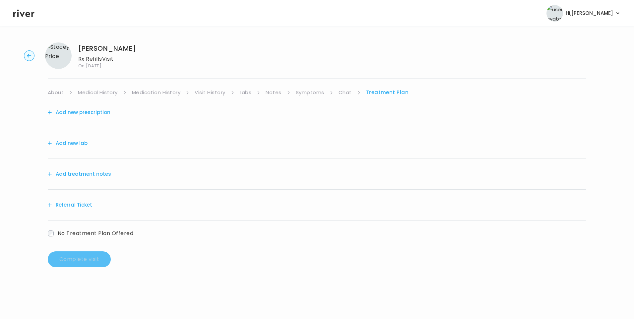
click at [96, 174] on button "Add treatment notes" at bounding box center [79, 173] width 63 height 9
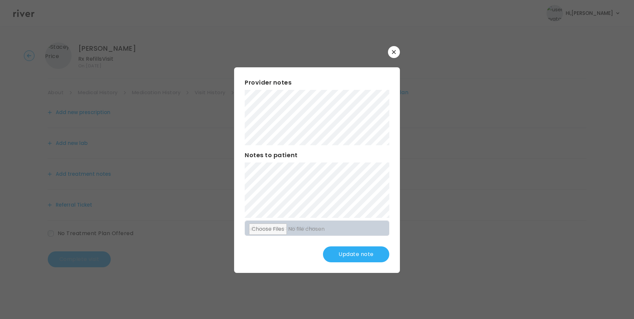
click at [216, 128] on div "​ Provider notes Notes to patient Click here to attach files Update note" at bounding box center [317, 159] width 634 height 319
click at [337, 203] on div "Provider notes Notes to patient Click here to attach files Update note" at bounding box center [317, 170] width 166 height 206
click at [372, 254] on button "Update note" at bounding box center [356, 254] width 66 height 16
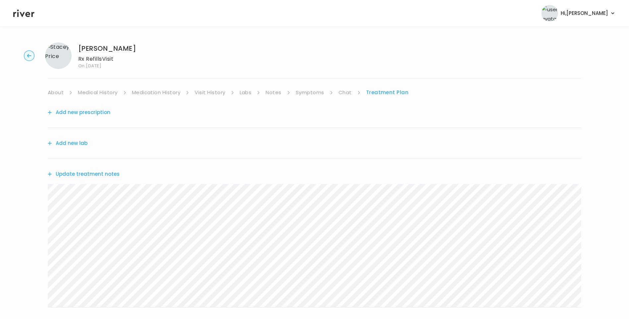
click at [100, 176] on button "Update treatment notes" at bounding box center [84, 173] width 72 height 9
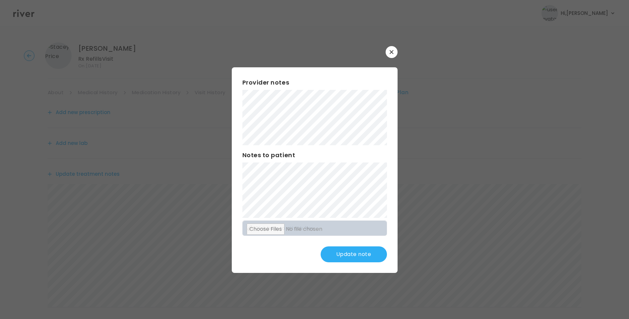
click at [341, 254] on button "Update note" at bounding box center [354, 254] width 66 height 16
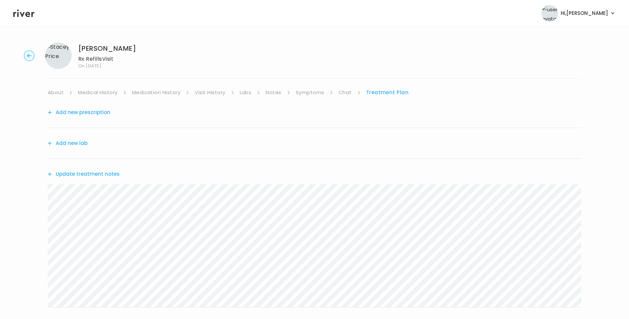
click at [104, 173] on button "Update treatment notes" at bounding box center [84, 173] width 72 height 9
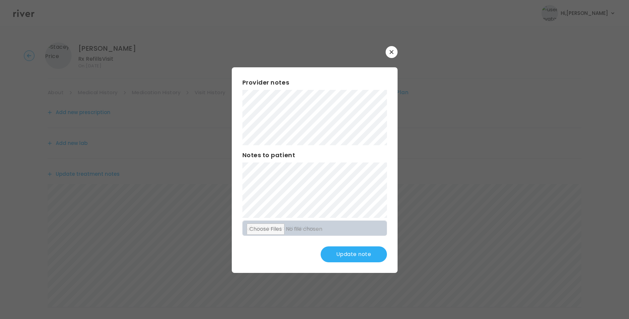
click at [365, 253] on button "Update note" at bounding box center [354, 254] width 66 height 16
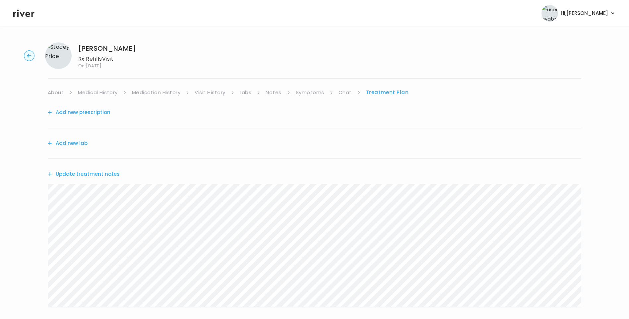
click at [317, 96] on link "Symptoms" at bounding box center [310, 92] width 29 height 9
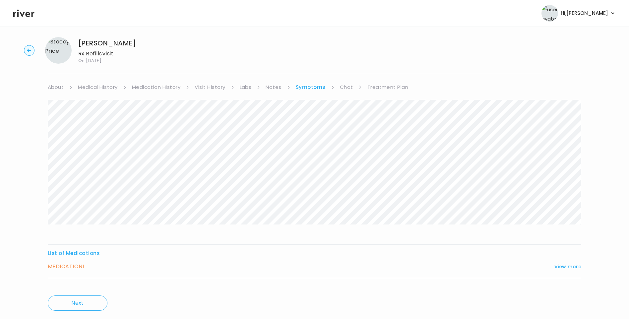
scroll to position [22, 0]
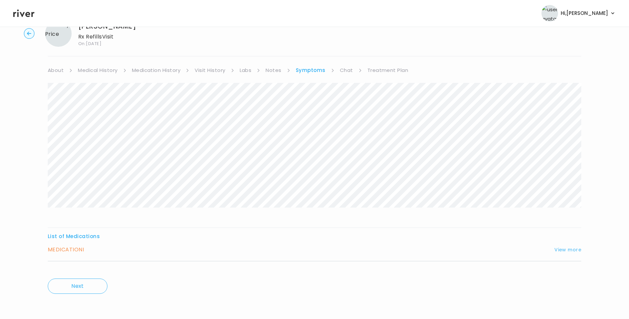
click at [567, 249] on button "View more" at bounding box center [567, 250] width 27 height 8
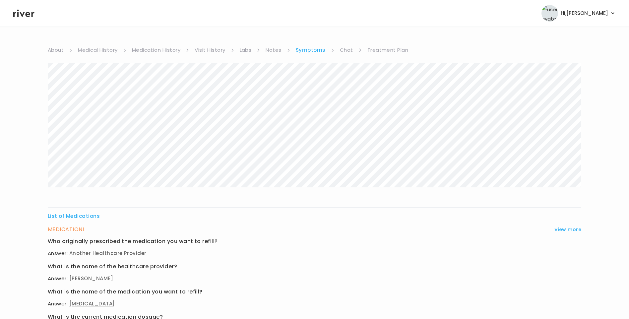
scroll to position [0, 0]
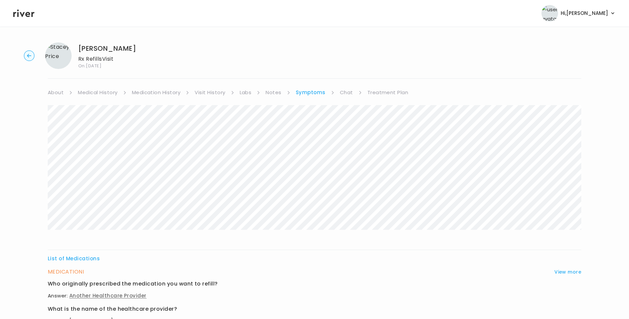
click at [343, 93] on link "Chat" at bounding box center [346, 92] width 13 height 9
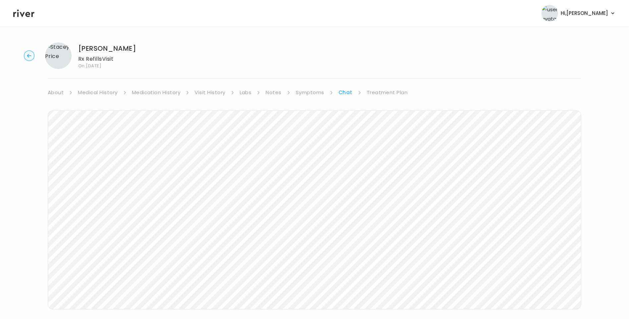
click at [378, 91] on link "Treatment Plan" at bounding box center [387, 92] width 41 height 9
click at [100, 114] on button "Add new prescription" at bounding box center [79, 112] width 63 height 9
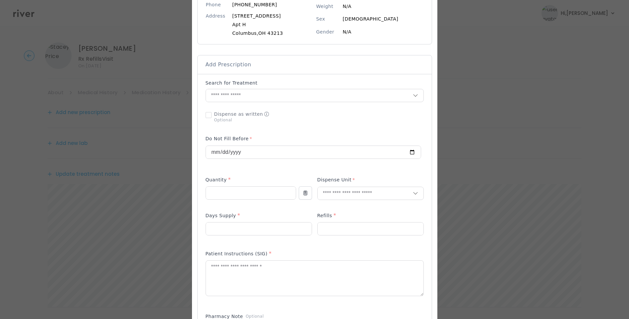
scroll to position [99, 0]
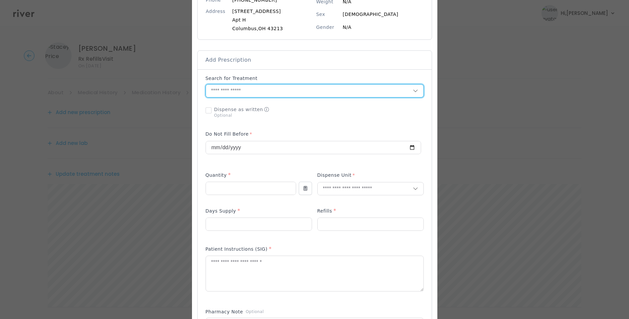
click at [252, 96] on input "text" at bounding box center [309, 91] width 207 height 13
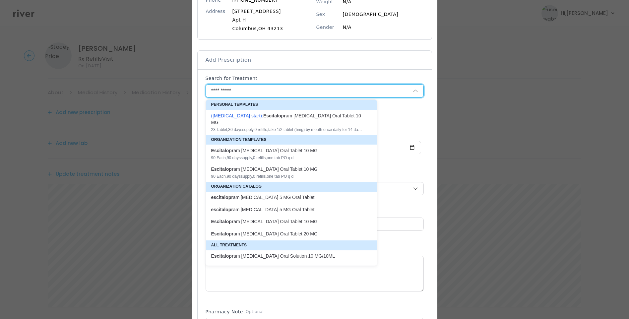
click at [266, 147] on div "Escitalopr am Oxalate Oral Tablet 10 MG" at bounding box center [287, 150] width 153 height 7
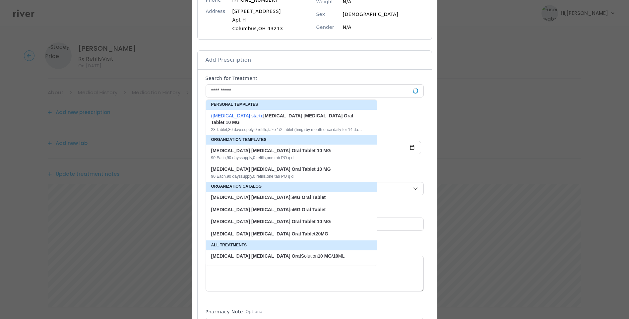
type input "**********"
type input "**"
type input "*"
type textarea "**********"
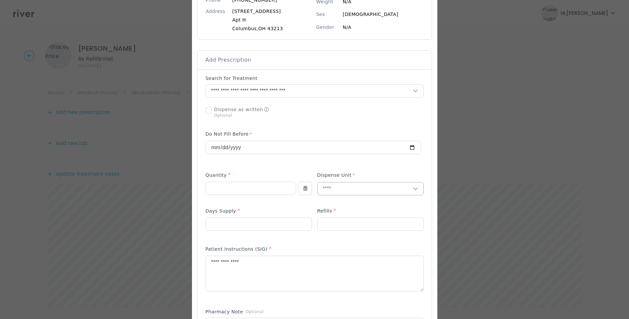
click at [323, 187] on input "text" at bounding box center [365, 188] width 95 height 13
type input "****"
click at [340, 204] on p "Tablet" at bounding box center [370, 203] width 87 height 10
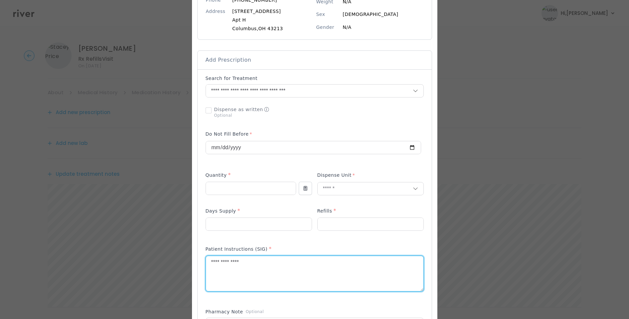
drag, startPoint x: 221, startPoint y: 265, endPoint x: 183, endPoint y: 265, distance: 38.5
click at [184, 265] on div "​" at bounding box center [314, 249] width 629 height 696
type textarea "*"
type textarea "**********"
click at [313, 245] on div "Patient Instructions (SIG) *" at bounding box center [315, 250] width 218 height 11
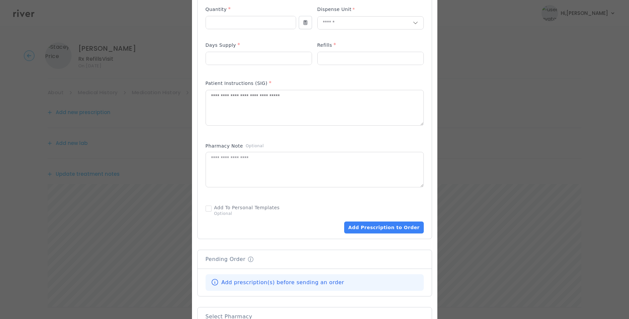
scroll to position [365, 0]
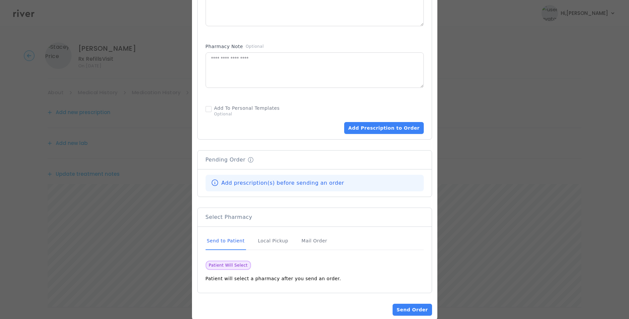
click at [229, 239] on div "Send to Patient" at bounding box center [226, 241] width 40 height 18
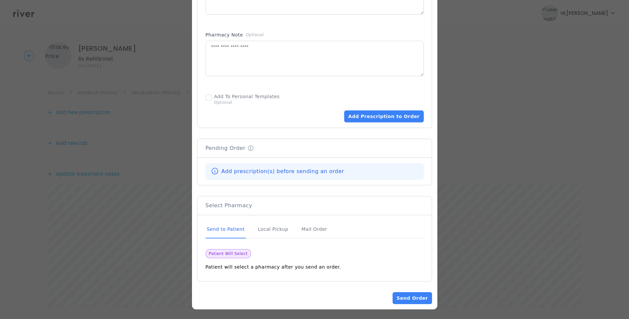
scroll to position [377, 0]
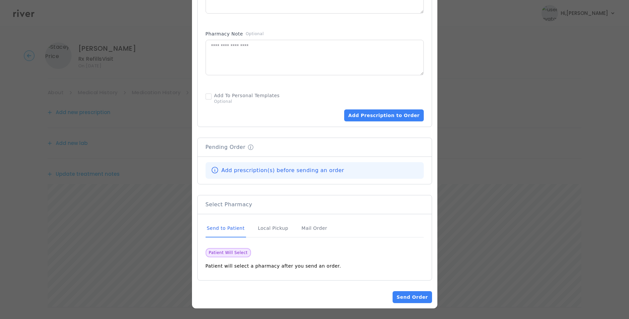
click at [225, 228] on div "Send to Patient" at bounding box center [226, 229] width 40 height 18
click at [386, 114] on button "Add Prescription to Order" at bounding box center [383, 115] width 79 height 12
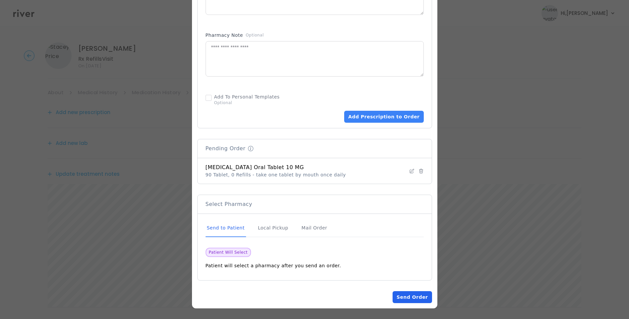
click at [412, 296] on button "Send Order" at bounding box center [412, 297] width 39 height 12
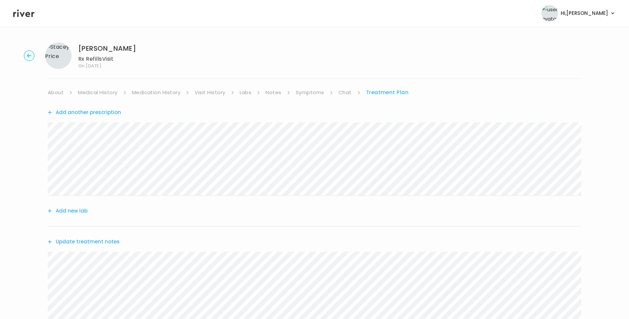
click at [168, 95] on link "Medication History" at bounding box center [156, 92] width 49 height 9
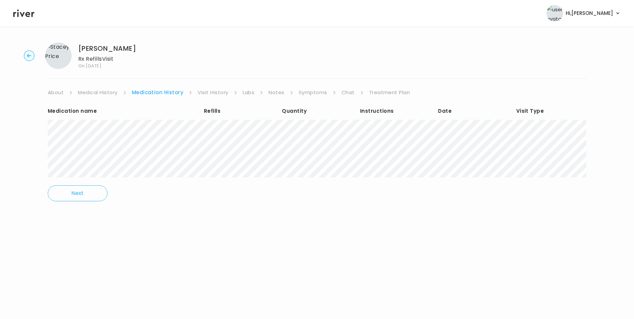
click at [389, 92] on link "Treatment Plan" at bounding box center [389, 92] width 41 height 9
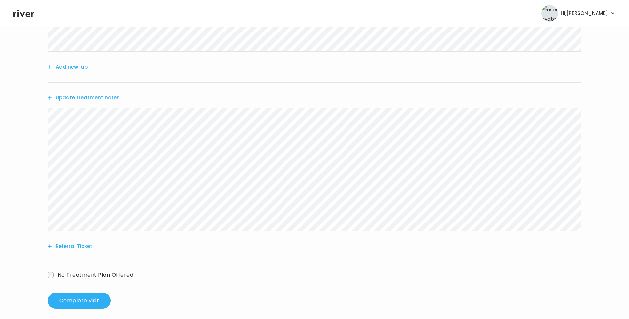
scroll to position [150, 0]
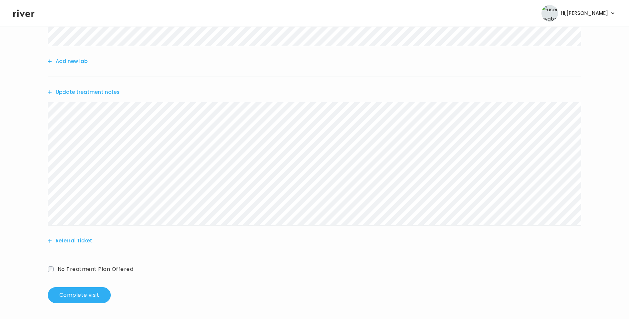
click at [109, 92] on button "Update treatment notes" at bounding box center [84, 92] width 72 height 9
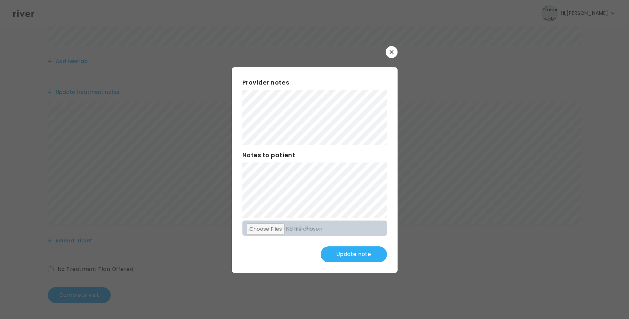
click at [369, 254] on button "Update note" at bounding box center [354, 254] width 66 height 16
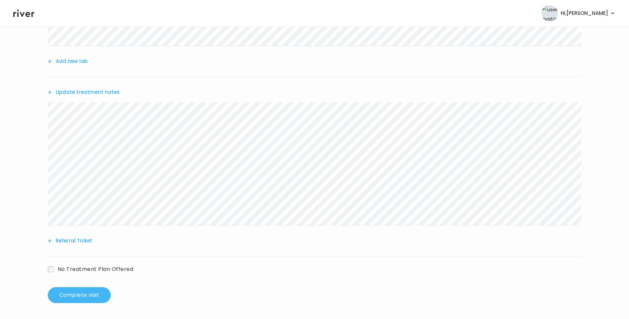
click at [95, 299] on button "Complete visit" at bounding box center [79, 295] width 63 height 16
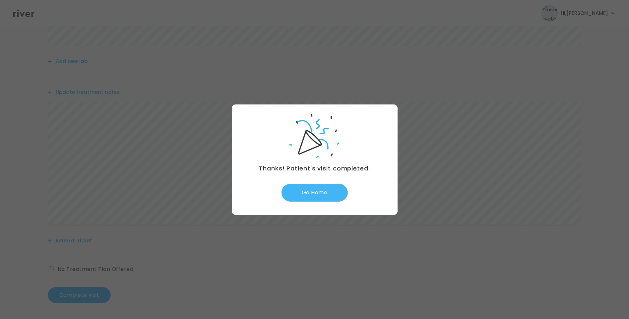
click at [319, 192] on button "Go Home" at bounding box center [315, 193] width 66 height 18
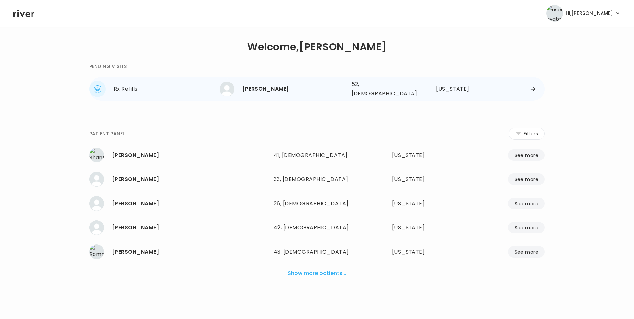
click at [285, 91] on div "[PERSON_NAME]" at bounding box center [294, 88] width 104 height 9
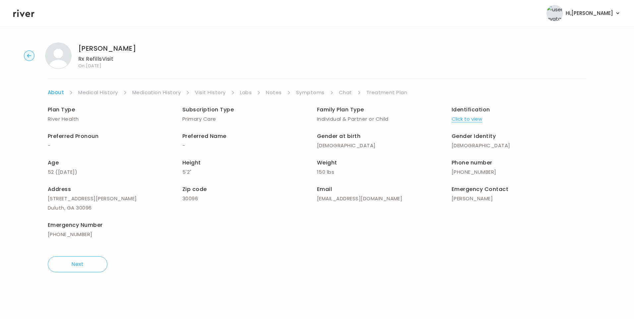
click at [343, 94] on link "Chat" at bounding box center [345, 92] width 13 height 9
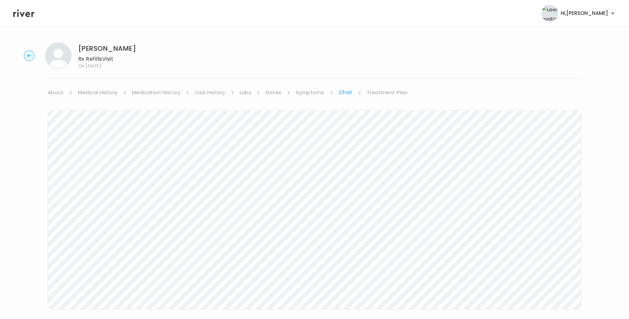
scroll to position [17, 0]
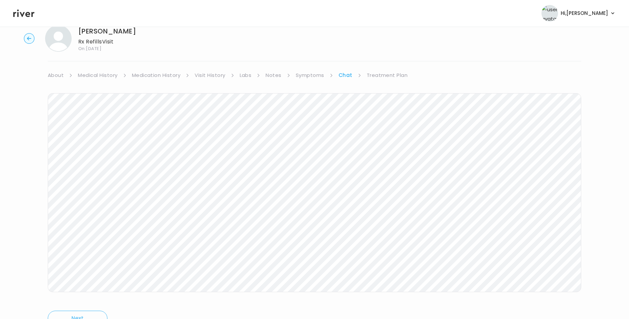
click at [25, 20] on header "Hi, [PERSON_NAME] Profile Logout" at bounding box center [314, 13] width 629 height 27
click at [25, 15] on icon at bounding box center [23, 13] width 21 height 10
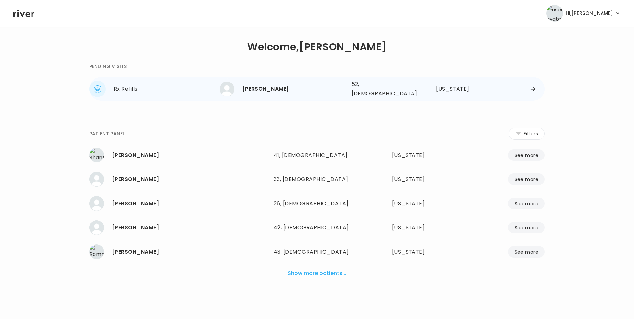
click at [278, 89] on div "[PERSON_NAME]" at bounding box center [294, 88] width 104 height 9
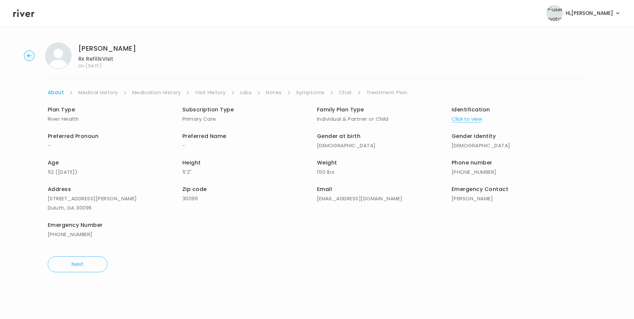
click at [347, 95] on link "Chat" at bounding box center [345, 92] width 13 height 9
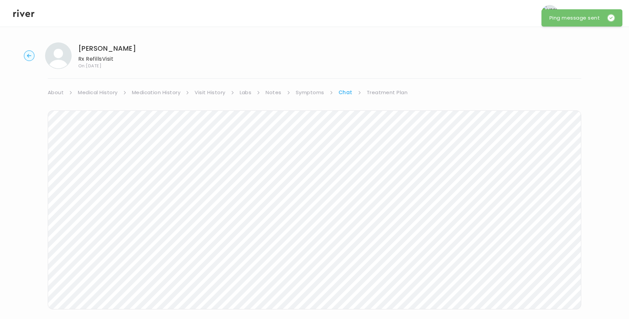
click at [19, 12] on icon at bounding box center [23, 13] width 21 height 10
